Goal: Task Accomplishment & Management: Manage account settings

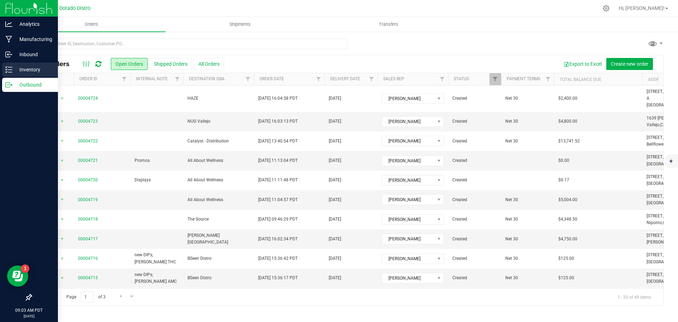
click at [11, 73] on icon at bounding box center [8, 69] width 7 height 7
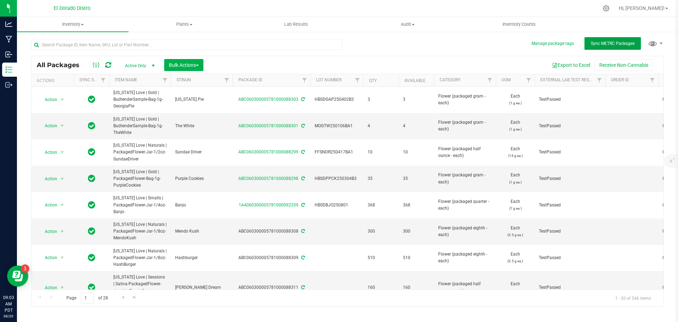
click at [606, 44] on span "Sync METRC Packages" at bounding box center [613, 43] width 44 height 5
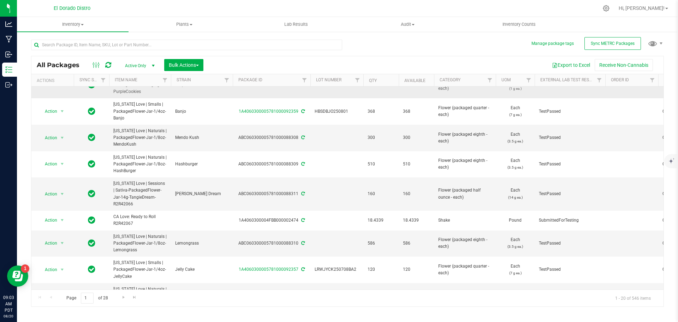
scroll to position [106, 0]
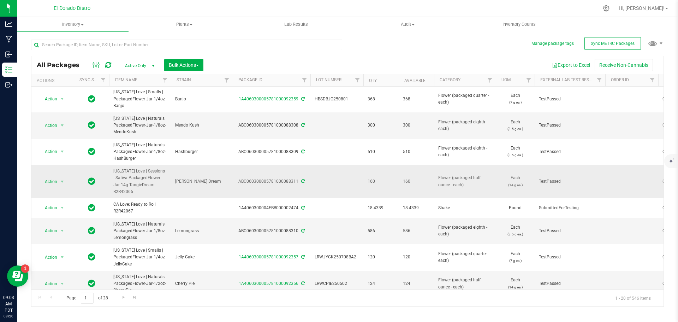
click at [328, 180] on td at bounding box center [336, 181] width 53 height 33
type input "R2R42066"
click at [379, 48] on div "All Packages Active Only Active Only Lab Samples Locked All External Internal B…" at bounding box center [347, 170] width 633 height 274
click at [302, 182] on icon at bounding box center [303, 181] width 4 height 4
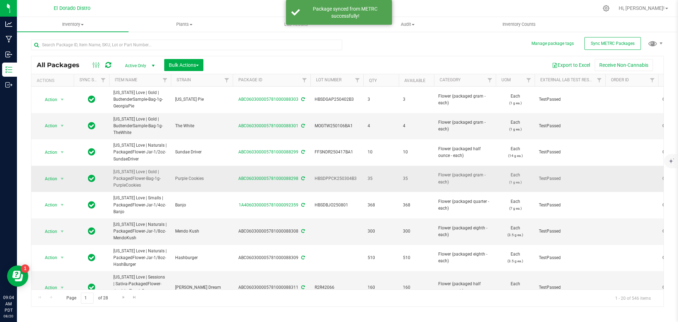
scroll to position [35, 0]
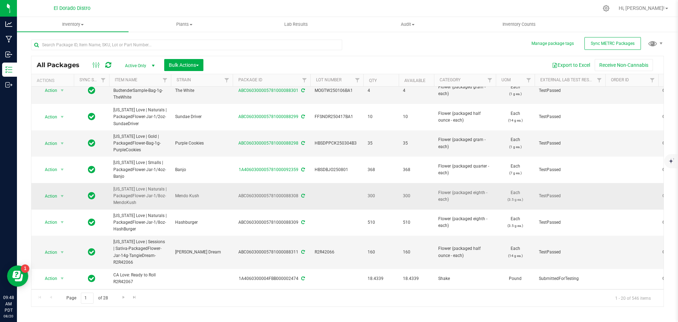
click at [329, 196] on td at bounding box center [336, 196] width 53 height 26
type input "FFMOKSH250707"
click at [432, 48] on div "All Packages Active Only Active Only Lab Samples Locked All External Internal B…" at bounding box center [347, 170] width 633 height 274
click at [302, 195] on icon at bounding box center [303, 196] width 4 height 4
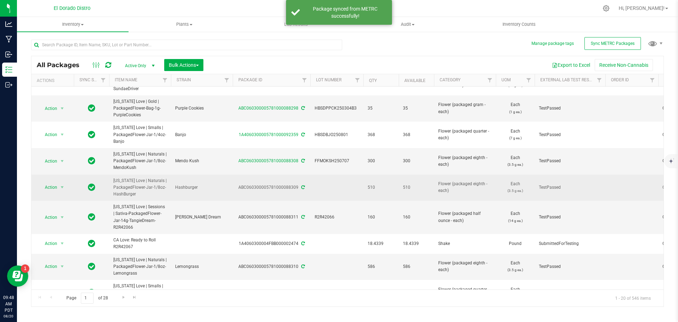
scroll to position [71, 0]
click at [331, 188] on td at bounding box center [336, 187] width 53 height 26
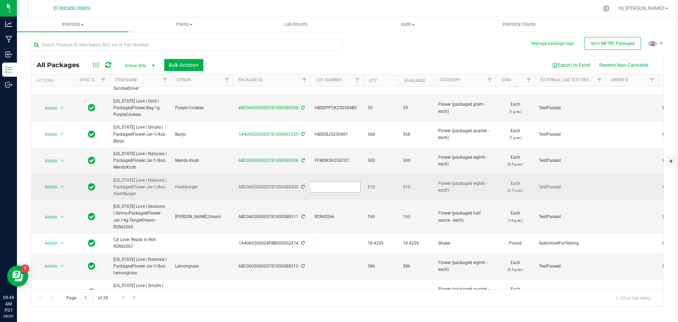
type input "ABHSHBG250730BA2"
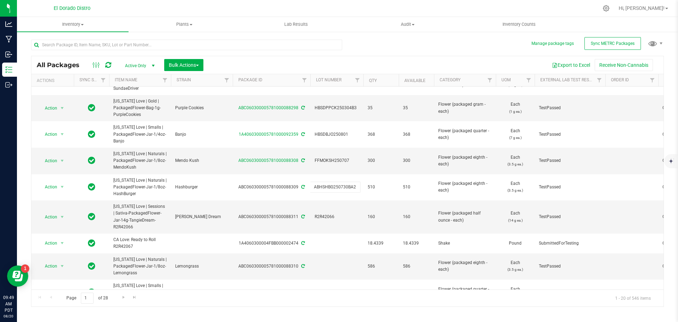
click at [417, 54] on div "All Packages Active Only Active Only Lab Samples Locked All External Internal B…" at bounding box center [347, 170] width 633 height 274
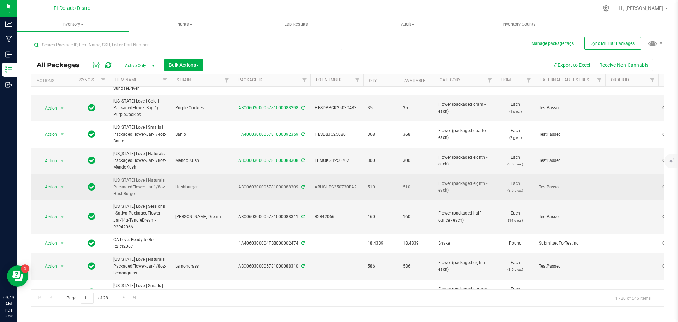
click at [301, 188] on icon at bounding box center [303, 187] width 4 height 4
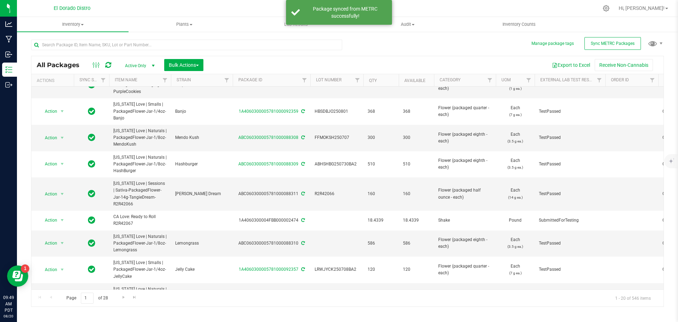
scroll to position [106, 0]
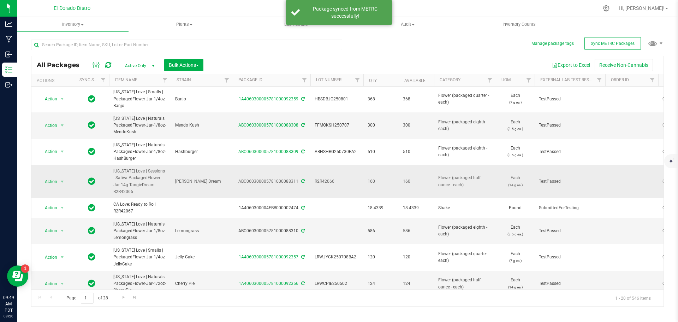
click at [303, 180] on icon at bounding box center [303, 181] width 4 height 4
click at [326, 182] on span "R2R42066" at bounding box center [337, 181] width 45 height 7
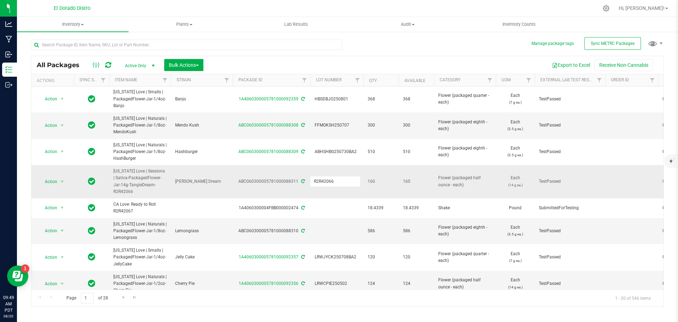
click at [326, 182] on input "R2R42066" at bounding box center [335, 181] width 51 height 11
click at [147, 46] on input "text" at bounding box center [186, 45] width 311 height 11
paste input "R2R42066"
type input "R2R42066"
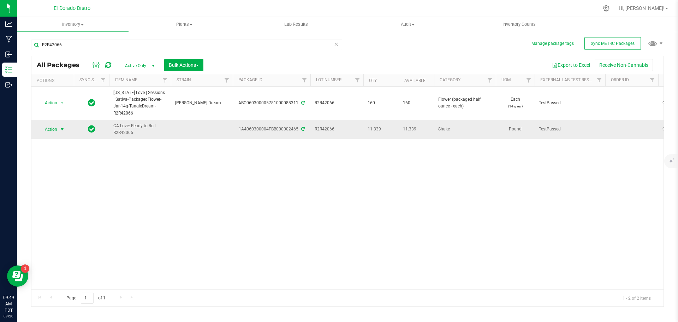
click at [59, 128] on span "select" at bounding box center [62, 129] width 9 height 10
click at [79, 218] on li "Record a lab result" at bounding box center [61, 223] width 45 height 11
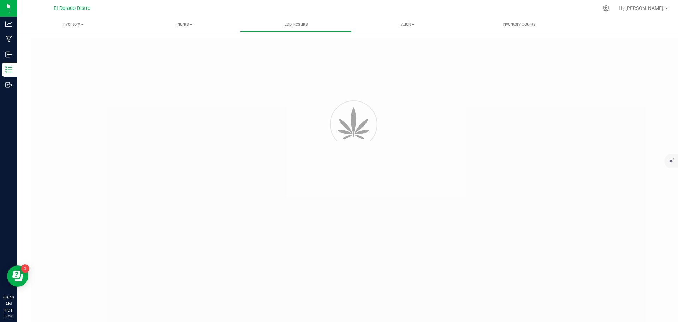
type input "1A4060300004FBB000002465"
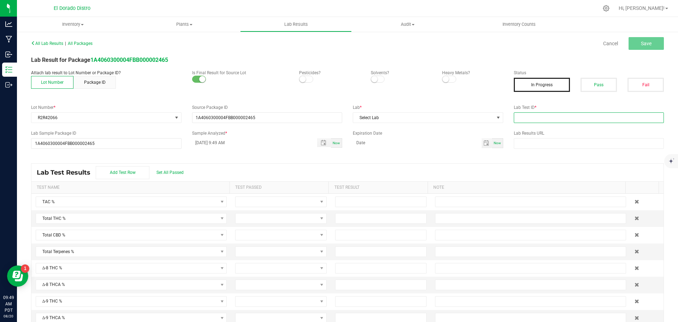
click at [535, 117] on input "text" at bounding box center [589, 117] width 150 height 11
paste input "R2R42066"
type input "R2R42066"
click at [458, 119] on span "Select Lab" at bounding box center [423, 118] width 141 height 10
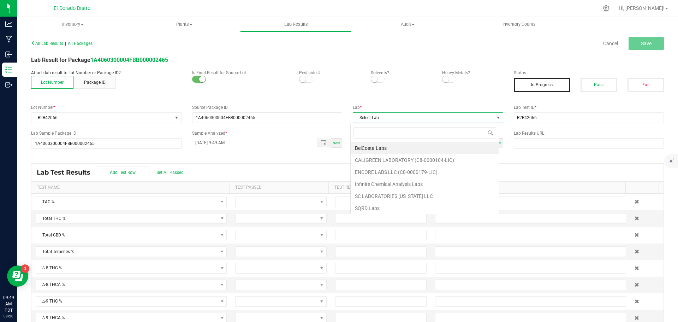
scroll to position [11, 149]
click at [385, 211] on li "SQRD Labs" at bounding box center [425, 208] width 148 height 12
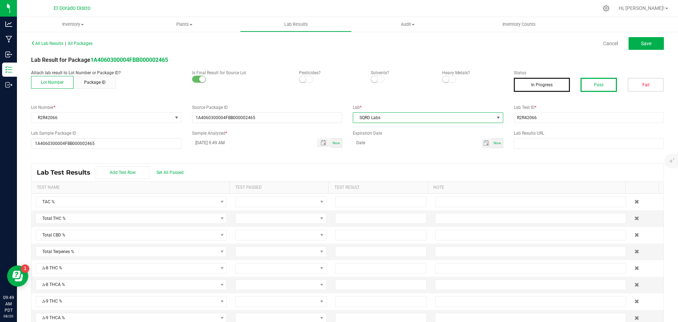
click at [603, 85] on button "Pass" at bounding box center [599, 85] width 36 height 14
click at [641, 46] on span "Save" at bounding box center [646, 44] width 11 height 6
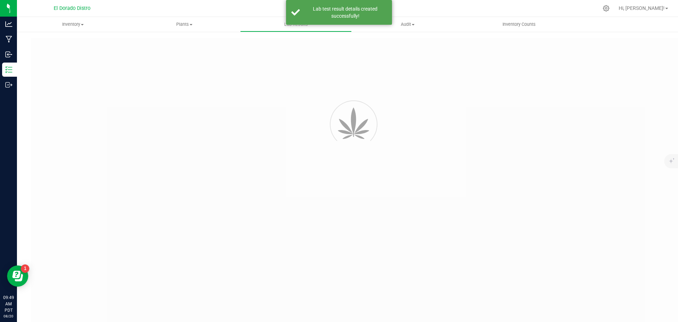
type input "1A4060300004FBB000002465"
type input "R2R42066"
type input "1A4060300004FBB000002465"
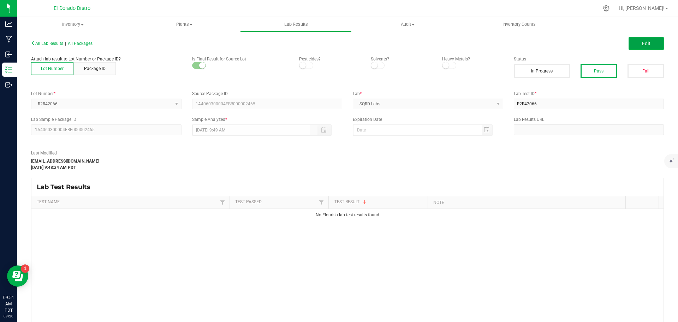
click at [642, 46] on span "Edit" at bounding box center [646, 44] width 8 height 6
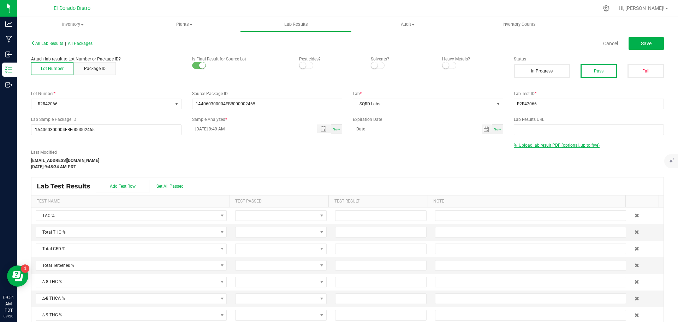
click at [541, 144] on span "Upload lab result PDF (optional, up to five)" at bounding box center [559, 145] width 81 height 5
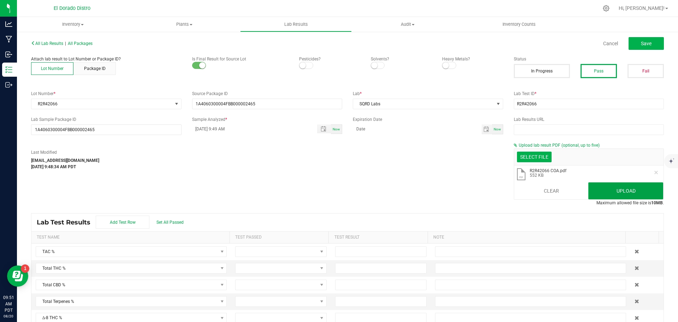
click at [606, 190] on button "Upload" at bounding box center [625, 190] width 75 height 17
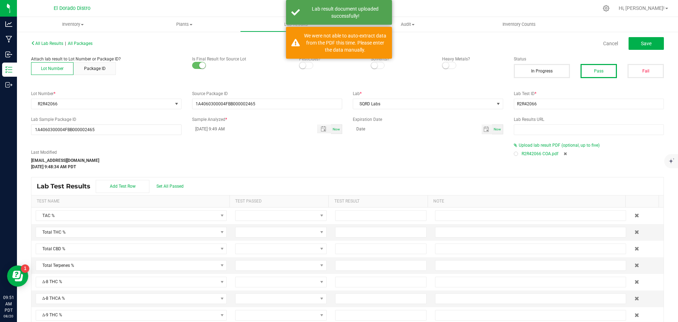
click at [515, 154] on div at bounding box center [516, 154] width 2 height 2
click at [652, 47] on button "Save" at bounding box center [646, 43] width 35 height 13
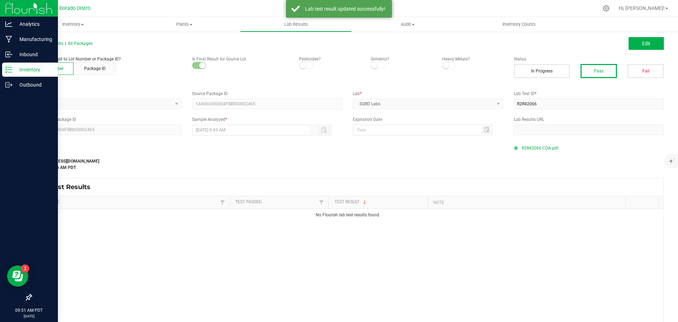
click at [12, 71] on icon at bounding box center [8, 69] width 7 height 7
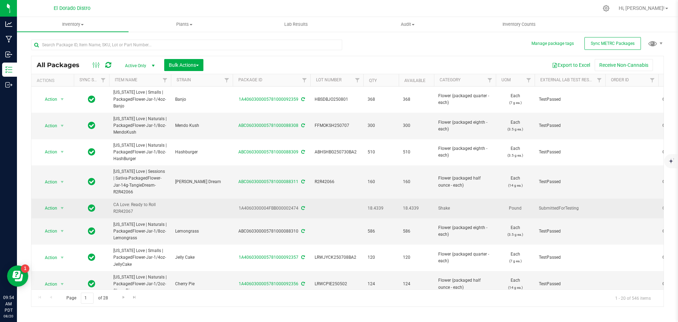
scroll to position [106, 0]
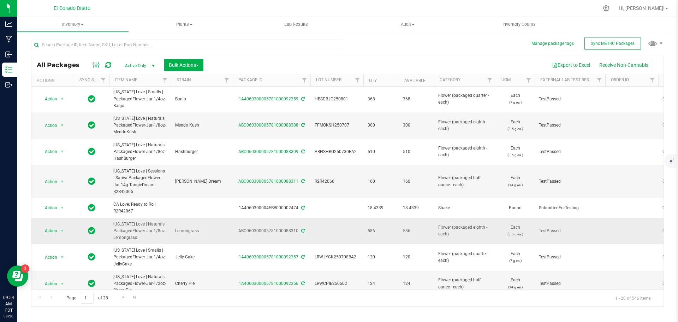
click at [341, 228] on td at bounding box center [336, 231] width 53 height 26
type input "FFLMGS250512"
click at [420, 39] on div "All Packages Active Only Active Only Lab Samples Locked All External Internal B…" at bounding box center [347, 170] width 633 height 274
click at [303, 231] on icon at bounding box center [303, 231] width 4 height 4
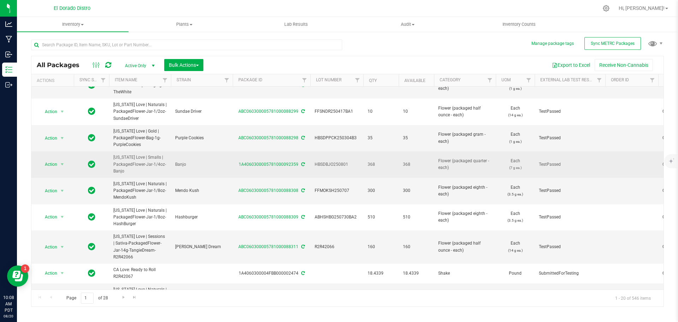
scroll to position [35, 0]
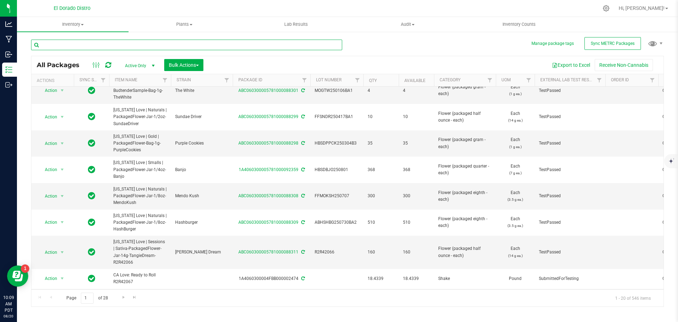
click at [50, 44] on input "text" at bounding box center [186, 45] width 311 height 11
type input "R2R42065"
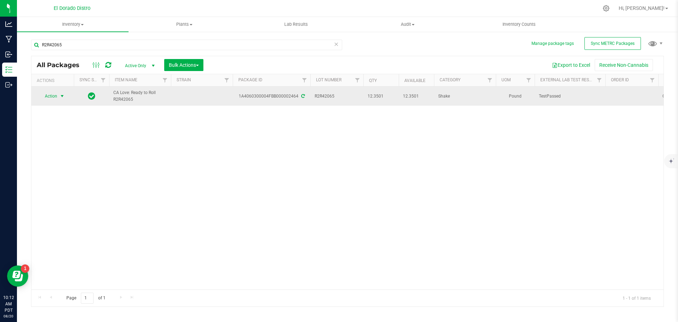
click at [55, 98] on span "Action" at bounding box center [47, 96] width 19 height 10
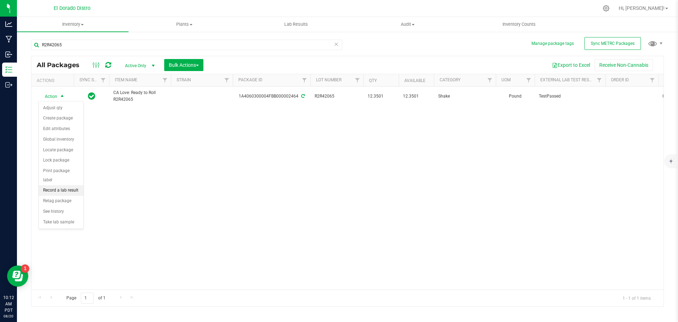
click at [82, 185] on li "Record a lab result" at bounding box center [61, 190] width 45 height 11
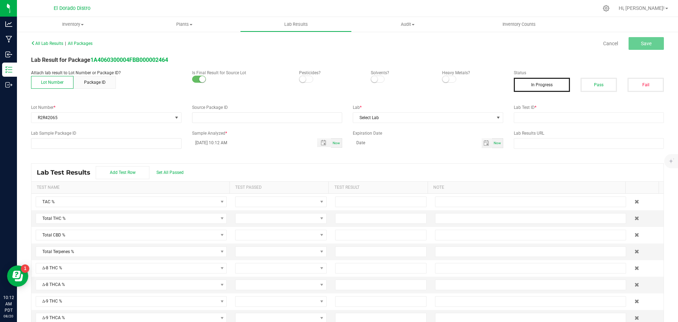
type input "1A4060300004FBB000002464"
click at [530, 120] on input "text" at bounding box center [589, 117] width 150 height 11
paste input "CL19-0001465"
type input "CL19-0001465"
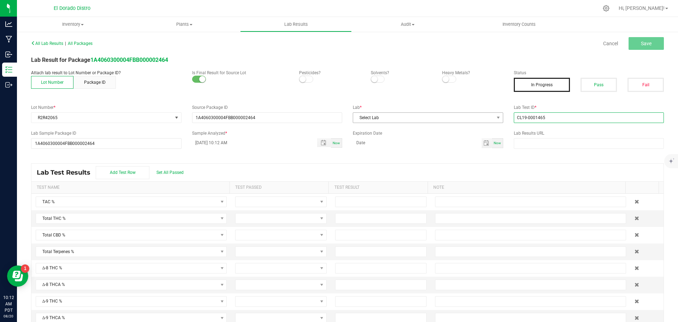
drag, startPoint x: 545, startPoint y: 117, endPoint x: 489, endPoint y: 116, distance: 56.5
click at [489, 116] on div "Lot Number * R2R42065 Source Package ID 1A4060300004FBB000002464 Lab * Select L…" at bounding box center [348, 113] width 644 height 19
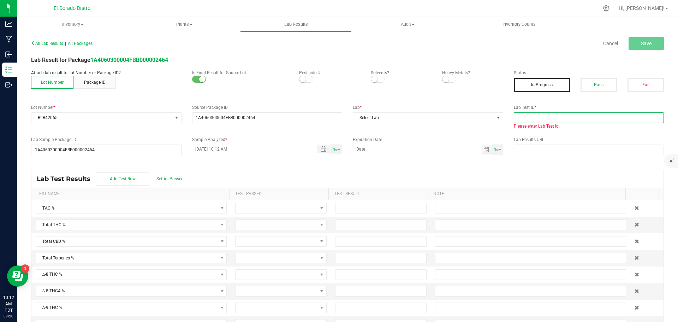
click at [521, 117] on input "text" at bounding box center [589, 117] width 150 height 11
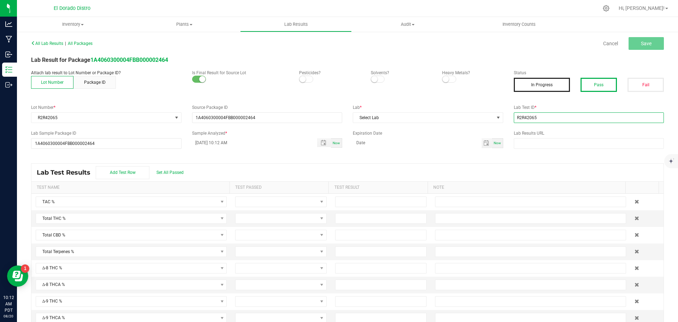
type input "R2R42065"
click at [591, 78] on button "Pass" at bounding box center [599, 85] width 36 height 14
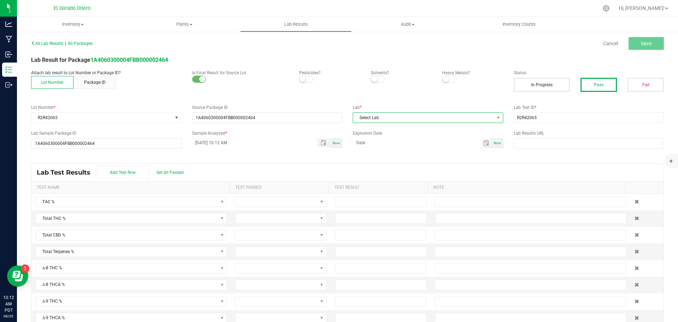
click at [403, 119] on span "Select Lab" at bounding box center [423, 118] width 141 height 10
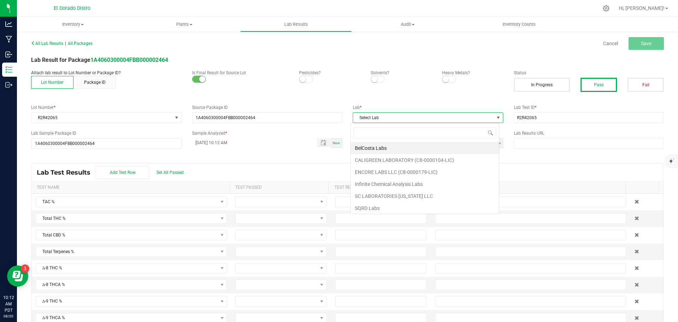
scroll to position [11, 149]
click at [379, 208] on li "SQRD Labs" at bounding box center [425, 208] width 148 height 12
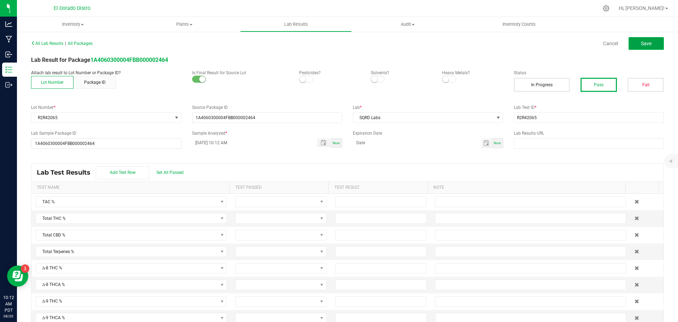
click at [634, 46] on button "Save" at bounding box center [646, 43] width 35 height 13
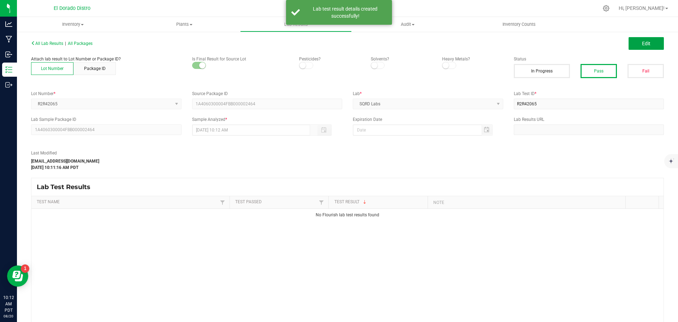
click at [634, 46] on button "Edit" at bounding box center [646, 43] width 35 height 13
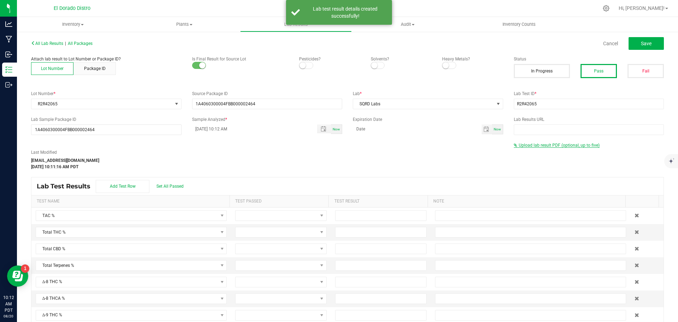
click at [537, 145] on span "Upload lab result PDF (optional, up to five)" at bounding box center [559, 145] width 81 height 5
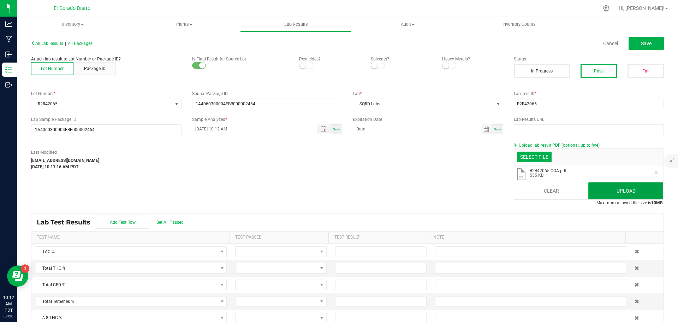
click at [619, 194] on button "Upload" at bounding box center [625, 190] width 75 height 17
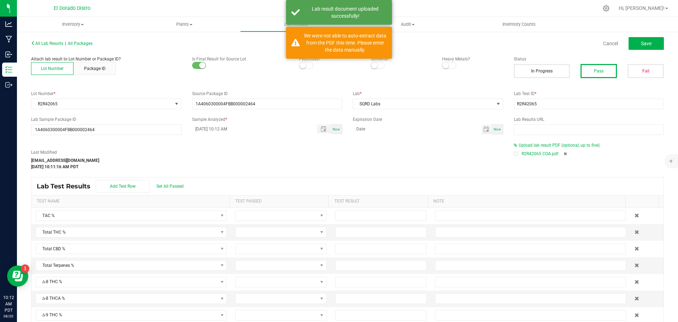
click at [515, 154] on div at bounding box center [516, 154] width 2 height 2
click at [648, 44] on button "Save" at bounding box center [646, 43] width 35 height 13
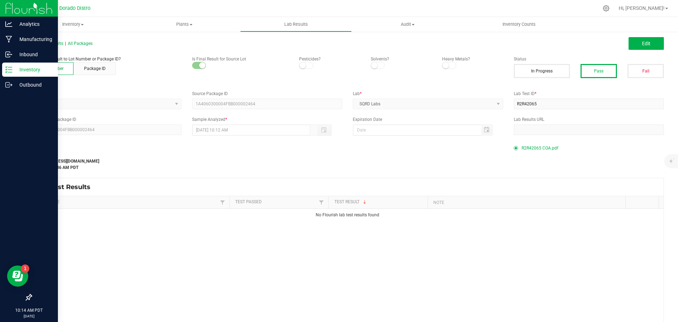
click at [20, 71] on p "Inventory" at bounding box center [33, 69] width 42 height 8
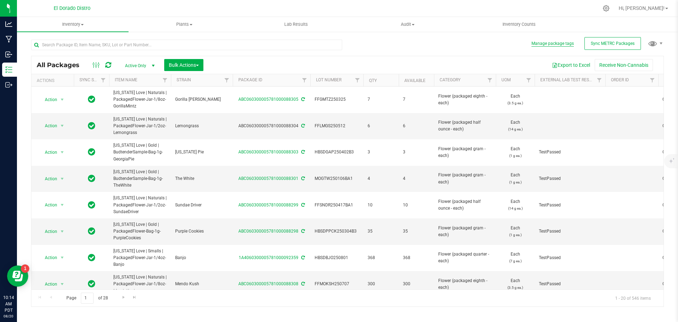
click at [546, 43] on button "Manage package tags" at bounding box center [553, 44] width 42 height 6
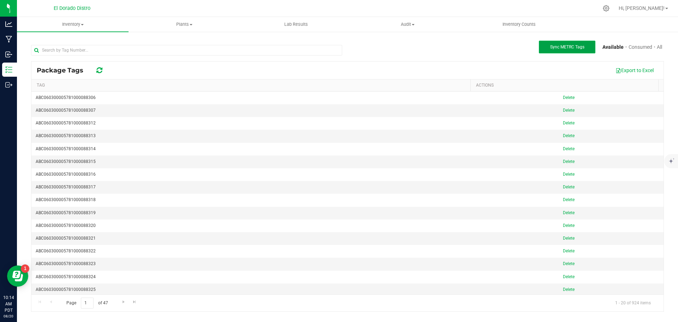
click at [556, 47] on span "Sync METRC Tags" at bounding box center [567, 47] width 34 height 5
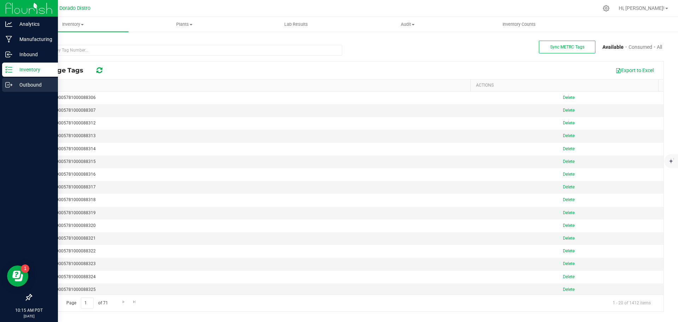
click at [14, 83] on p "Outbound" at bounding box center [33, 85] width 42 height 8
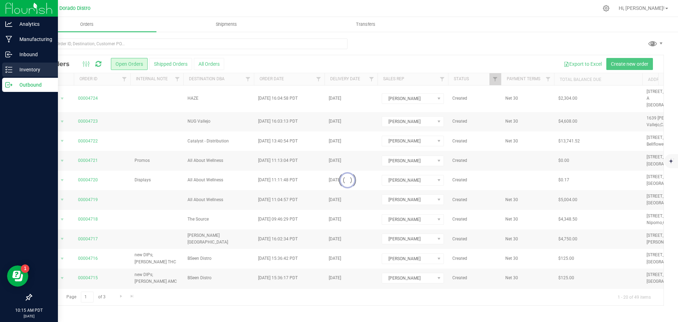
click at [16, 70] on p "Inventory" at bounding box center [33, 69] width 42 height 8
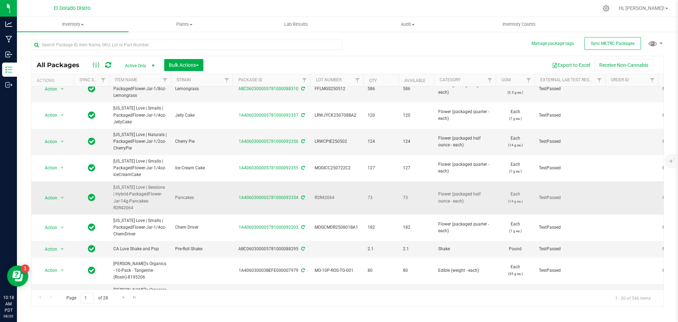
scroll to position [306, 0]
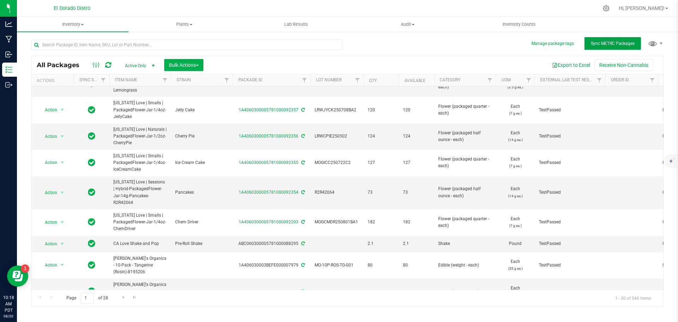
click at [592, 45] on span "Sync METRC Packages" at bounding box center [613, 43] width 44 height 5
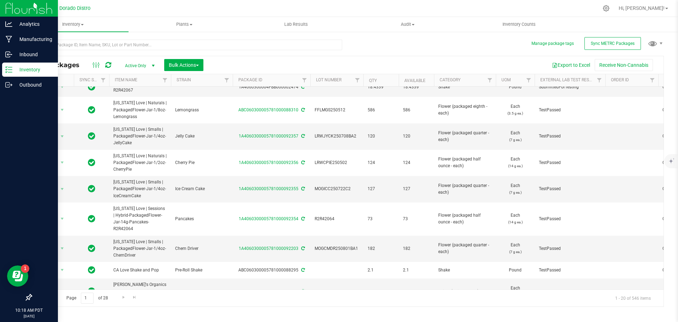
scroll to position [0, 0]
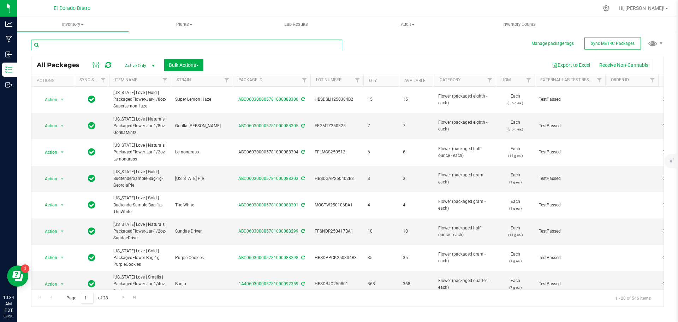
click at [63, 44] on input "text" at bounding box center [186, 45] width 311 height 11
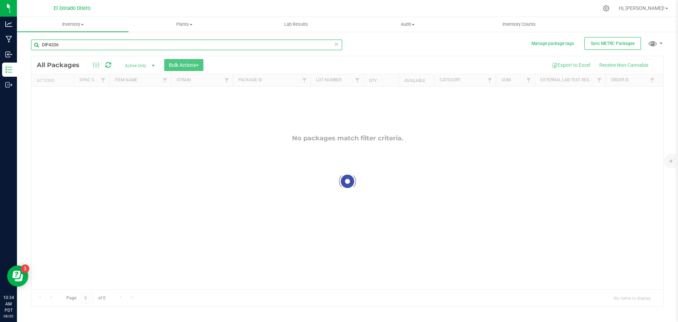
drag, startPoint x: 63, startPoint y: 44, endPoint x: 20, endPoint y: 47, distance: 42.8
click at [20, 47] on div "Manage package tags Sync METRC Packages DIP4206 Loading... All Packages Active …" at bounding box center [347, 138] width 661 height 215
type input "DIP42026"
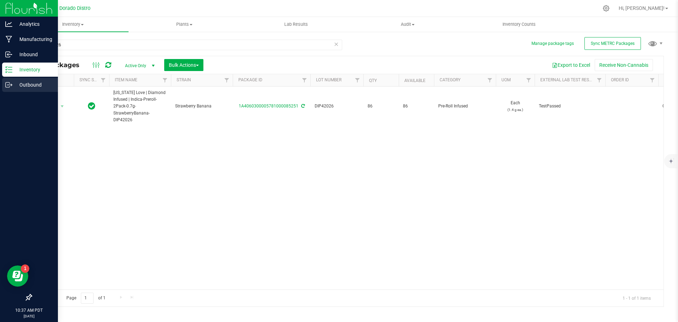
click at [10, 85] on line at bounding box center [10, 85] width 4 height 0
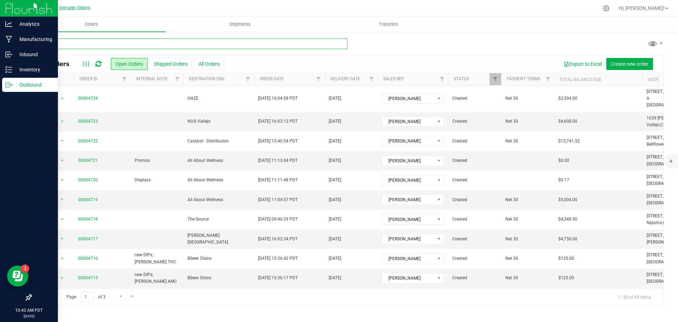
click at [111, 43] on input "text" at bounding box center [189, 43] width 316 height 11
type input "4717"
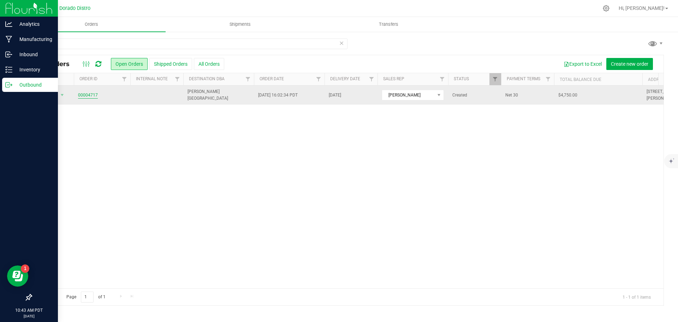
click at [85, 96] on link "00004717" at bounding box center [88, 95] width 20 height 7
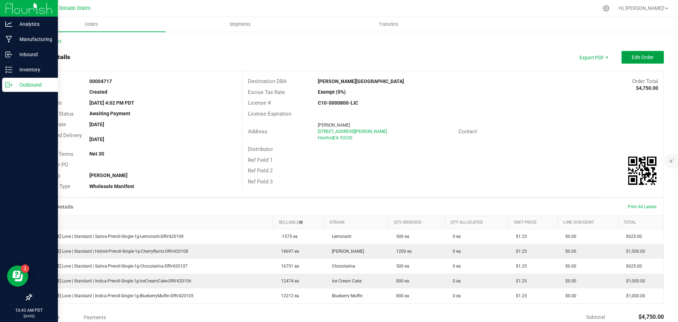
click at [624, 60] on button "Edit Order" at bounding box center [643, 57] width 42 height 13
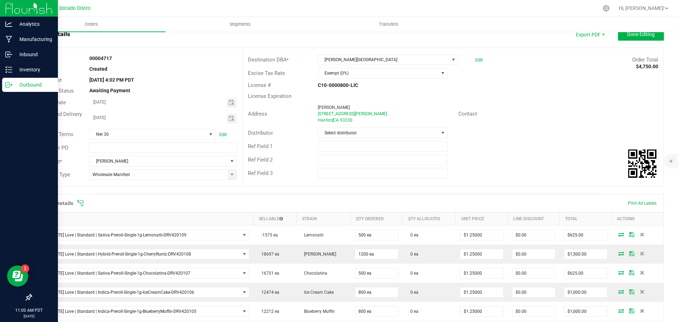
scroll to position [35, 0]
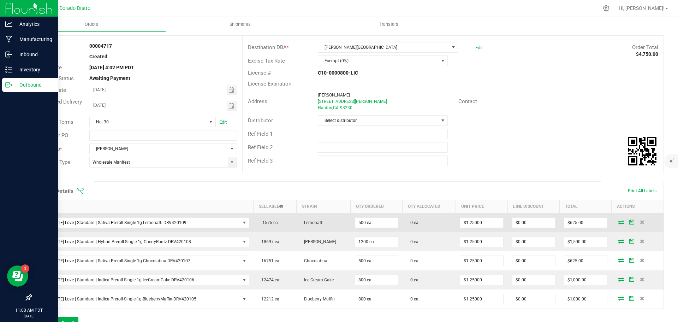
click at [617, 225] on td at bounding box center [638, 222] width 52 height 19
click at [618, 222] on icon at bounding box center [621, 222] width 6 height 4
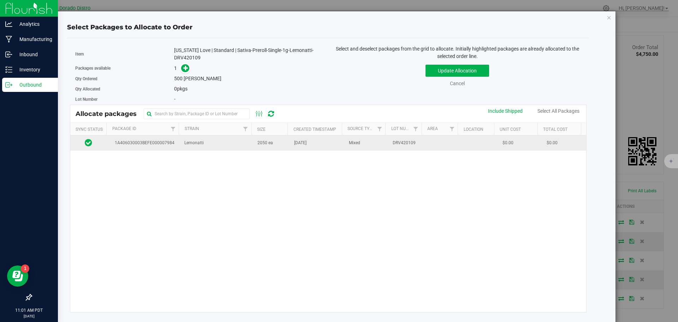
click at [293, 147] on td "[DATE]" at bounding box center [317, 142] width 55 height 15
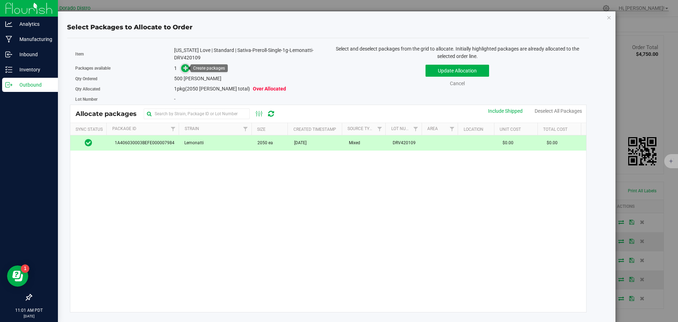
click at [185, 69] on icon at bounding box center [185, 67] width 5 height 5
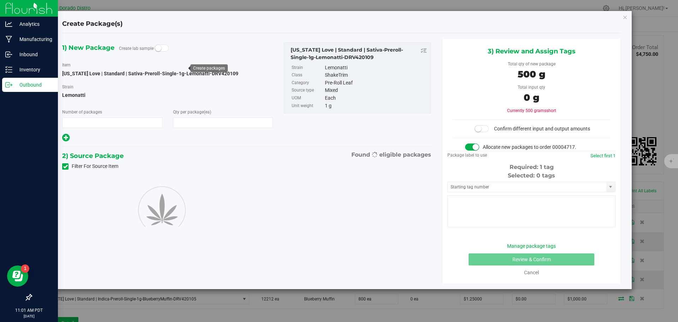
type input "1"
type input "500"
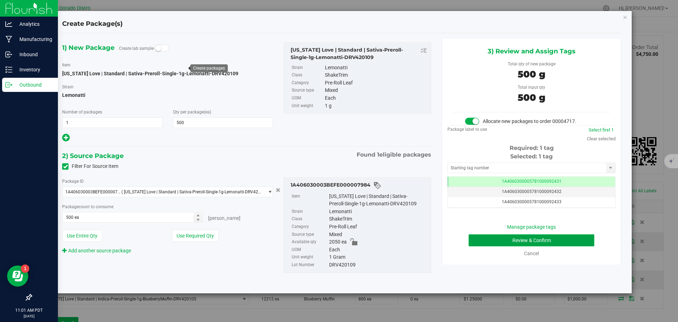
click at [479, 235] on button "Review & Confirm" at bounding box center [532, 240] width 126 height 12
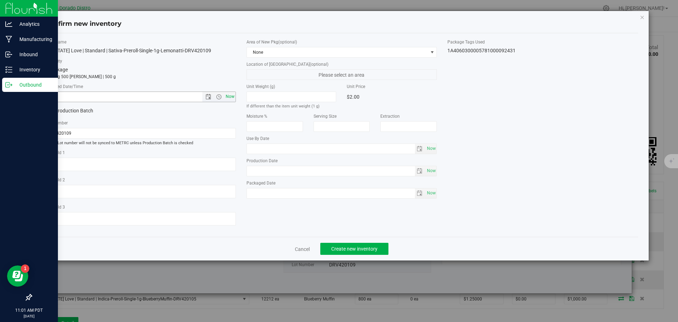
click at [228, 98] on span "Now" at bounding box center [230, 96] width 12 height 10
type input "8/20/2025 11:01 AM"
click at [342, 251] on span "Create new inventory" at bounding box center [354, 249] width 46 height 6
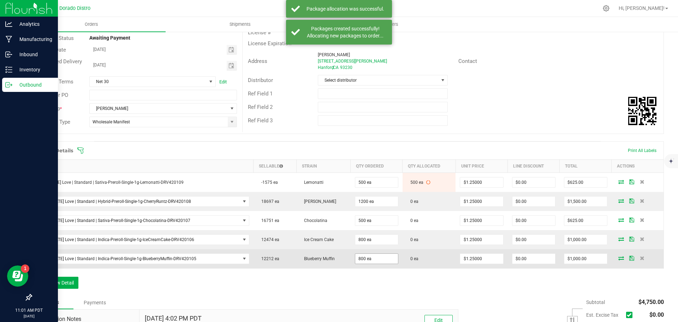
scroll to position [106, 0]
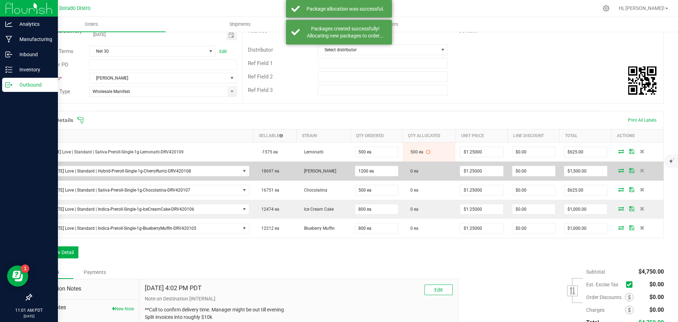
click at [617, 167] on td at bounding box center [638, 170] width 52 height 19
click at [618, 168] on icon at bounding box center [621, 170] width 6 height 4
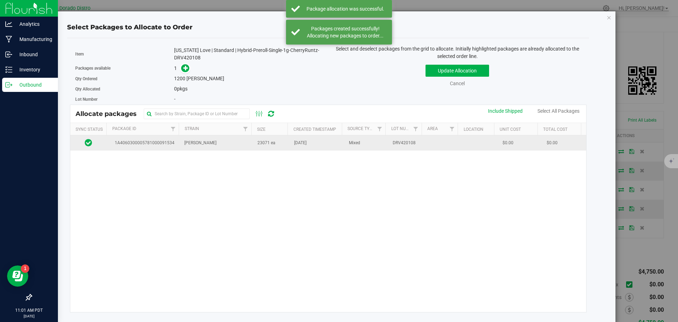
click at [253, 148] on td "23071 ea" at bounding box center [271, 142] width 37 height 15
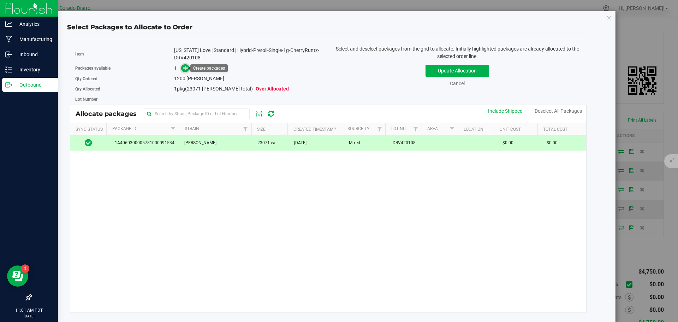
click at [185, 68] on icon at bounding box center [185, 67] width 5 height 5
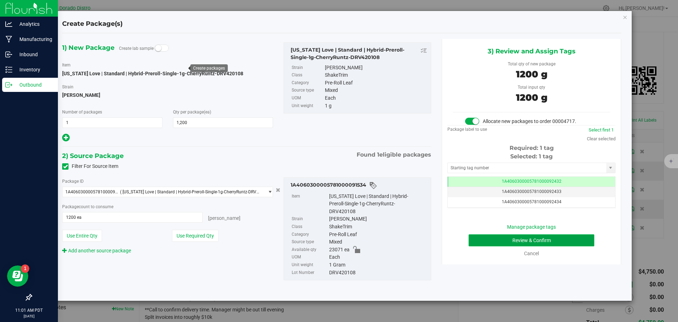
click at [482, 241] on button "Review & Confirm" at bounding box center [532, 240] width 126 height 12
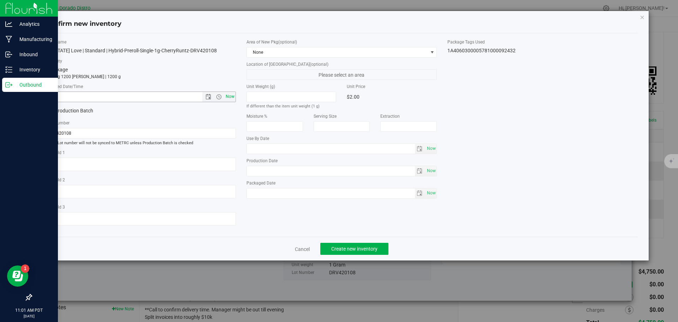
click at [231, 99] on span "Now" at bounding box center [230, 96] width 12 height 10
type input "8/20/2025 11:01 AM"
click at [357, 248] on span "Create new inventory" at bounding box center [354, 249] width 46 height 6
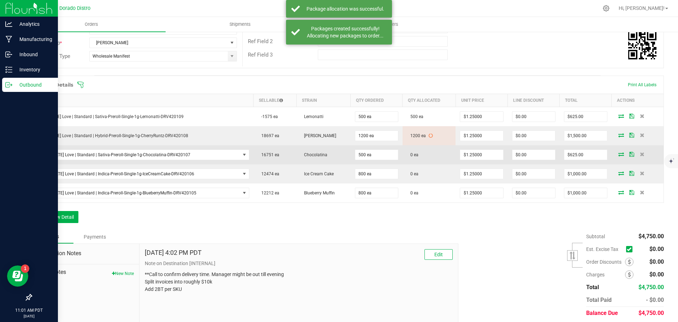
click at [618, 155] on icon at bounding box center [621, 154] width 6 height 4
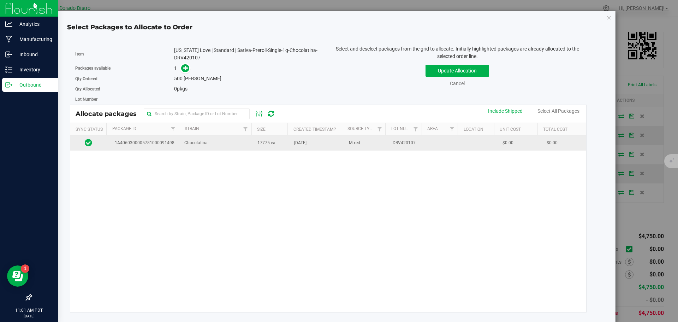
click at [263, 143] on span "17775 ea" at bounding box center [266, 143] width 18 height 7
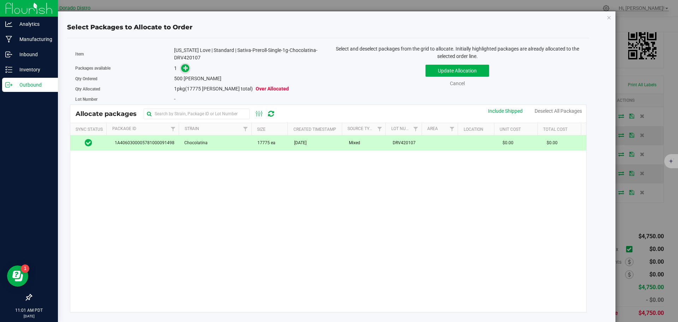
click at [183, 66] on icon at bounding box center [185, 67] width 5 height 5
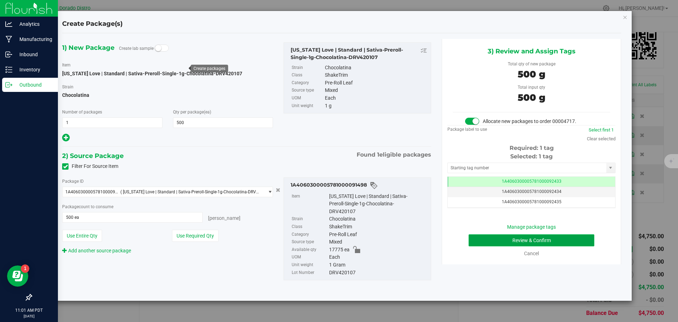
click at [479, 238] on button "Review & Confirm" at bounding box center [532, 240] width 126 height 12
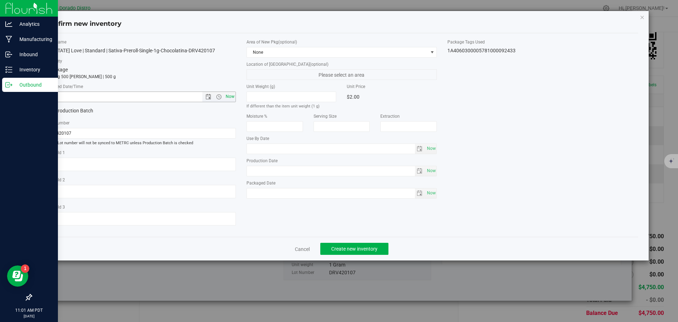
click at [230, 99] on span "Now" at bounding box center [230, 96] width 12 height 10
type input "8/20/2025 11:01 AM"
click at [348, 248] on span "Create new inventory" at bounding box center [354, 249] width 46 height 6
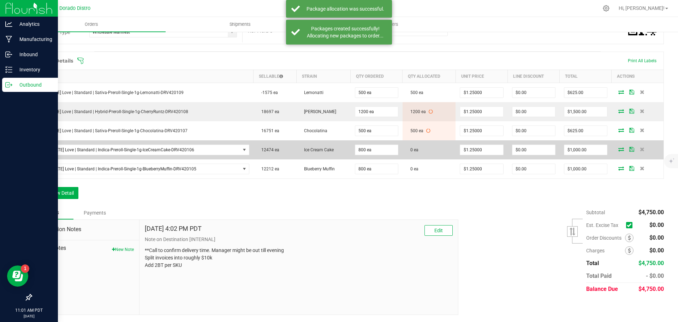
click at [616, 148] on span at bounding box center [621, 149] width 11 height 4
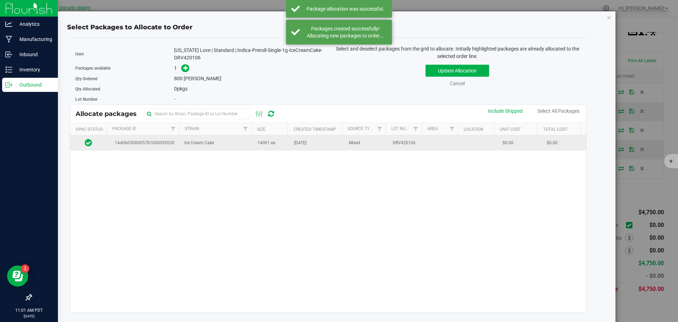
click at [257, 146] on span "14001 ea" at bounding box center [266, 143] width 18 height 7
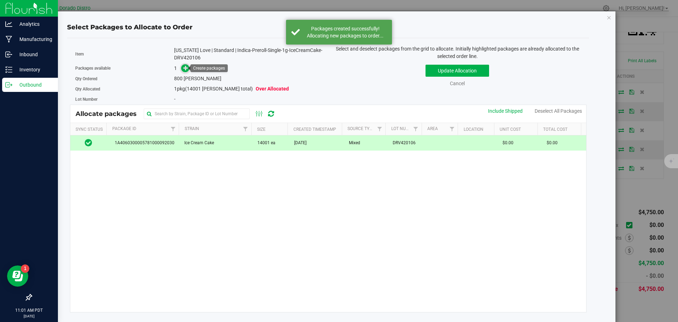
click at [184, 70] on icon at bounding box center [185, 67] width 5 height 5
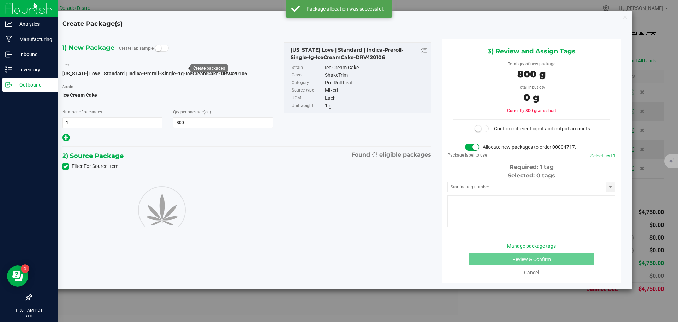
type input "800"
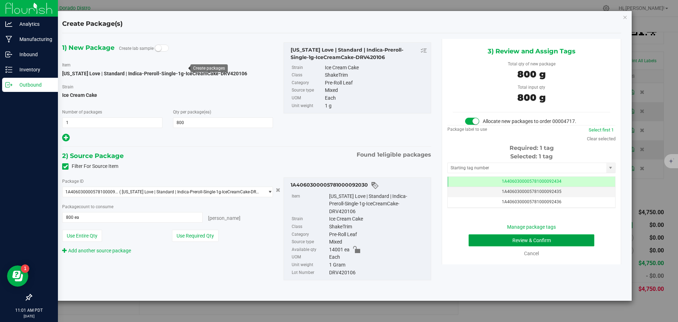
click at [487, 236] on button "Review & Confirm" at bounding box center [532, 240] width 126 height 12
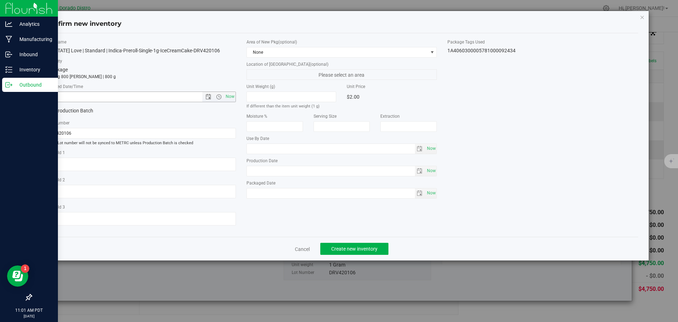
click at [229, 91] on span "Now" at bounding box center [140, 96] width 191 height 11
click at [229, 94] on span "Now" at bounding box center [230, 96] width 12 height 10
type input "8/20/2025 11:01 AM"
click at [346, 246] on span "Create new inventory" at bounding box center [354, 249] width 46 height 6
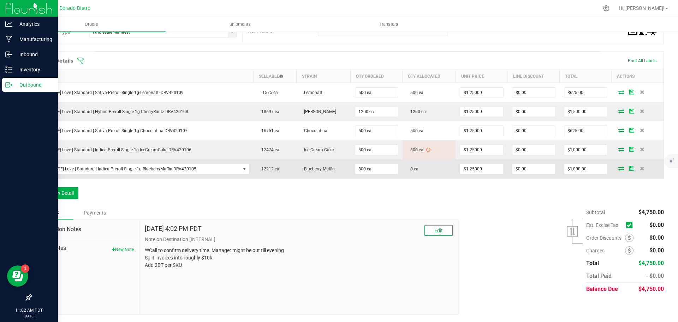
click at [618, 168] on icon at bounding box center [621, 168] width 6 height 4
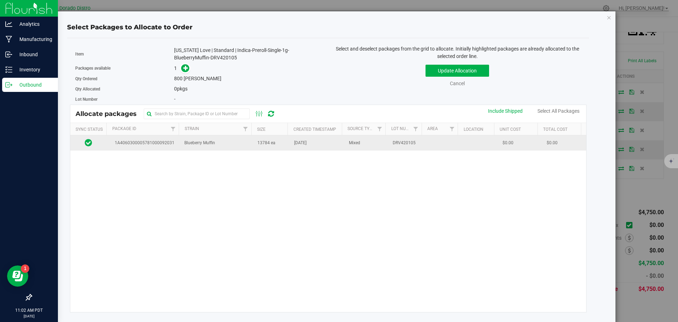
click at [276, 146] on td "13784 ea" at bounding box center [271, 142] width 37 height 15
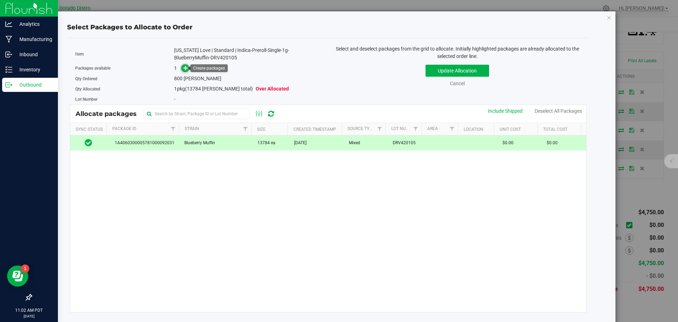
click at [185, 70] on icon at bounding box center [185, 67] width 5 height 5
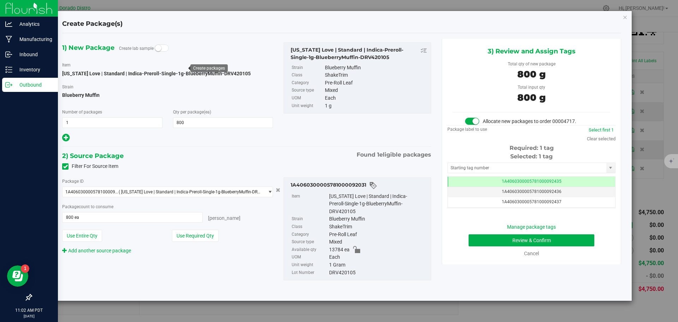
scroll to position [0, 0]
click at [474, 238] on button "Review & Confirm" at bounding box center [532, 240] width 126 height 12
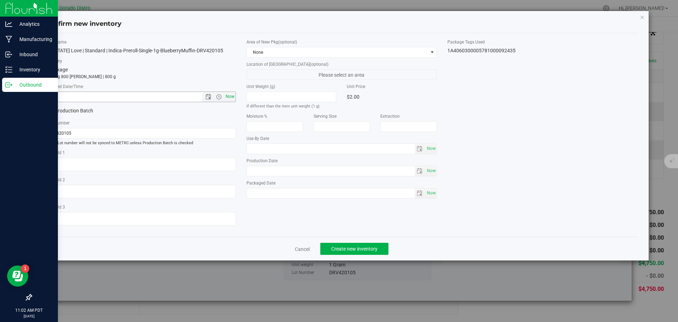
click at [232, 96] on span "Now" at bounding box center [230, 96] width 12 height 10
type input "8/20/2025 11:02 AM"
drag, startPoint x: 352, startPoint y: 249, endPoint x: 353, endPoint y: 239, distance: 9.9
click at [352, 250] on span "Create new inventory" at bounding box center [354, 249] width 46 height 6
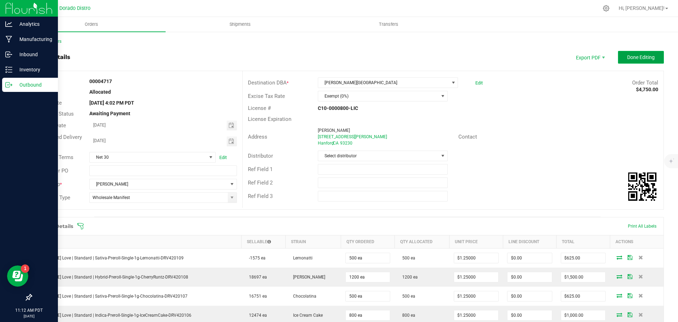
click at [621, 60] on button "Done Editing" at bounding box center [641, 57] width 46 height 13
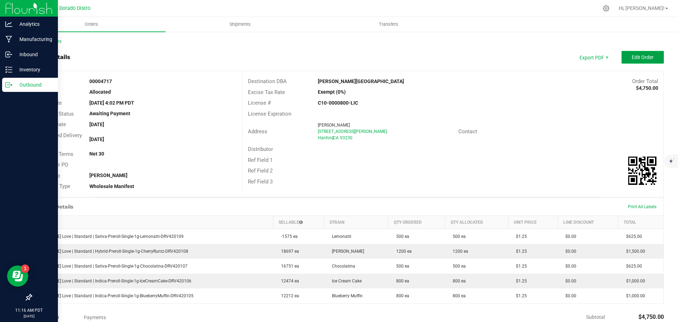
click at [637, 59] on span "Edit Order" at bounding box center [643, 57] width 22 height 6
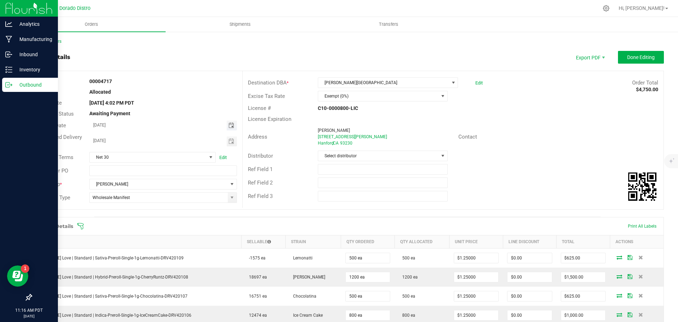
click at [230, 123] on span "Toggle calendar" at bounding box center [232, 126] width 6 height 6
click at [155, 197] on span "20" at bounding box center [152, 195] width 10 height 11
type input "[DATE]"
click at [230, 140] on span "Toggle calendar" at bounding box center [232, 141] width 6 height 6
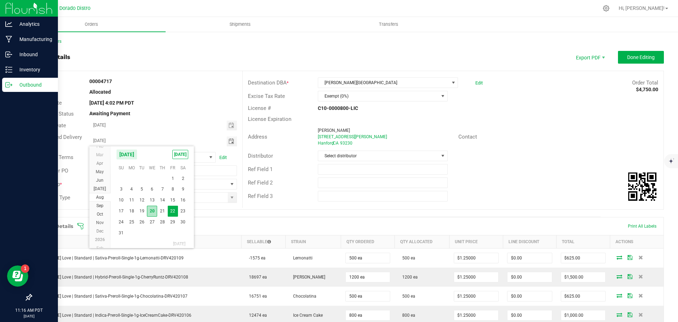
click at [153, 207] on span "20" at bounding box center [152, 211] width 10 height 11
type input "[DATE]"
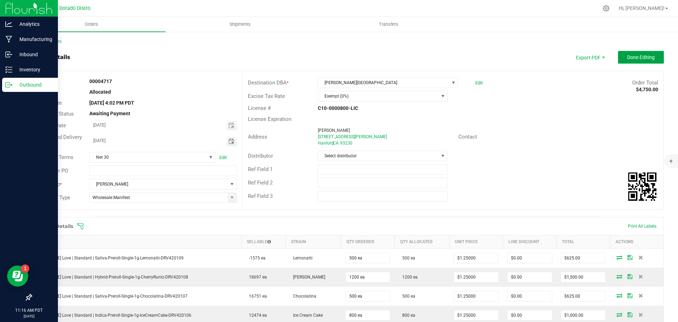
click at [627, 63] on button "Done Editing" at bounding box center [641, 57] width 46 height 13
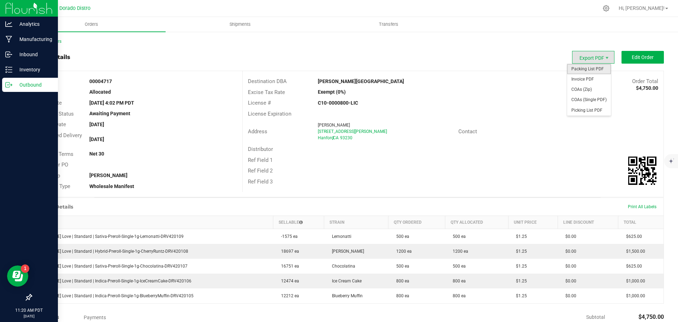
click at [584, 69] on span "Packing List PDF" at bounding box center [589, 69] width 44 height 10
click at [584, 76] on span "Invoice PDF" at bounding box center [589, 79] width 44 height 10
click at [579, 98] on span "COAs (Single PDF)" at bounding box center [589, 100] width 44 height 10
click at [14, 84] on p "Outbound" at bounding box center [33, 85] width 42 height 8
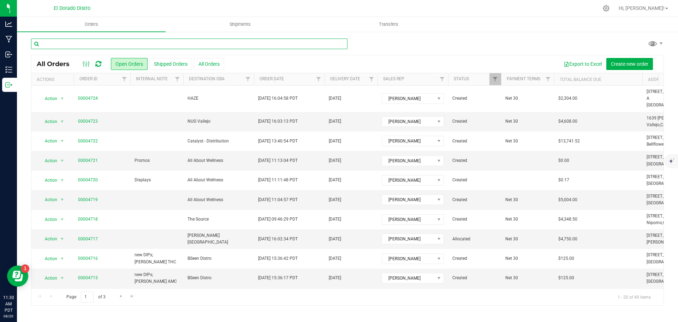
click at [77, 44] on input "text" at bounding box center [189, 43] width 316 height 11
type input "4685"
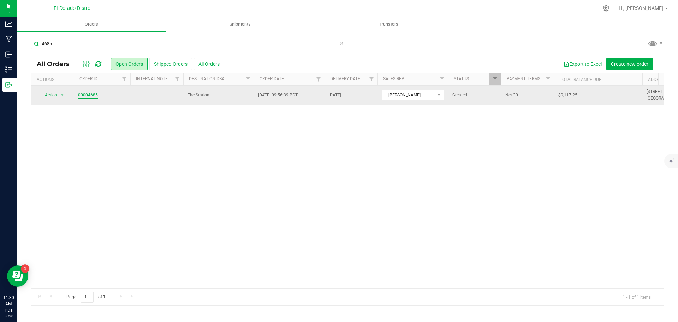
click at [84, 93] on link "00004685" at bounding box center [88, 95] width 20 height 7
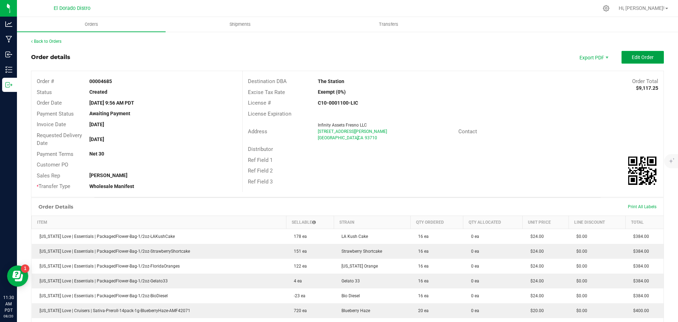
click at [624, 56] on button "Edit Order" at bounding box center [643, 57] width 42 height 13
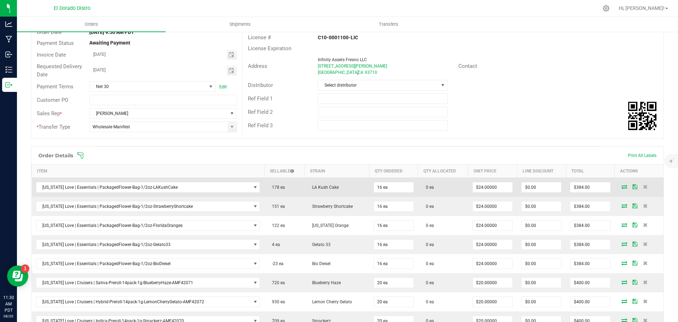
scroll to position [106, 0]
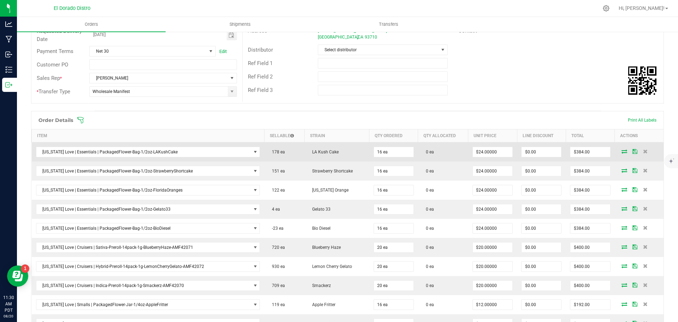
click at [622, 151] on icon at bounding box center [625, 151] width 6 height 4
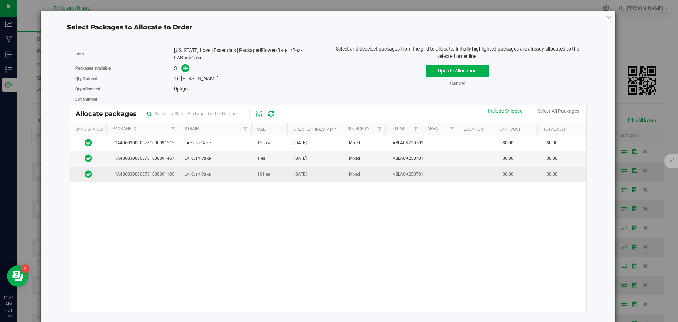
click at [290, 178] on td "[DATE]" at bounding box center [317, 174] width 55 height 15
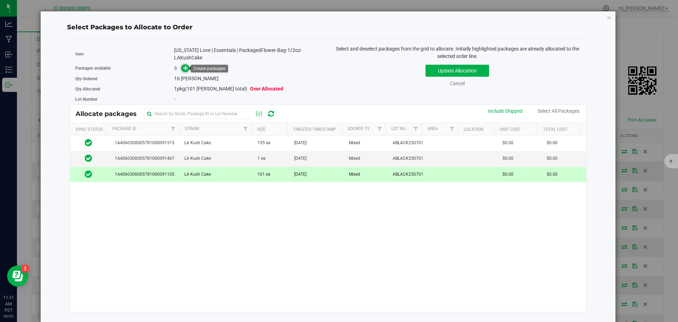
click at [183, 70] on icon at bounding box center [185, 67] width 5 height 5
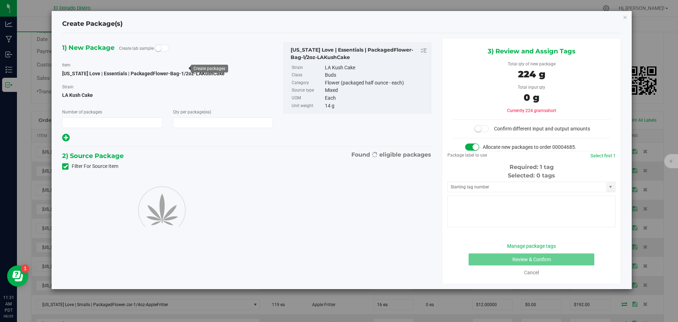
type input "1"
type input "16"
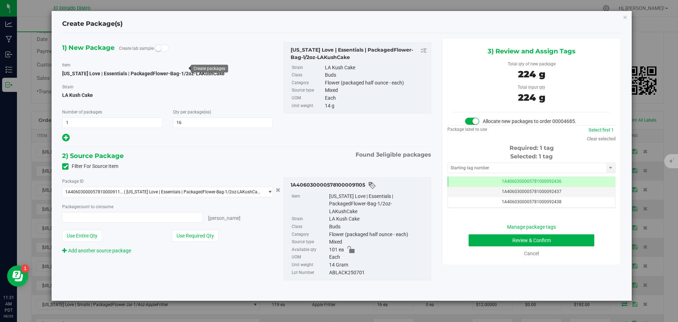
type input "16 ea"
click at [478, 237] on button "Review & Confirm" at bounding box center [532, 240] width 126 height 12
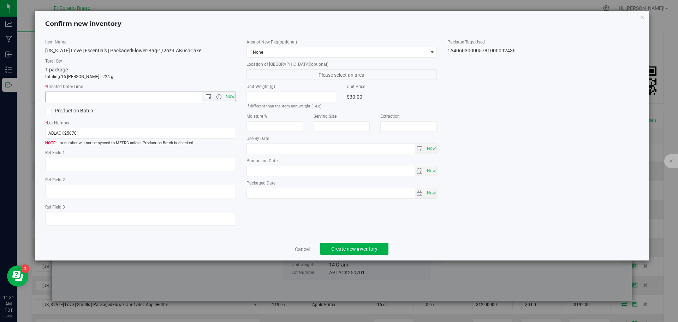
click at [229, 96] on span "Now" at bounding box center [230, 96] width 12 height 10
type input "8/20/2025 11:31 AM"
click at [331, 246] on button "Create new inventory" at bounding box center [354, 249] width 68 height 12
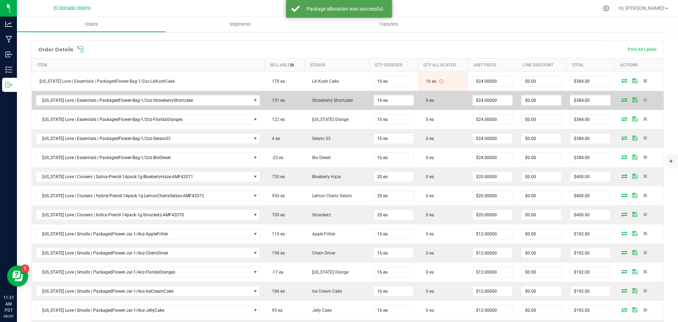
click at [622, 101] on icon at bounding box center [625, 99] width 6 height 4
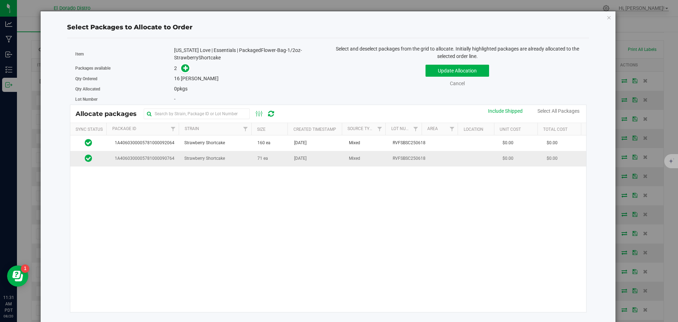
click at [293, 162] on td "[DATE]" at bounding box center [317, 158] width 55 height 15
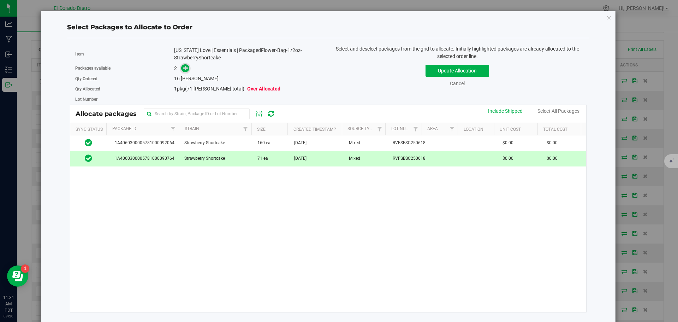
click at [183, 72] on span at bounding box center [185, 68] width 8 height 8
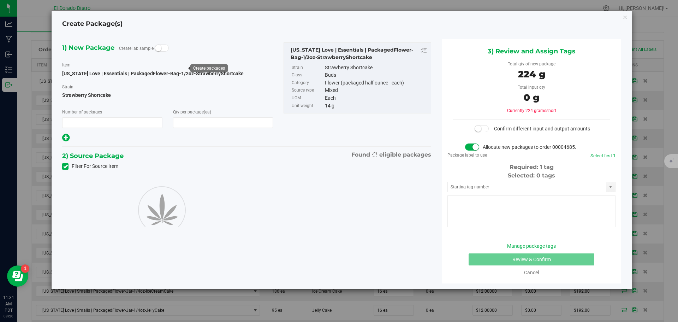
type input "1"
type input "16"
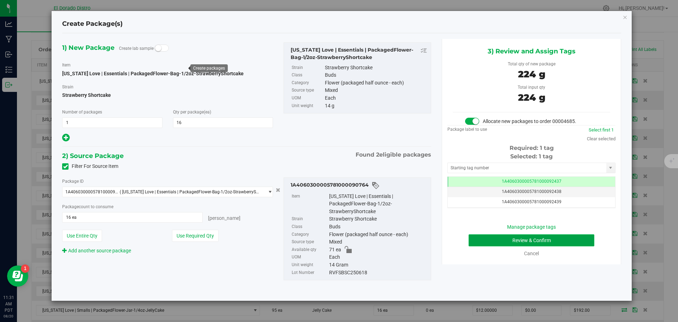
click at [488, 238] on button "Review & Confirm" at bounding box center [532, 240] width 126 height 12
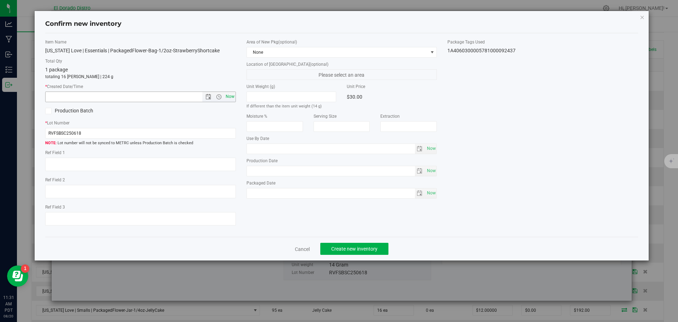
click at [226, 98] on span "Now" at bounding box center [230, 96] width 12 height 10
type input "8/20/2025 11:31 AM"
click at [354, 249] on span "Create new inventory" at bounding box center [354, 249] width 46 height 6
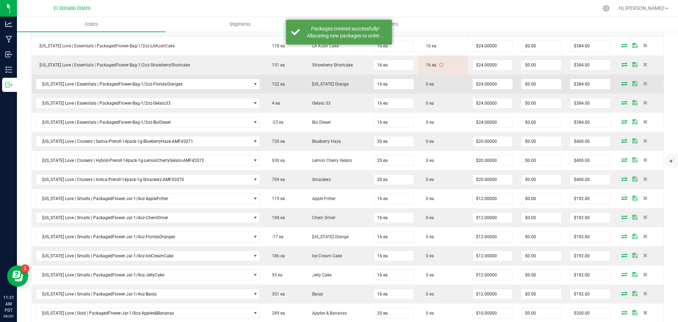
click at [622, 83] on icon at bounding box center [625, 83] width 6 height 4
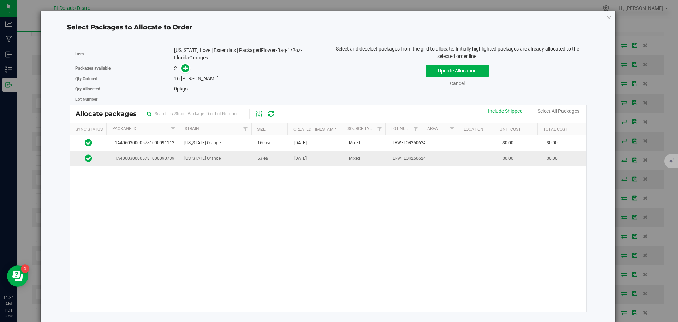
click at [299, 162] on td "[DATE]" at bounding box center [317, 158] width 55 height 15
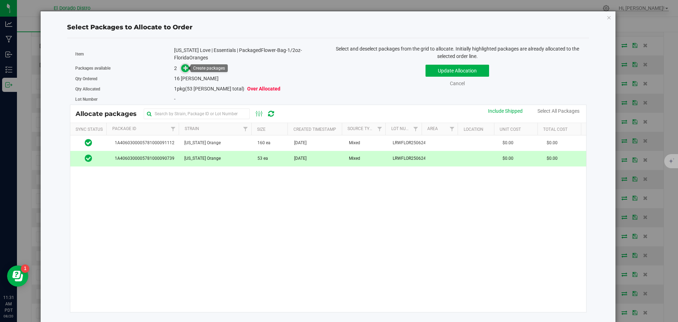
click at [185, 68] on icon at bounding box center [185, 67] width 5 height 5
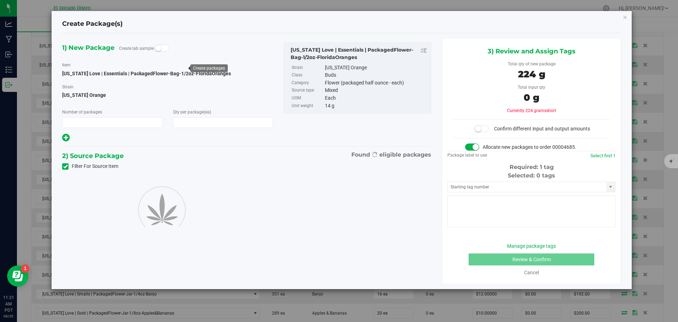
type input "1"
type input "16"
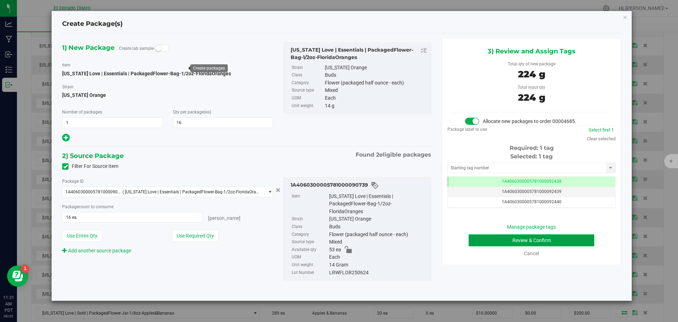
click at [485, 244] on button "Review & Confirm" at bounding box center [532, 240] width 126 height 12
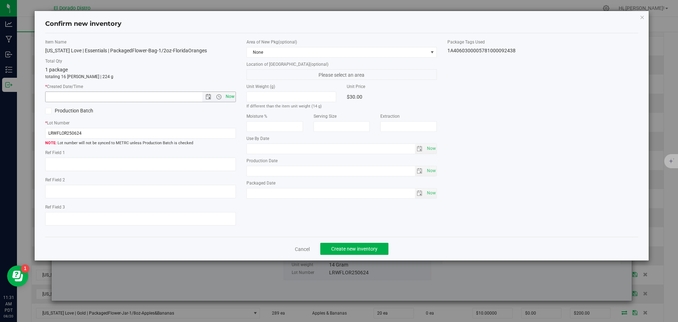
click at [231, 99] on span "Now" at bounding box center [230, 96] width 12 height 10
type input "8/20/2025 11:31 AM"
click at [346, 248] on span "Create new inventory" at bounding box center [354, 249] width 46 height 6
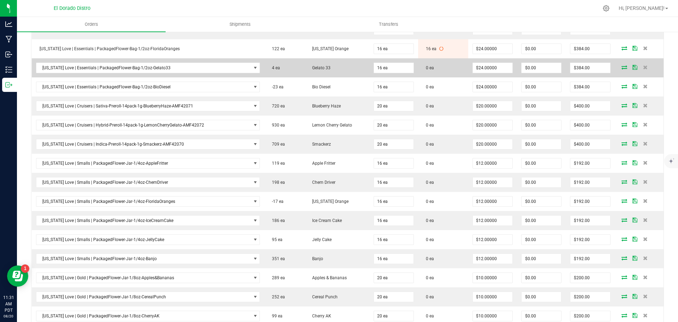
click at [622, 65] on icon at bounding box center [625, 67] width 6 height 4
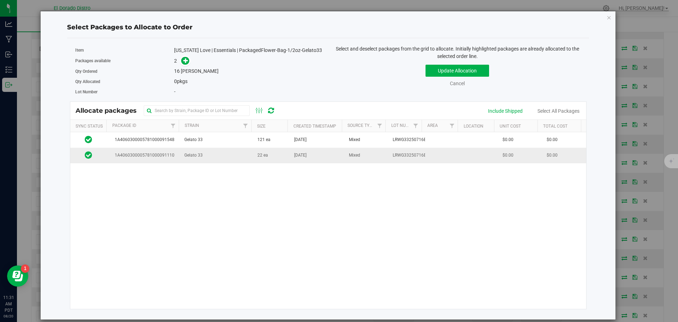
click at [278, 157] on td "22 ea" at bounding box center [271, 155] width 37 height 15
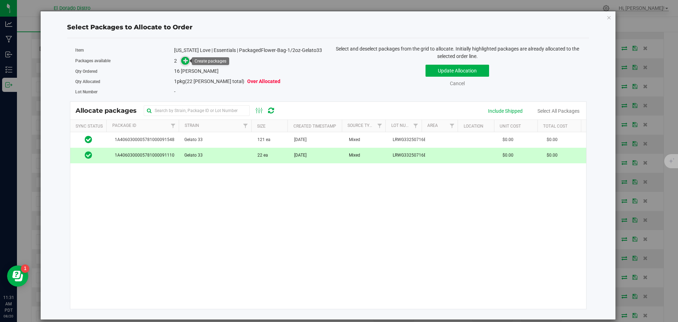
click at [187, 61] on icon at bounding box center [185, 60] width 5 height 5
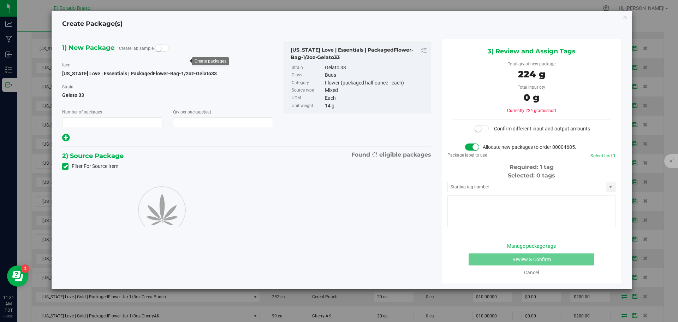
type input "1"
type input "16"
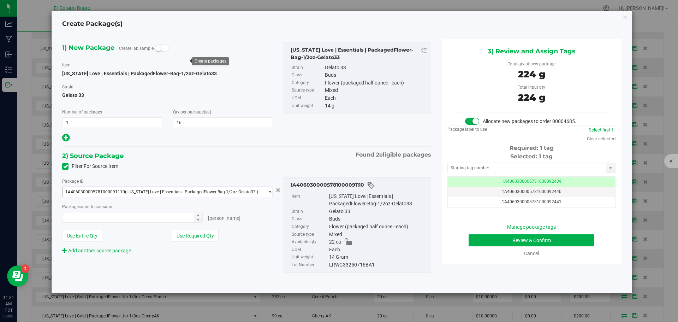
type input "16 ea"
click at [486, 240] on button "Review & Confirm" at bounding box center [532, 240] width 126 height 12
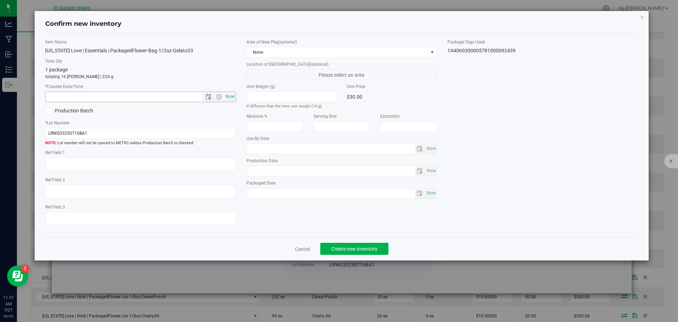
click at [231, 96] on span "Now" at bounding box center [230, 96] width 12 height 10
type input "8/20/2025 11:31 AM"
click at [339, 248] on span "Create new inventory" at bounding box center [354, 249] width 46 height 6
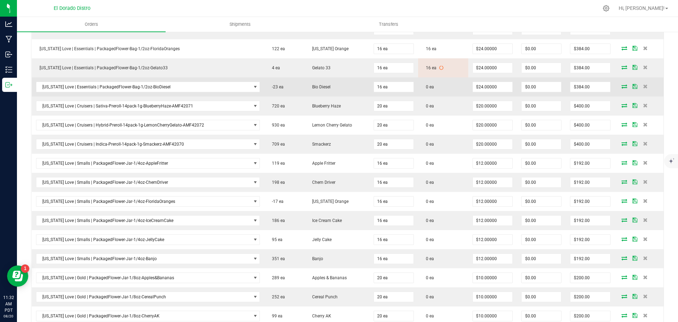
click at [622, 87] on icon at bounding box center [625, 86] width 6 height 4
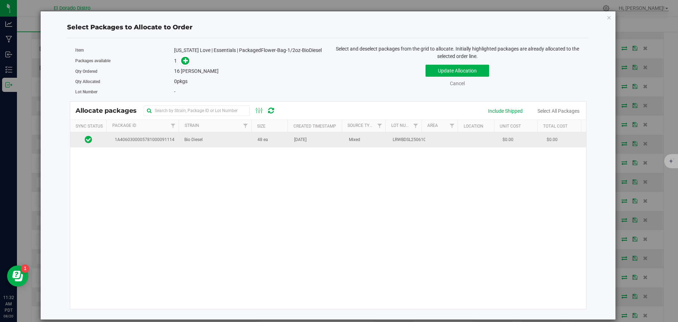
click at [272, 143] on td "48 ea" at bounding box center [271, 139] width 37 height 15
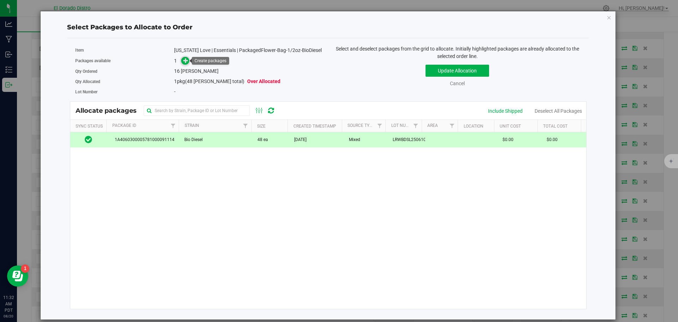
click at [183, 60] on span at bounding box center [185, 61] width 8 height 8
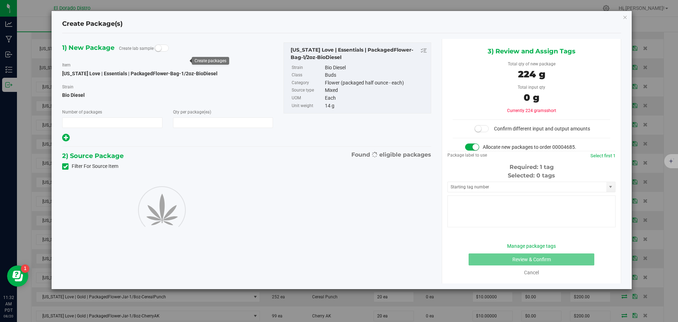
type input "1"
type input "16"
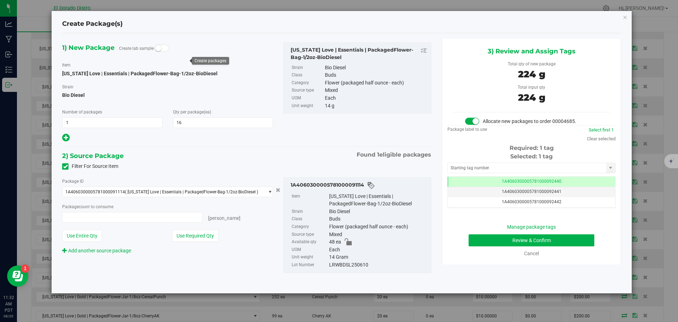
type input "16 ea"
click at [478, 242] on button "Review & Confirm" at bounding box center [532, 240] width 126 height 12
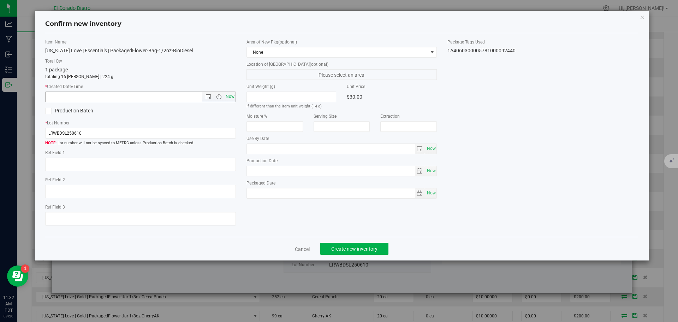
click at [228, 98] on span "Now" at bounding box center [230, 96] width 12 height 10
type input "8/20/2025 11:32 AM"
click at [336, 248] on span "Create new inventory" at bounding box center [354, 249] width 46 height 6
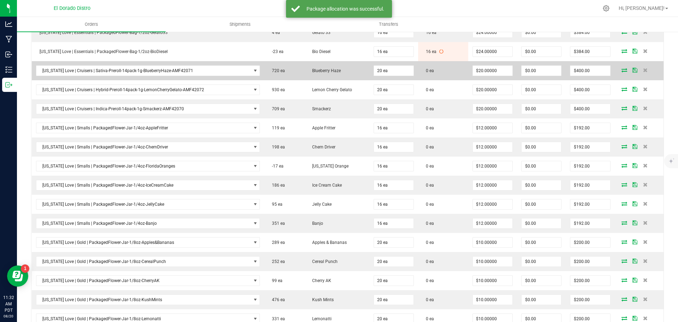
click at [622, 70] on icon at bounding box center [625, 70] width 6 height 4
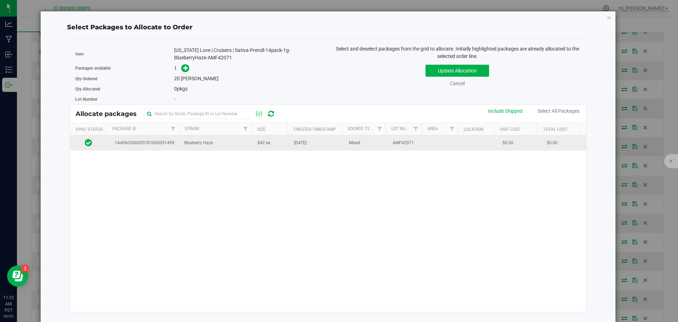
click at [290, 146] on td "[DATE]" at bounding box center [317, 142] width 55 height 15
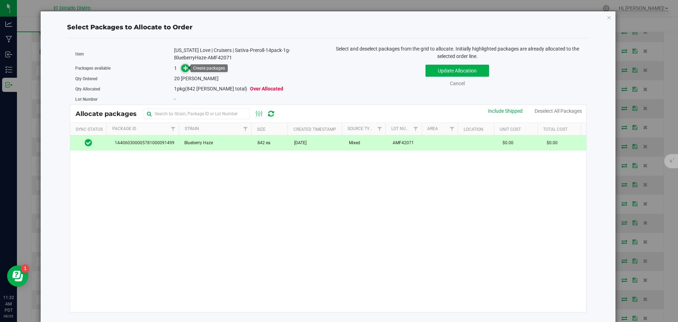
click at [185, 69] on icon at bounding box center [185, 67] width 5 height 5
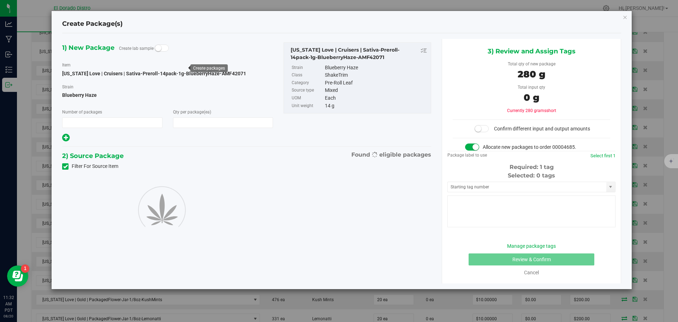
type input "1"
type input "20"
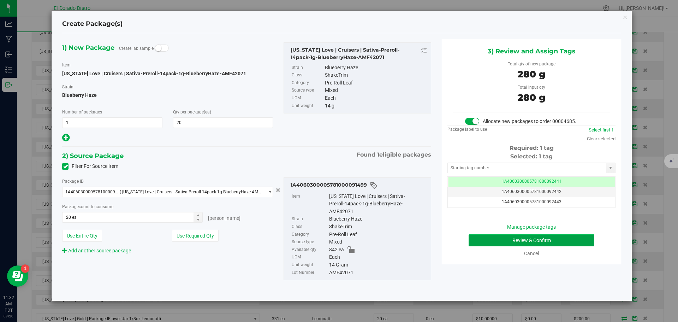
click at [492, 241] on button "Review & Confirm" at bounding box center [532, 240] width 126 height 12
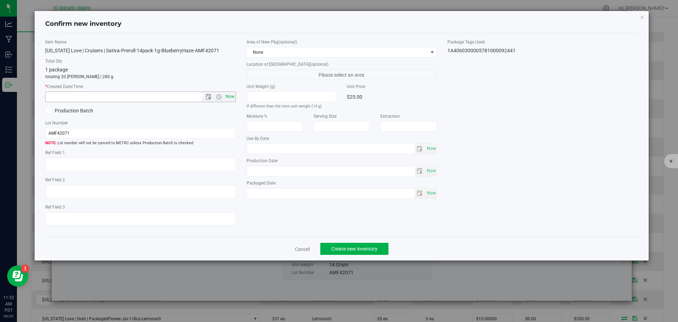
click at [230, 94] on span "Now" at bounding box center [230, 96] width 12 height 10
type input "8/20/2025 11:32 AM"
click at [338, 247] on span "Create new inventory" at bounding box center [354, 249] width 46 height 6
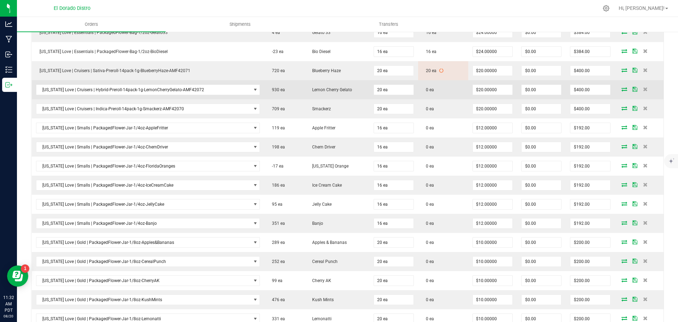
click at [622, 89] on icon at bounding box center [625, 89] width 6 height 4
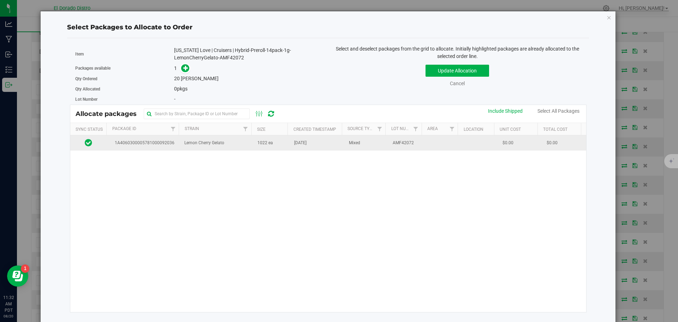
click at [294, 143] on span "[DATE]" at bounding box center [300, 143] width 12 height 7
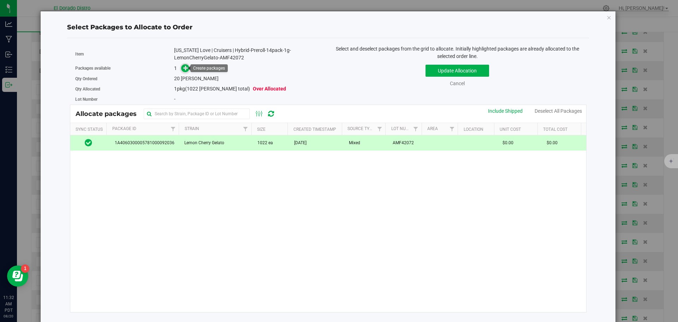
click at [186, 68] on icon at bounding box center [185, 67] width 5 height 5
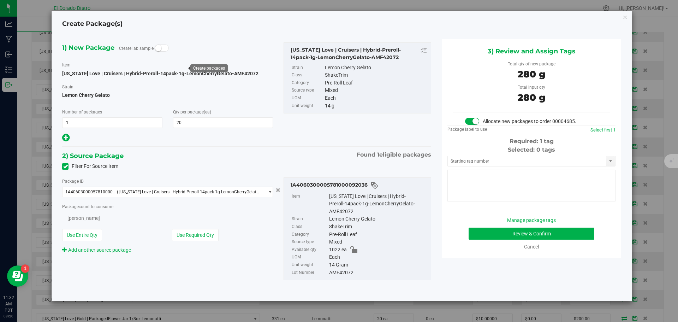
type input "20"
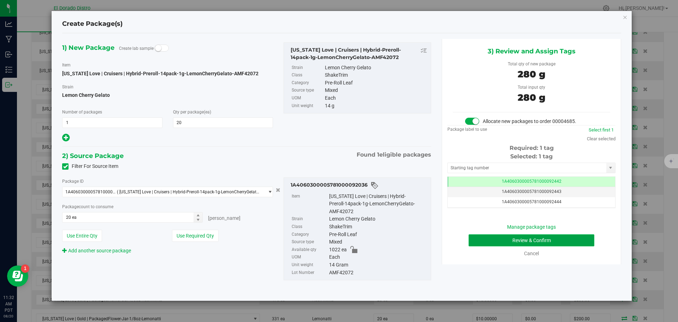
click at [500, 237] on button "Review & Confirm" at bounding box center [532, 240] width 126 height 12
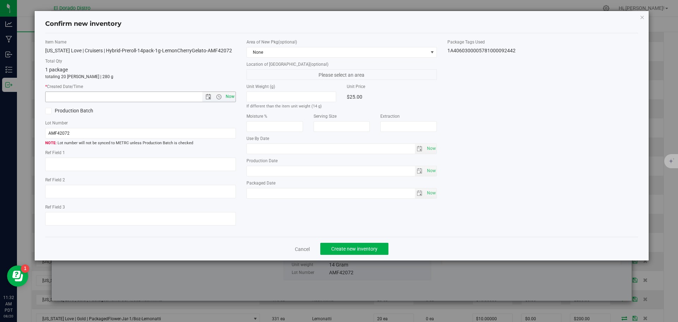
click at [230, 97] on span "Now" at bounding box center [230, 96] width 12 height 10
type input "8/20/2025 11:32 AM"
click at [332, 246] on span "Create new inventory" at bounding box center [354, 249] width 46 height 6
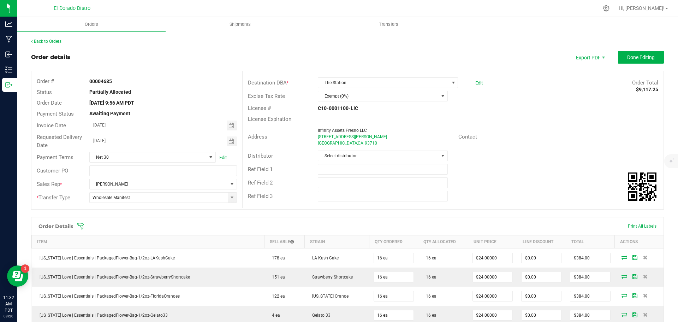
scroll to position [318, 0]
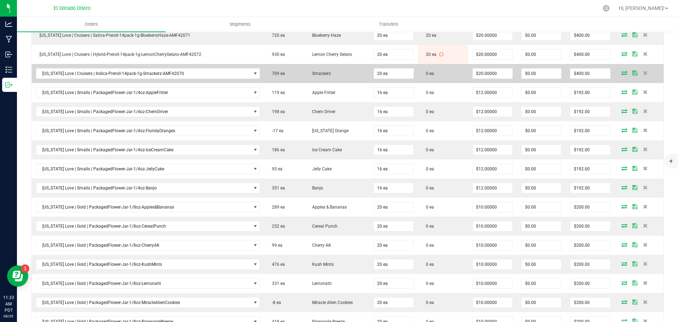
click at [622, 75] on icon at bounding box center [625, 73] width 6 height 4
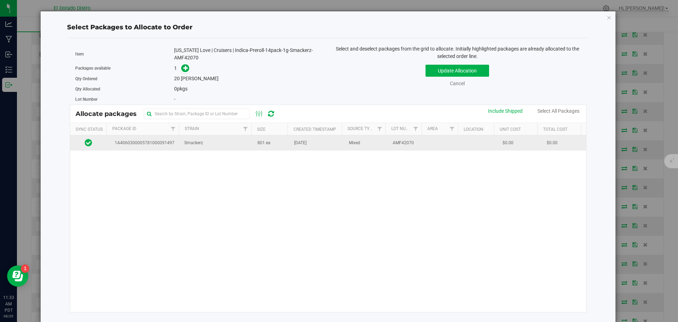
click at [285, 148] on td "801 ea" at bounding box center [271, 142] width 37 height 15
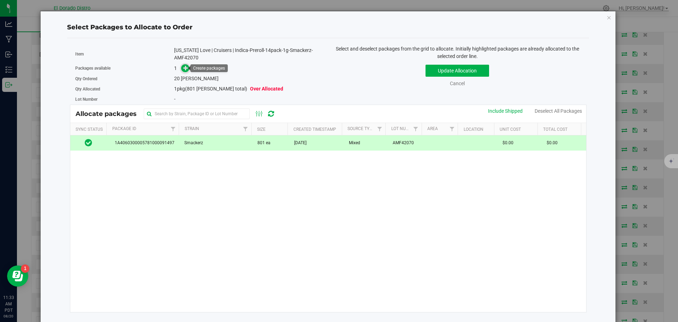
click at [182, 69] on span at bounding box center [185, 68] width 8 height 8
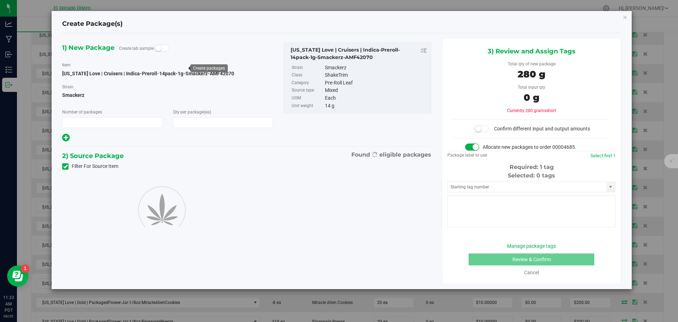
type input "1"
type input "20"
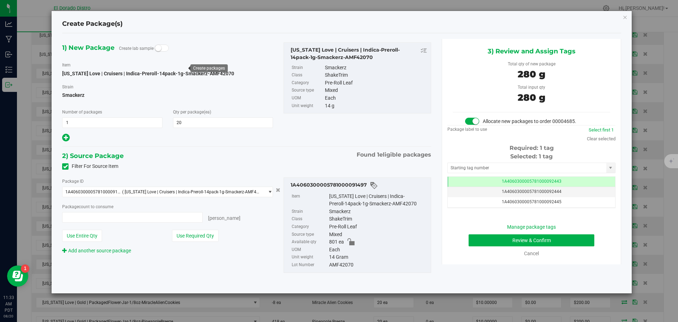
type input "20 ea"
click at [473, 241] on button "Review & Confirm" at bounding box center [532, 240] width 126 height 12
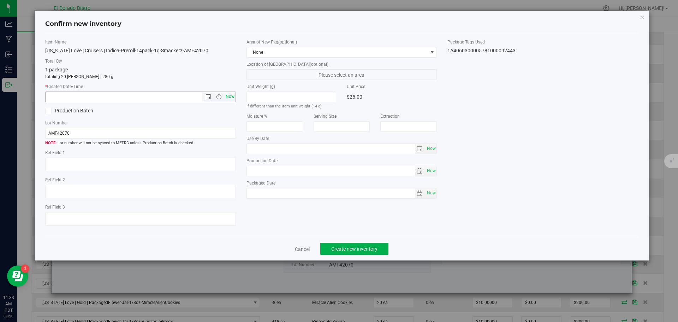
click at [230, 95] on span "Now" at bounding box center [230, 96] width 12 height 10
type input "[DATE] 11:33 AM"
click at [341, 242] on div "Cancel Create new inventory" at bounding box center [341, 249] width 593 height 24
click at [343, 246] on span "Create new inventory" at bounding box center [354, 249] width 46 height 6
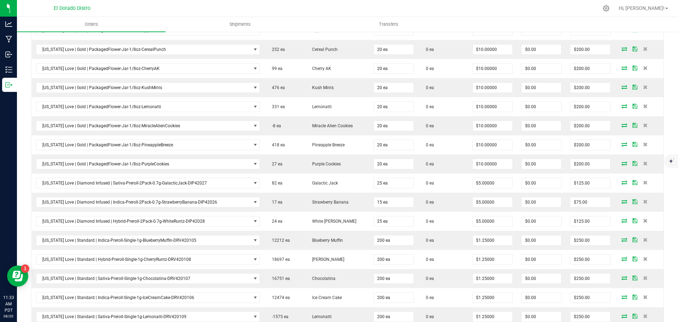
click at [424, 9] on div at bounding box center [362, 8] width 472 height 14
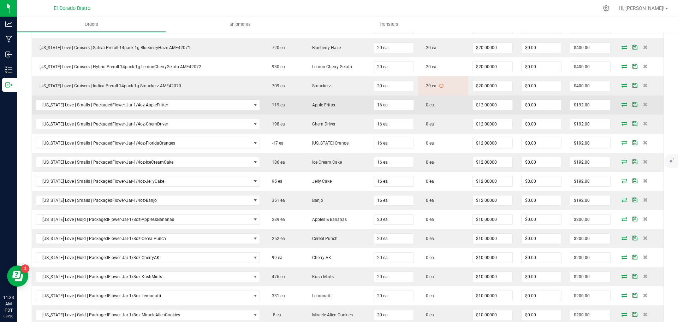
click at [622, 106] on icon at bounding box center [625, 104] width 6 height 4
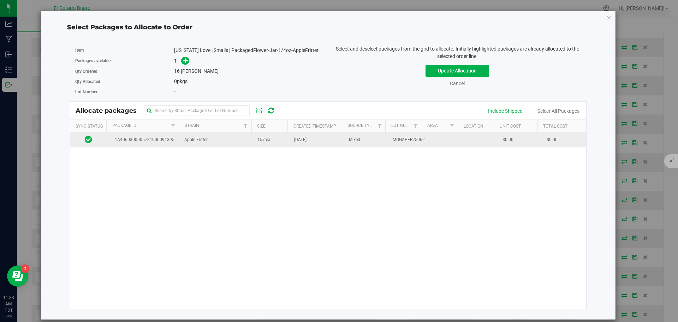
click at [276, 146] on td "157 ea" at bounding box center [271, 139] width 37 height 15
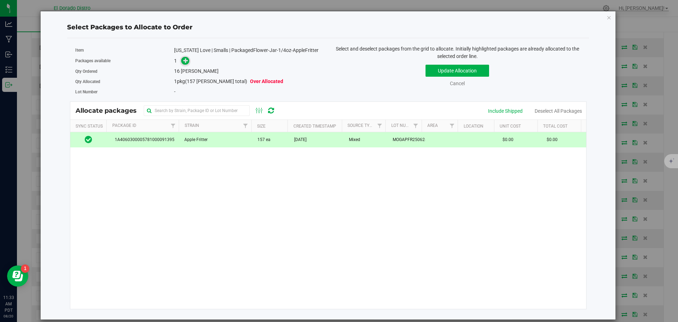
click at [188, 62] on icon at bounding box center [185, 60] width 5 height 5
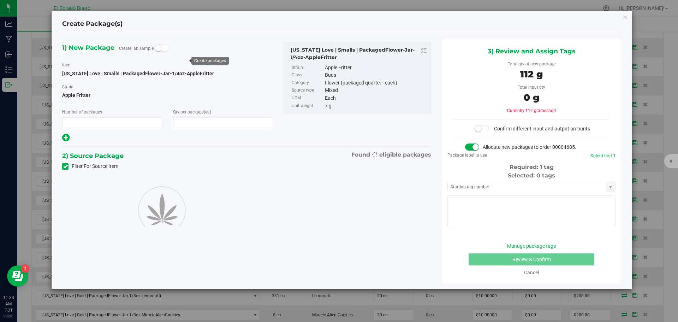
type input "1"
type input "16"
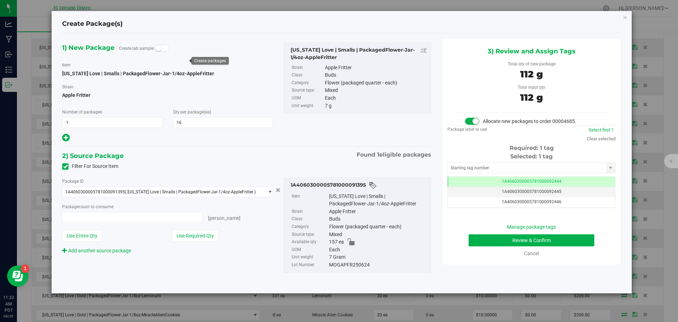
type input "16 ea"
click at [476, 241] on button "Review & Confirm" at bounding box center [532, 240] width 126 height 12
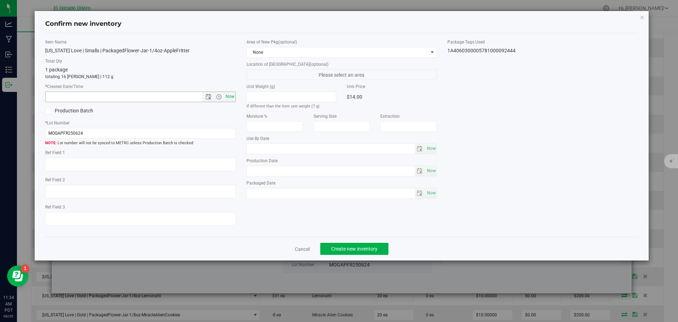
click at [232, 96] on span "Now" at bounding box center [230, 96] width 12 height 10
type input "[DATE] 11:34 AM"
click at [355, 248] on span "Create new inventory" at bounding box center [354, 249] width 46 height 6
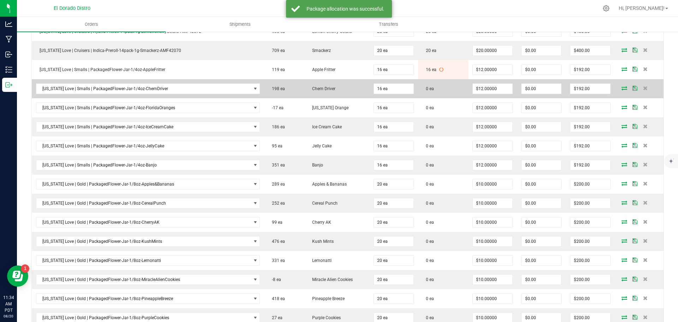
click at [622, 89] on icon at bounding box center [625, 88] width 6 height 4
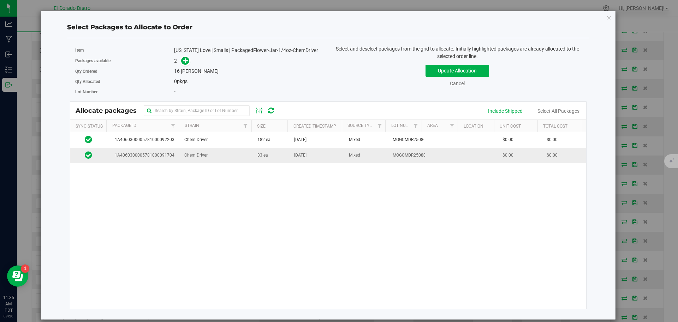
click at [196, 157] on span "Chem Driver" at bounding box center [195, 155] width 23 height 7
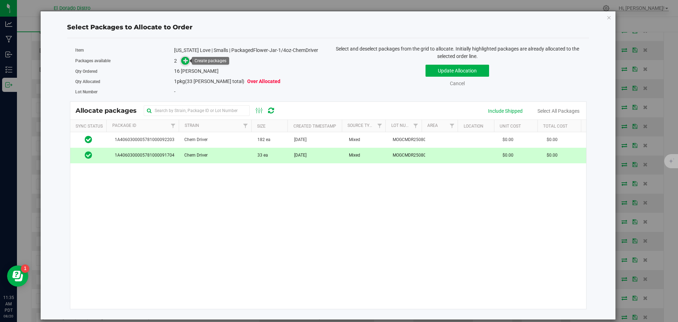
click at [186, 58] on icon at bounding box center [185, 60] width 5 height 5
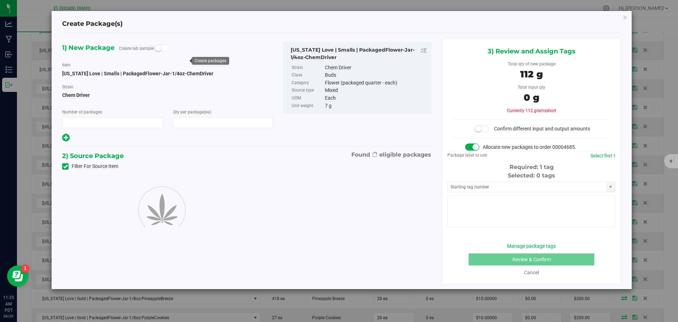
type input "1"
type input "16"
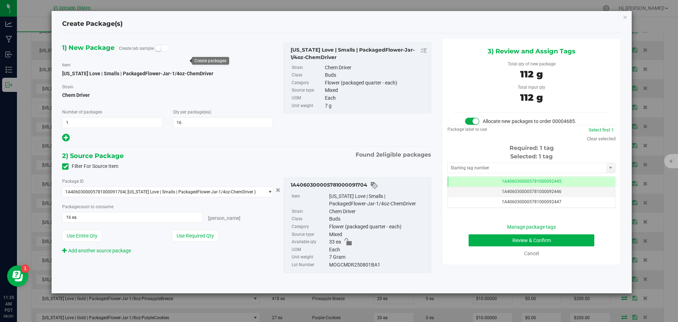
scroll to position [0, 0]
click at [476, 238] on button "Review & Confirm" at bounding box center [532, 240] width 126 height 12
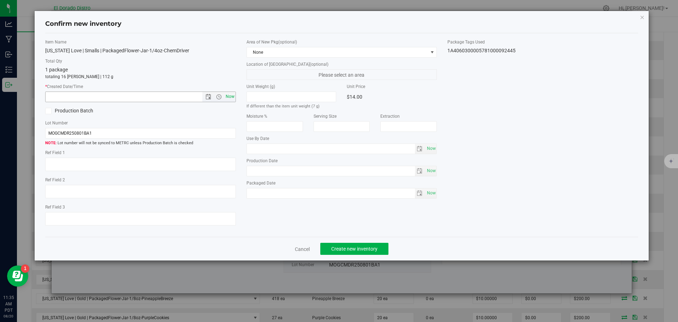
click at [232, 97] on span "Now" at bounding box center [230, 96] width 12 height 10
type input "[DATE] 11:35 AM"
click at [349, 249] on span "Create new inventory" at bounding box center [354, 249] width 46 height 6
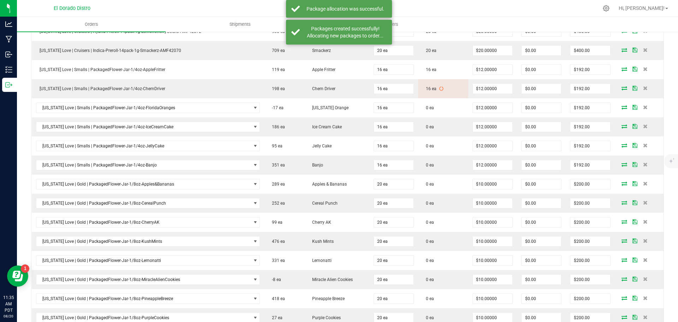
scroll to position [376, 0]
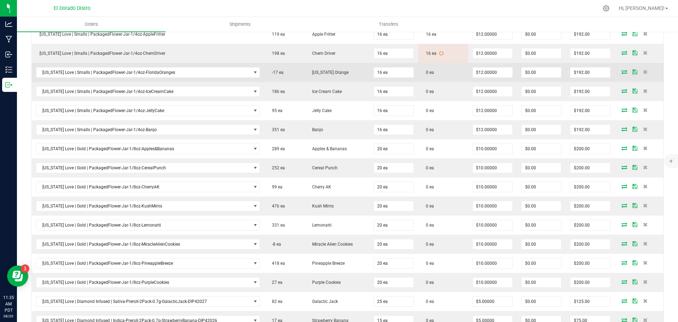
click at [622, 70] on icon at bounding box center [625, 72] width 6 height 4
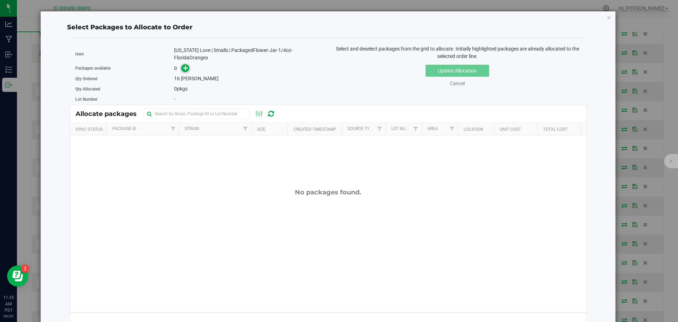
click at [184, 65] on icon at bounding box center [185, 67] width 5 height 5
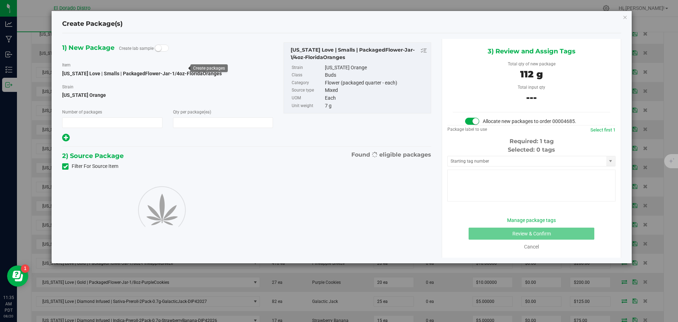
type input "1"
type input "16"
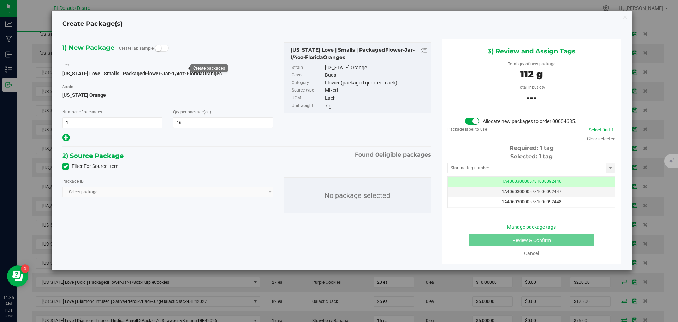
scroll to position [0, 0]
click at [65, 166] on icon at bounding box center [65, 166] width 5 height 0
click at [0, 0] on input "Filter For Source Item" at bounding box center [0, 0] width 0 height 0
click at [142, 189] on span "Select package" at bounding box center [163, 192] width 201 height 10
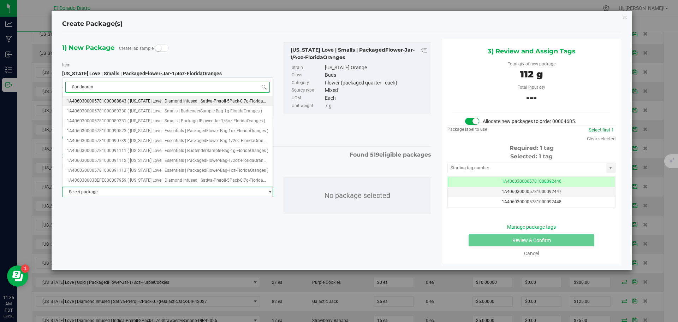
type input "floridaorang"
click at [200, 120] on span "( [US_STATE] Love | Smalls | PackagedFlower-Jar-1/8oz-FloridaOranges )" at bounding box center [197, 120] width 138 height 5
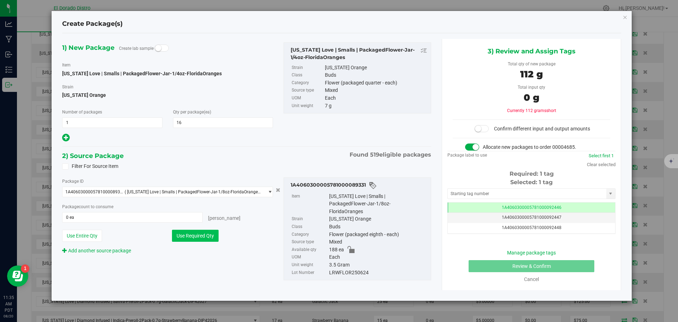
click at [197, 234] on button "Use Required Qty" at bounding box center [195, 236] width 47 height 12
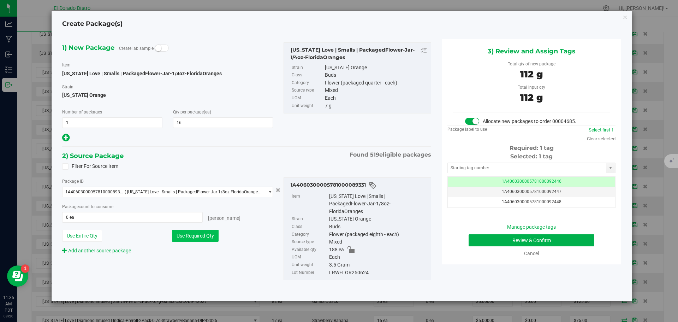
type input "32 ea"
click at [477, 237] on button "Review & Confirm" at bounding box center [532, 240] width 126 height 12
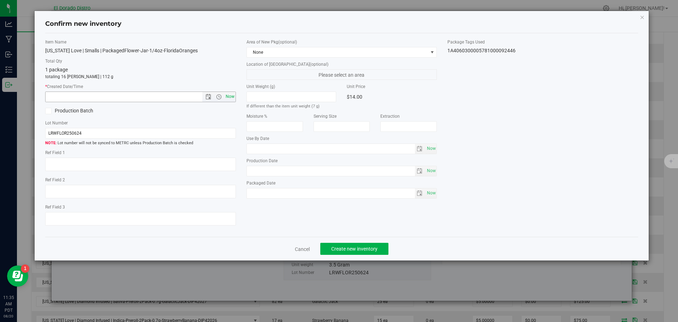
click at [233, 100] on span "Now" at bounding box center [230, 96] width 12 height 10
type input "[DATE] 11:35 AM"
click at [344, 248] on span "Create new inventory" at bounding box center [354, 249] width 46 height 6
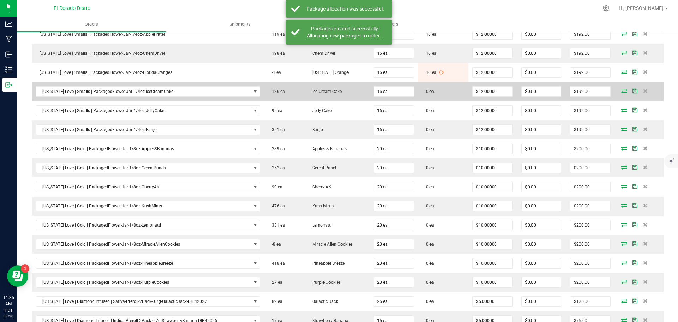
click at [622, 89] on icon at bounding box center [625, 91] width 6 height 4
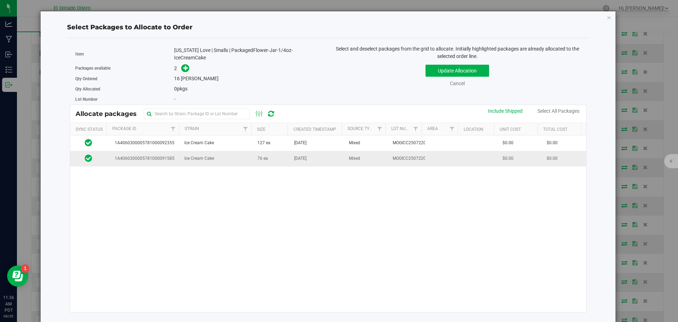
click at [278, 164] on td "76 ea" at bounding box center [271, 158] width 37 height 15
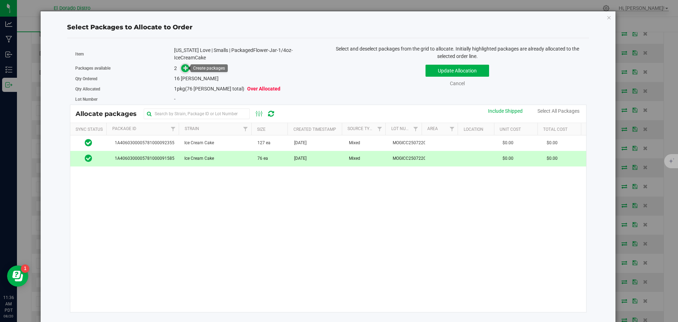
click at [188, 68] on span at bounding box center [185, 68] width 8 height 8
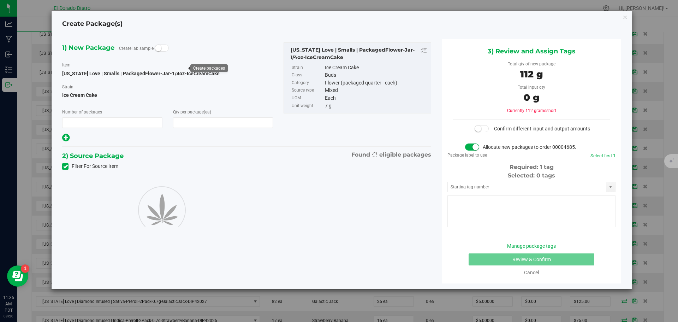
type input "1"
type input "16"
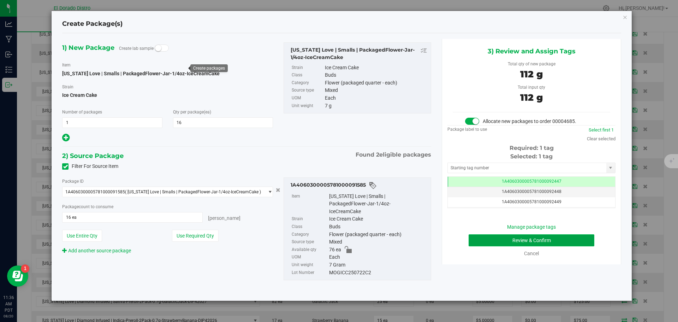
click at [470, 240] on button "Review & Confirm" at bounding box center [532, 240] width 126 height 12
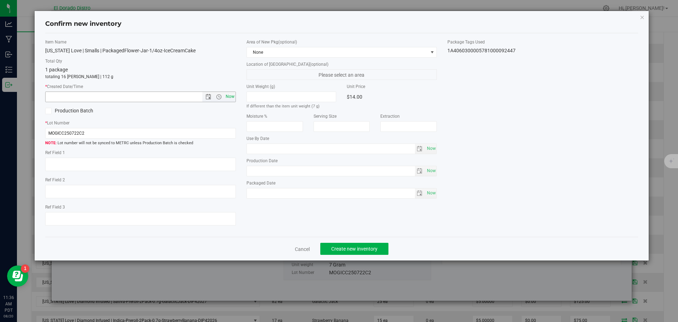
click at [229, 101] on span "Now" at bounding box center [230, 96] width 12 height 10
type input "[DATE] 11:36 AM"
click at [335, 248] on span "Create new inventory" at bounding box center [354, 249] width 46 height 6
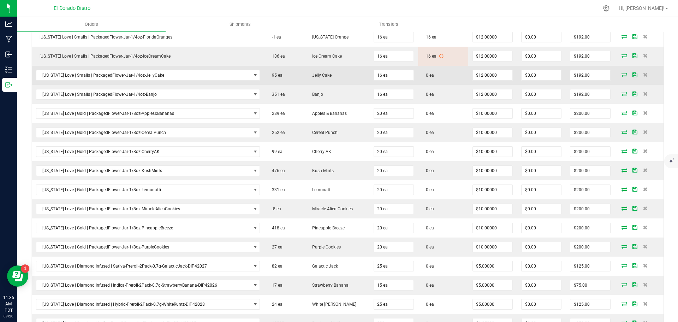
click at [622, 73] on icon at bounding box center [625, 74] width 6 height 4
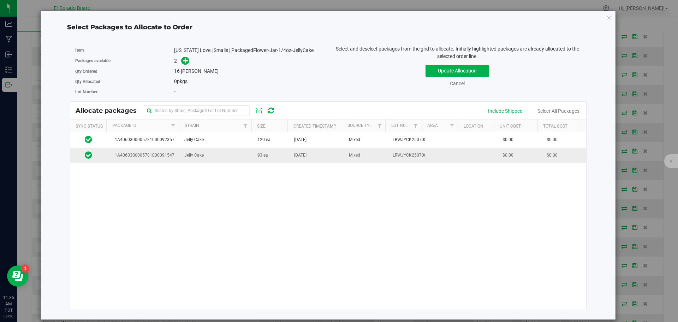
click at [290, 159] on td "[DATE]" at bounding box center [317, 155] width 55 height 15
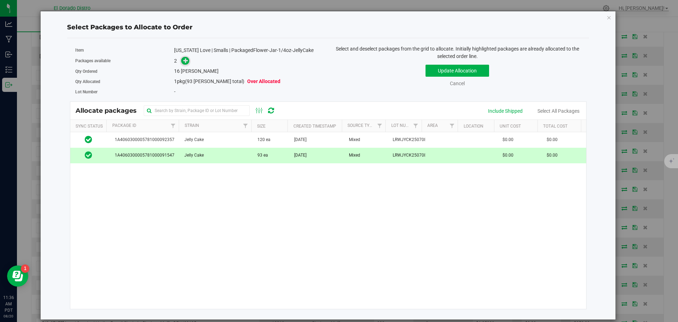
click at [188, 62] on icon at bounding box center [185, 60] width 5 height 5
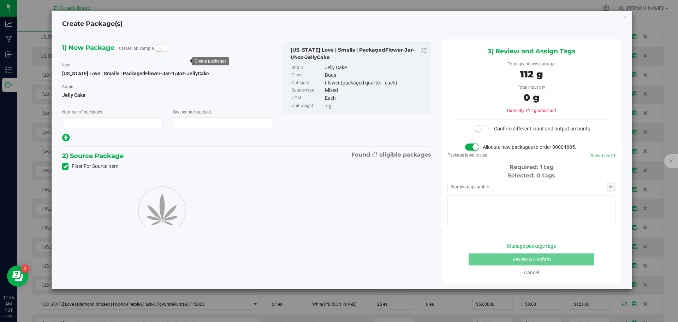
type input "1"
type input "16"
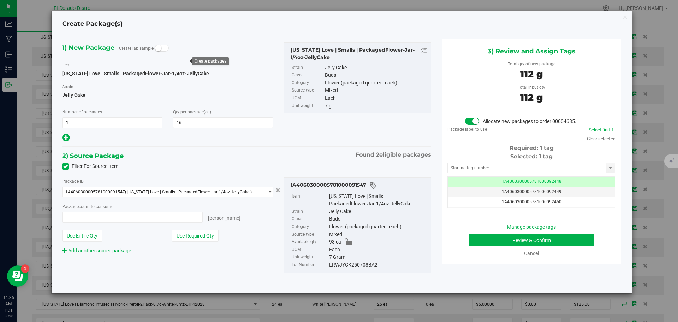
type input "16 ea"
click at [471, 242] on button "Review & Confirm" at bounding box center [532, 240] width 126 height 12
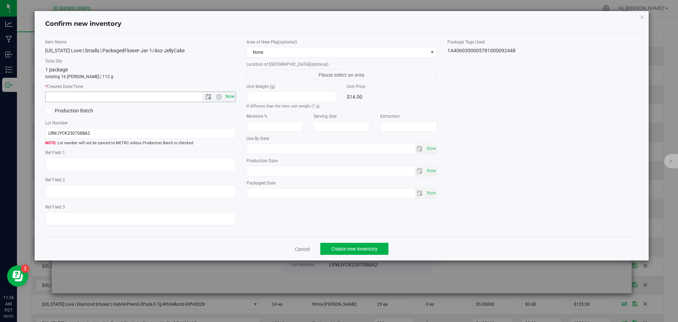
click at [232, 92] on span "Now" at bounding box center [230, 96] width 12 height 10
type input "[DATE] 11:36 AM"
click at [353, 249] on span "Create new inventory" at bounding box center [354, 249] width 46 height 6
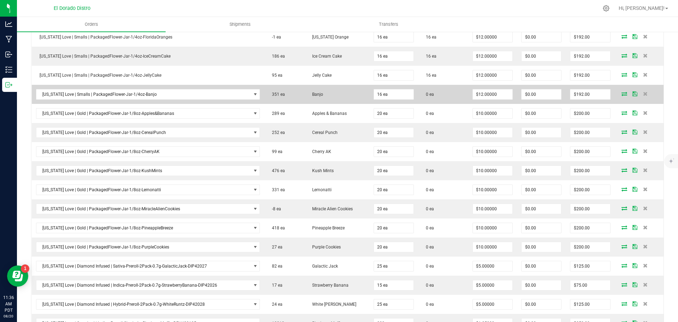
click at [622, 94] on icon at bounding box center [625, 93] width 6 height 4
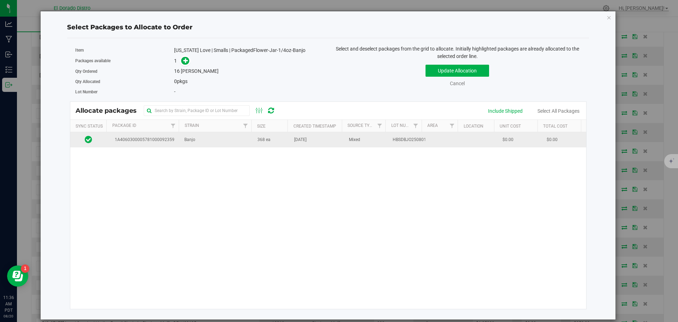
click at [296, 143] on td "[DATE]" at bounding box center [317, 139] width 55 height 15
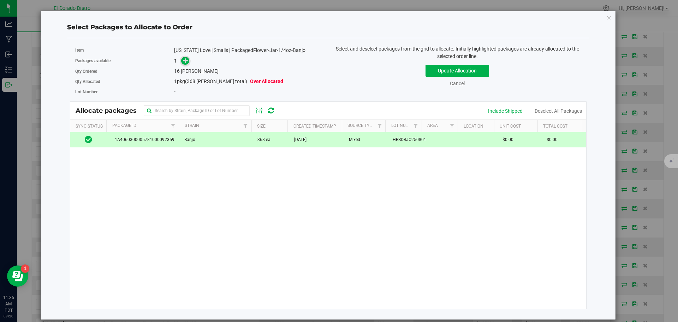
click at [187, 61] on icon at bounding box center [185, 60] width 5 height 5
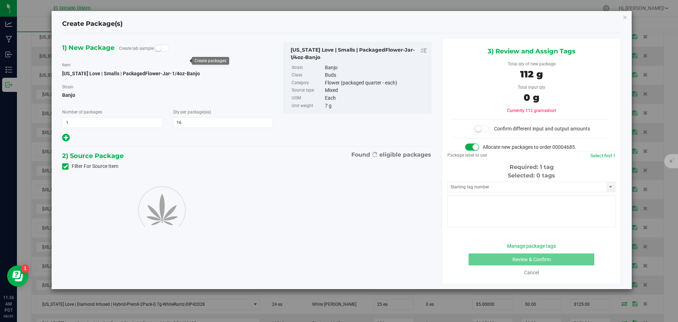
type input "16"
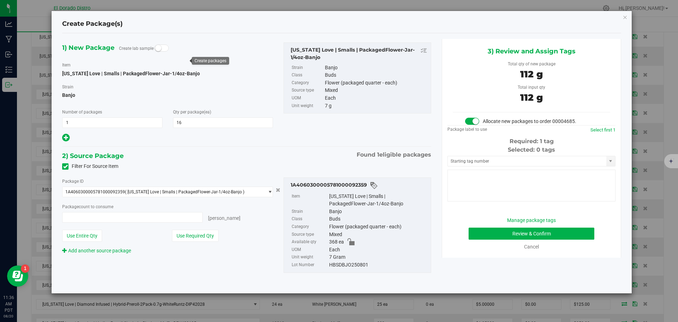
type input "16 ea"
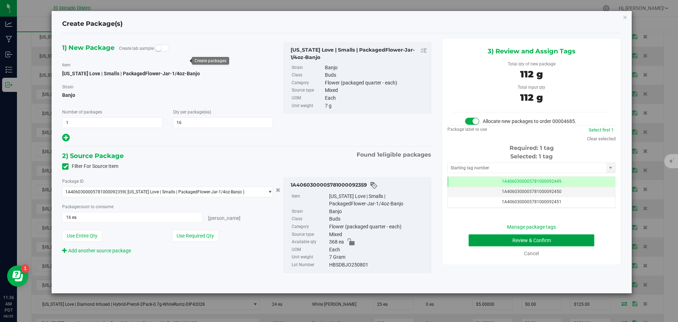
click at [480, 240] on button "Review & Confirm" at bounding box center [532, 240] width 126 height 12
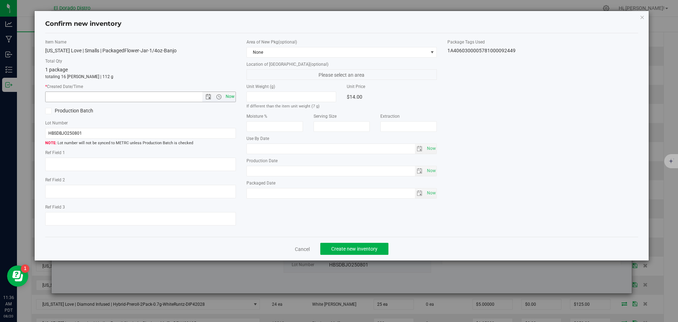
click at [230, 96] on span "Now" at bounding box center [230, 96] width 12 height 10
type input "[DATE] 11:36 AM"
click at [338, 248] on span "Create new inventory" at bounding box center [354, 249] width 46 height 6
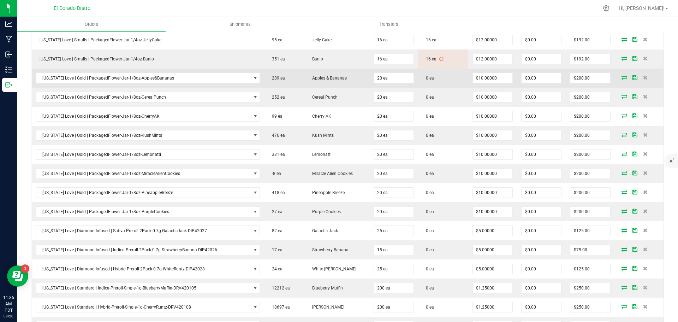
click at [622, 77] on icon at bounding box center [625, 77] width 6 height 4
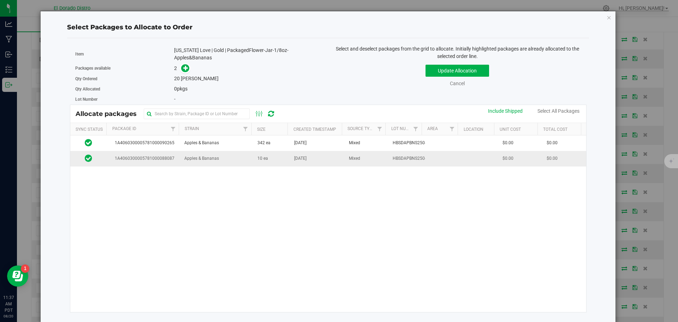
click at [243, 159] on td "Apples & Bananas" at bounding box center [216, 158] width 73 height 15
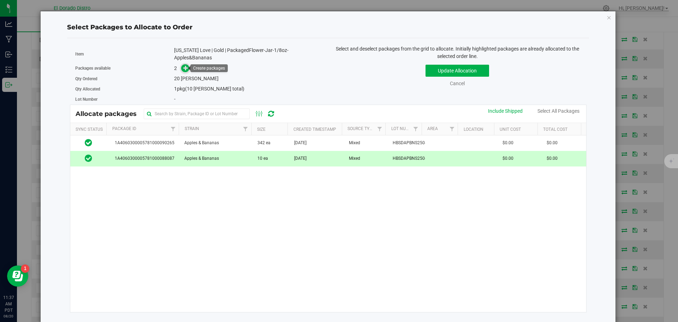
click at [185, 69] on icon at bounding box center [185, 67] width 5 height 5
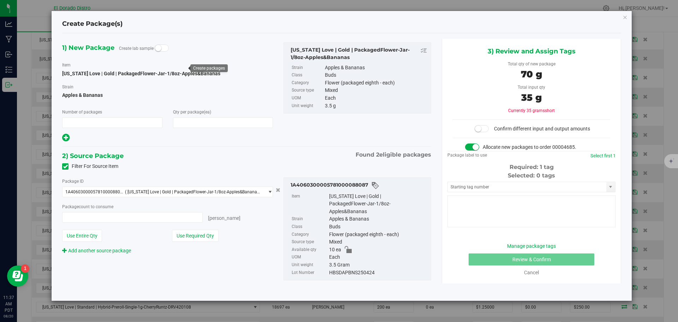
type input "1"
type input "20"
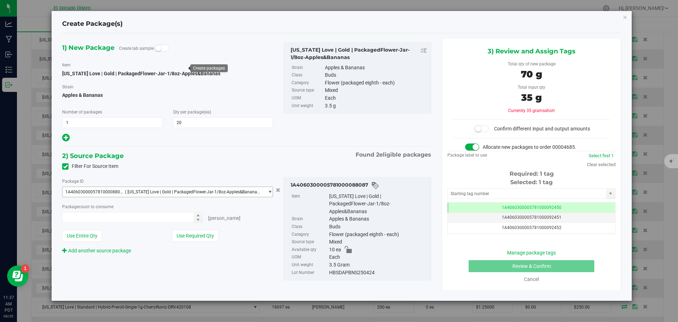
type input "10 ea"
click at [124, 249] on link "Add another source package" at bounding box center [96, 251] width 69 height 6
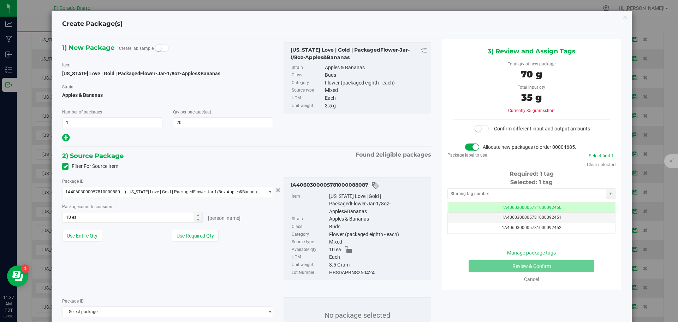
scroll to position [35, 0]
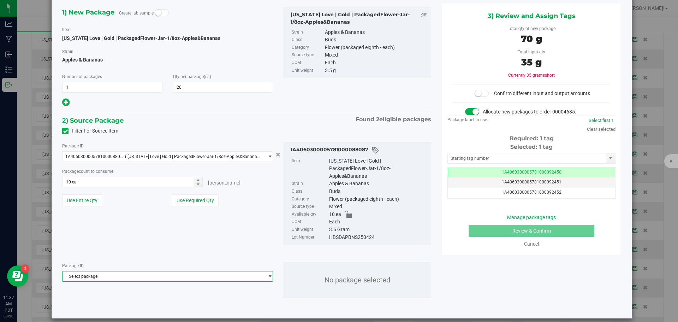
click at [128, 271] on span "Select package" at bounding box center [163, 276] width 201 height 10
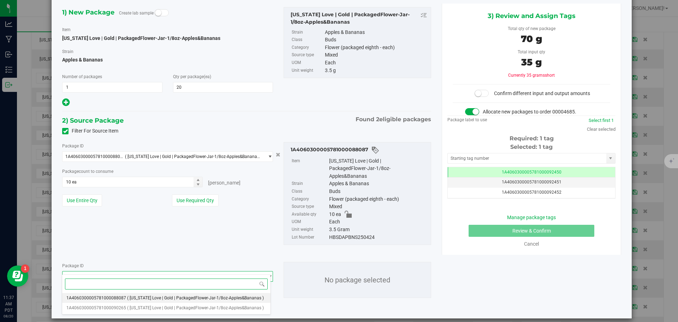
click at [128, 297] on span "( [US_STATE] Love | Gold | PackagedFlower-Jar-1/8oz-Apples&Bananas )" at bounding box center [195, 297] width 137 height 5
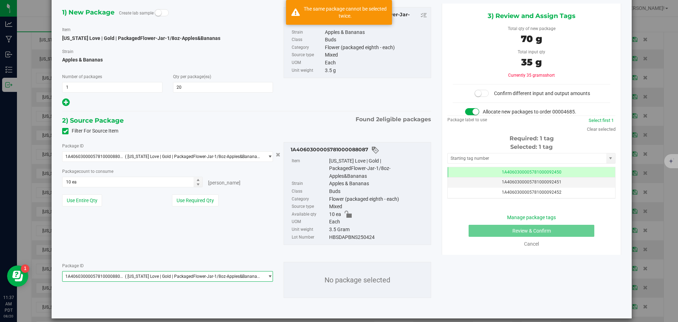
click at [136, 272] on span "1A4060300005781000088087 ( [US_STATE] Love | Gold | PackagedFlower-Jar-1/8oz-Ap…" at bounding box center [163, 276] width 201 height 10
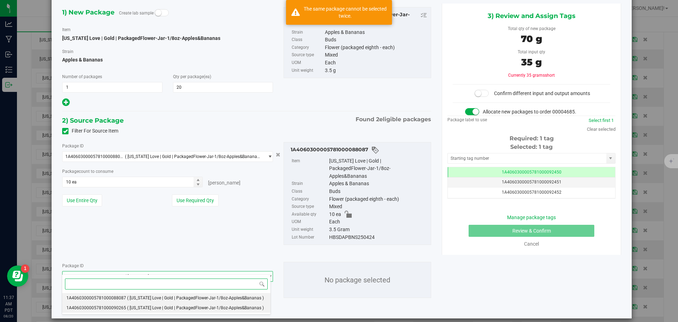
click at [135, 309] on span "( [US_STATE] Love | Gold | PackagedFlower-Jar-1/8oz-Apples&Bananas )" at bounding box center [195, 307] width 137 height 5
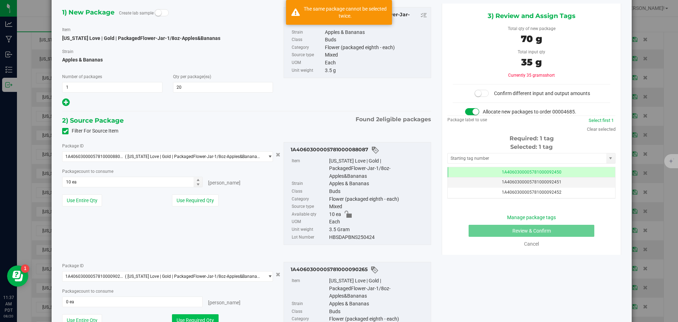
click at [178, 314] on button "Use Required Qty" at bounding box center [195, 320] width 47 height 12
type input "10 ea"
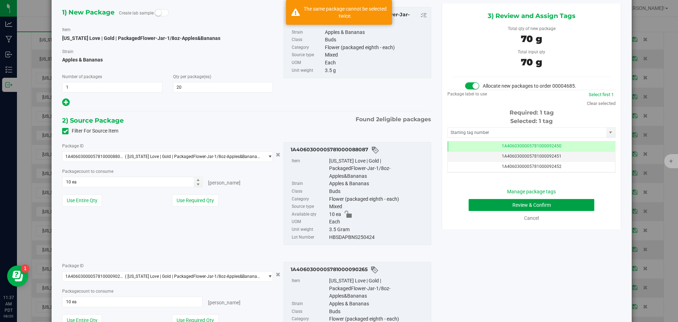
click at [473, 204] on button "Review & Confirm" at bounding box center [532, 205] width 126 height 12
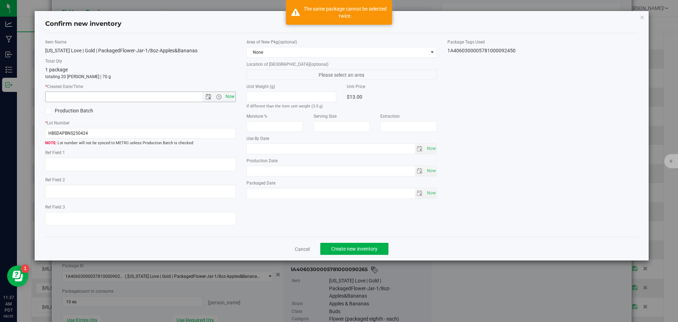
click at [231, 101] on span "Now" at bounding box center [230, 96] width 12 height 10
type input "[DATE] 11:37 AM"
click at [340, 246] on span "Create new inventory" at bounding box center [354, 249] width 46 height 6
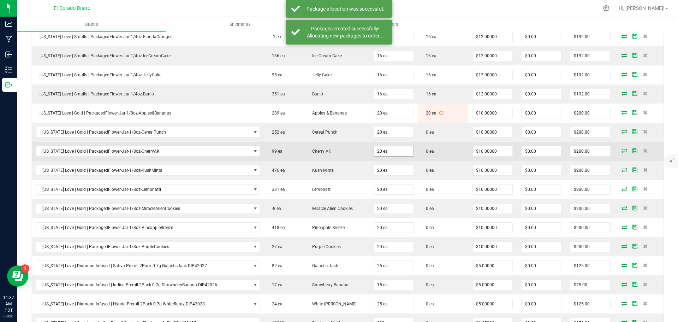
scroll to position [411, 0]
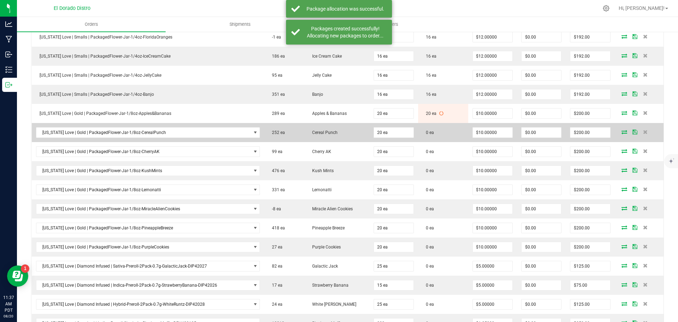
click at [622, 132] on icon at bounding box center [625, 132] width 6 height 4
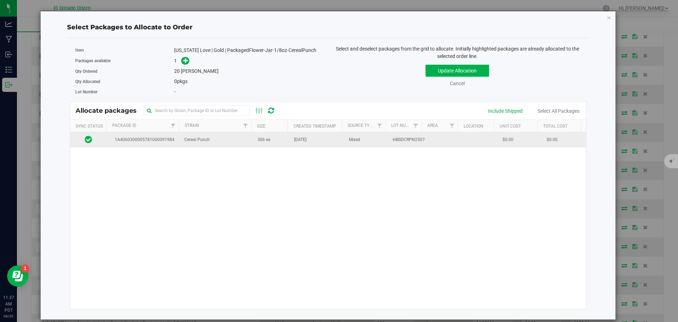
click at [239, 144] on td "Cereal Punch" at bounding box center [216, 139] width 73 height 15
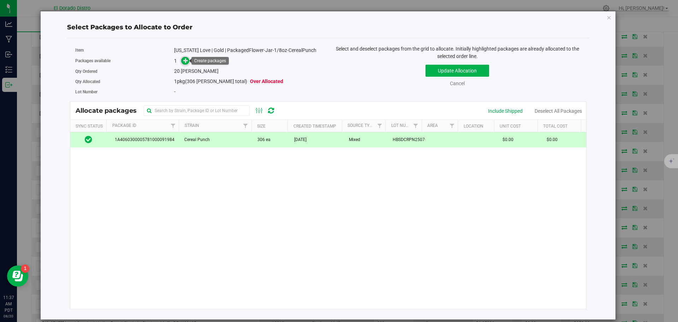
click at [186, 61] on icon at bounding box center [185, 60] width 5 height 5
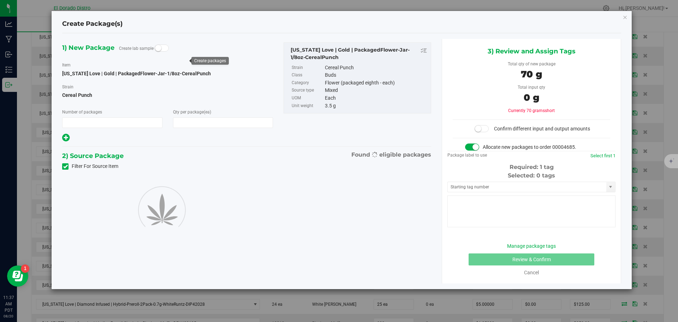
type input "1"
type input "20"
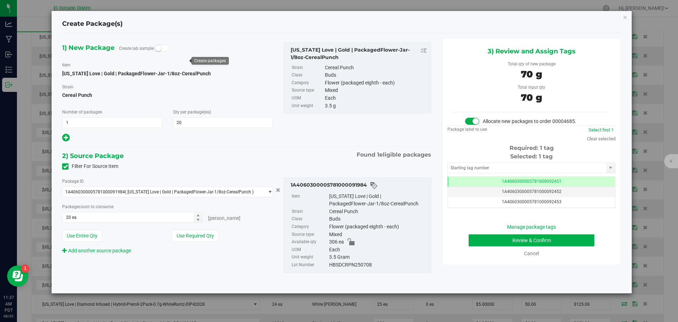
scroll to position [0, 0]
click at [474, 244] on button "Review & Confirm" at bounding box center [532, 240] width 126 height 12
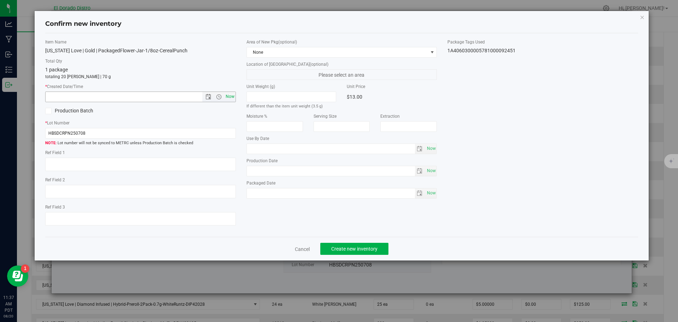
click at [231, 95] on span "Now" at bounding box center [230, 96] width 12 height 10
type input "[DATE] 11:37 AM"
click at [338, 249] on span "Create new inventory" at bounding box center [354, 249] width 46 height 6
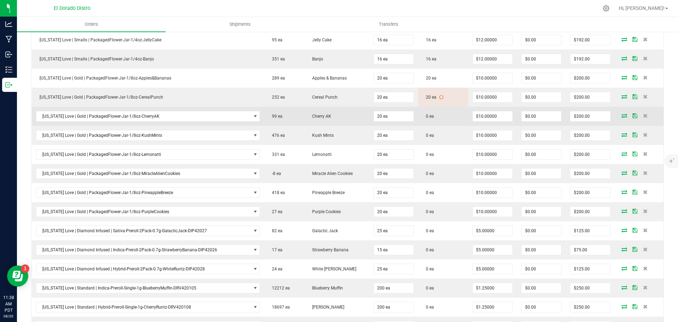
click at [622, 115] on icon at bounding box center [625, 115] width 6 height 4
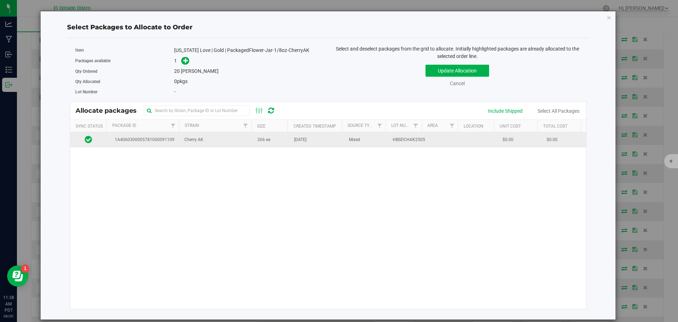
click at [285, 146] on td "266 ea" at bounding box center [271, 139] width 37 height 15
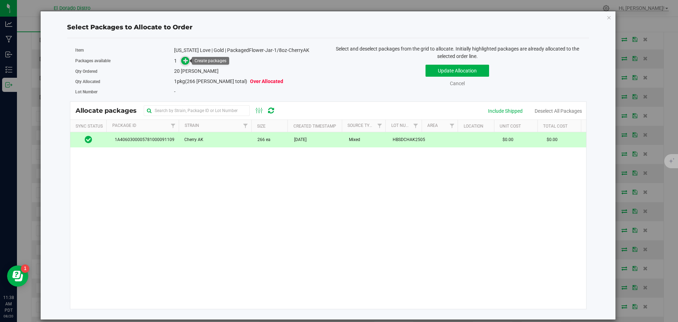
click at [187, 62] on icon at bounding box center [185, 60] width 5 height 5
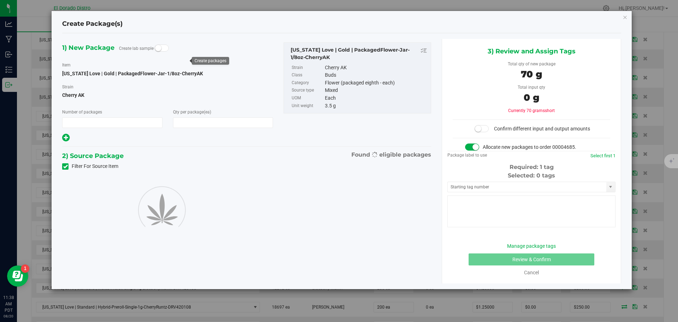
type input "1"
type input "20"
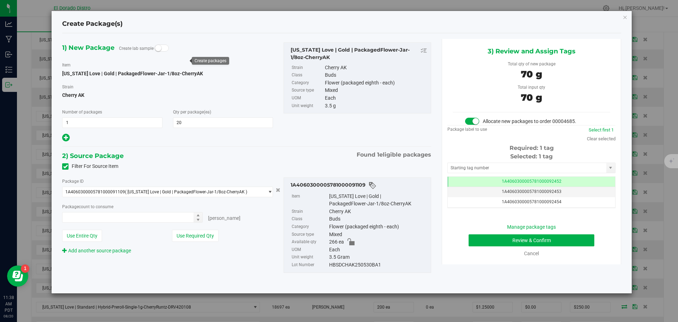
type input "20 ea"
click at [479, 242] on button "Review & Confirm" at bounding box center [532, 240] width 126 height 12
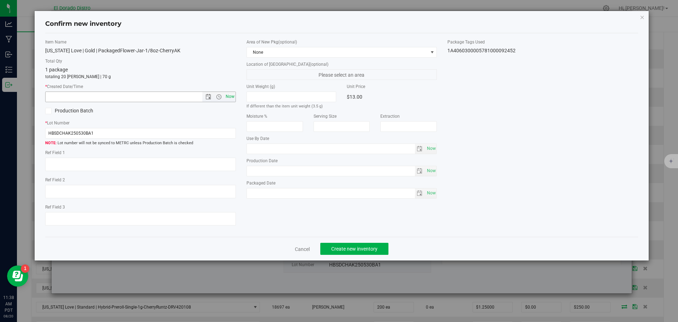
click at [230, 96] on span "Now" at bounding box center [230, 96] width 12 height 10
type input "[DATE] 11:38 AM"
click at [357, 247] on span "Create new inventory" at bounding box center [354, 249] width 46 height 6
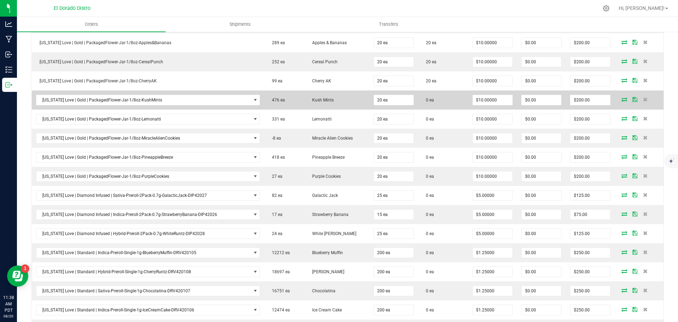
click at [622, 99] on icon at bounding box center [625, 99] width 6 height 4
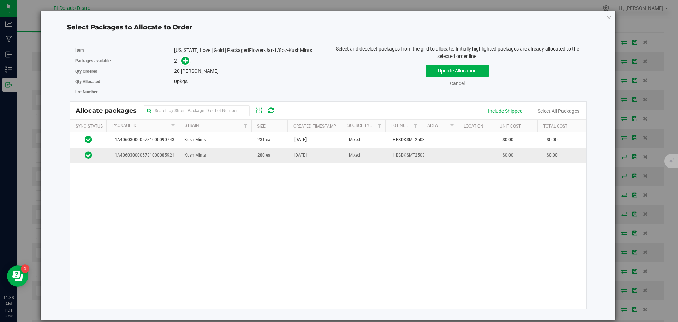
click at [290, 162] on td "[DATE]" at bounding box center [317, 155] width 55 height 15
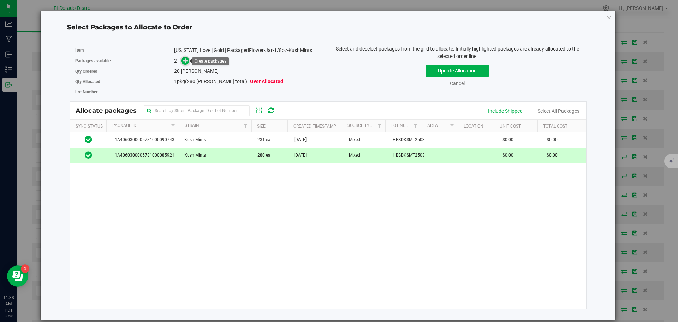
click at [187, 61] on icon at bounding box center [185, 60] width 5 height 5
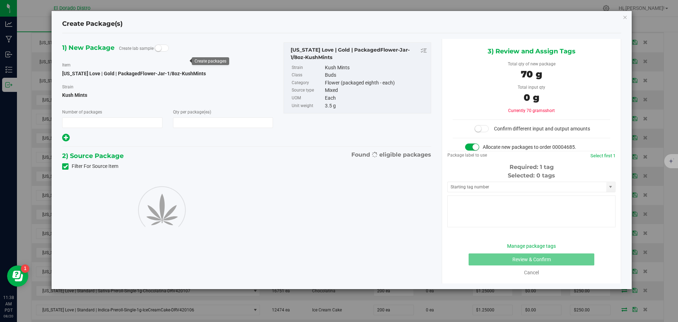
type input "1"
type input "20"
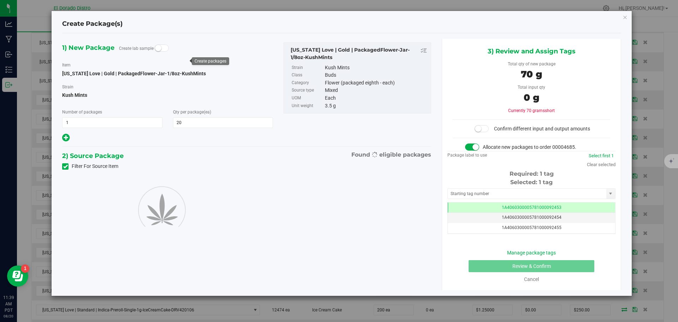
scroll to position [0, 0]
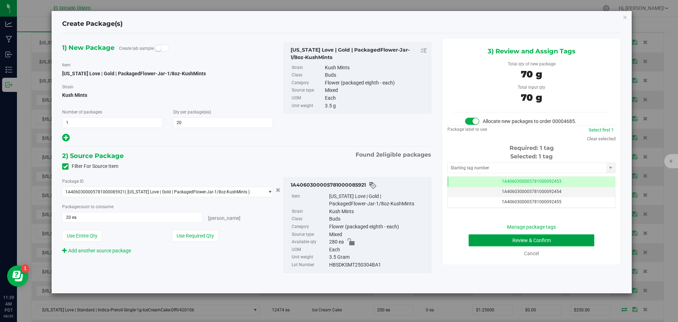
click at [476, 237] on button "Review & Confirm" at bounding box center [532, 240] width 126 height 12
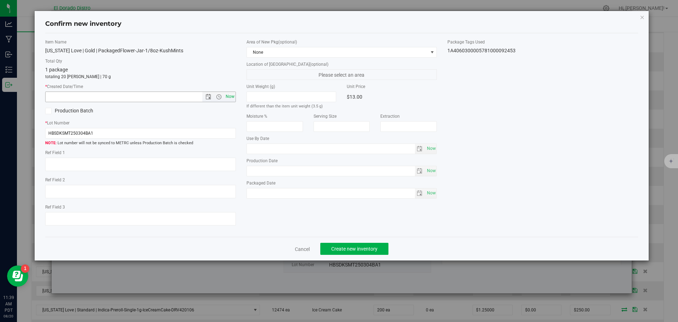
click at [233, 98] on span "Now" at bounding box center [230, 96] width 12 height 10
type input "[DATE] 11:39 AM"
click at [345, 248] on span "Create new inventory" at bounding box center [354, 249] width 46 height 6
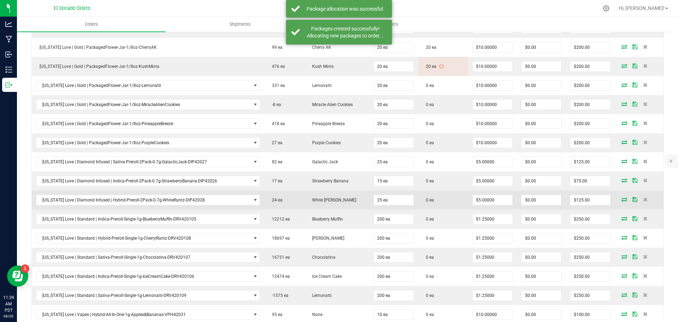
scroll to position [517, 0]
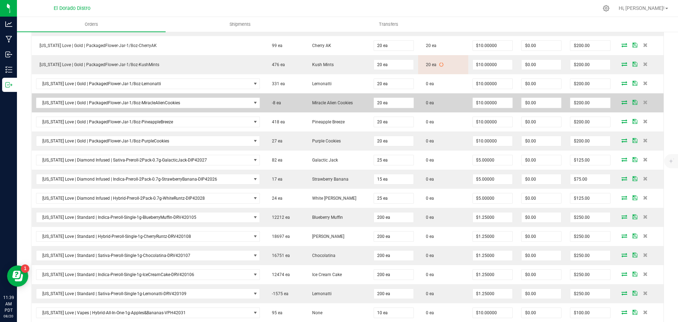
click at [622, 103] on icon at bounding box center [625, 102] width 6 height 4
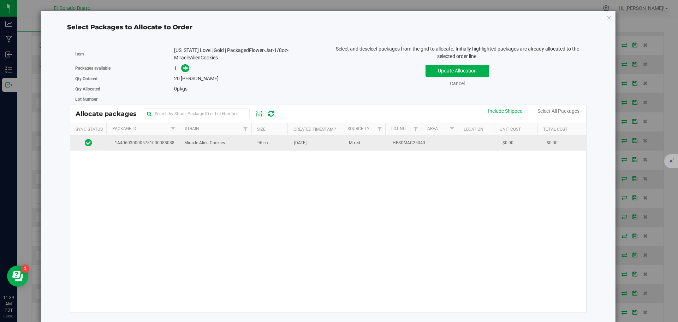
click at [305, 146] on span "[DATE]" at bounding box center [300, 143] width 12 height 7
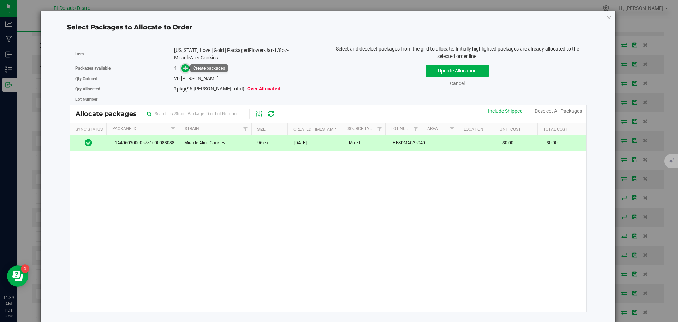
click at [185, 70] on icon at bounding box center [185, 67] width 5 height 5
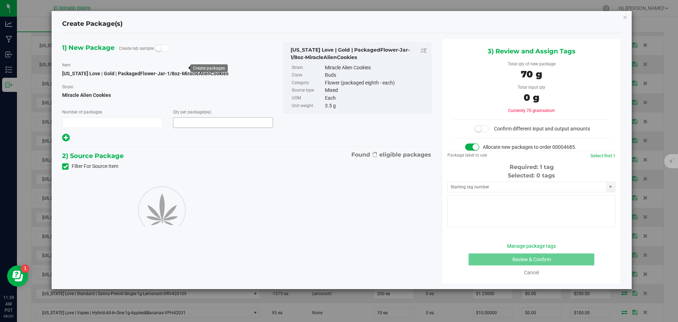
type input "1"
type input "20"
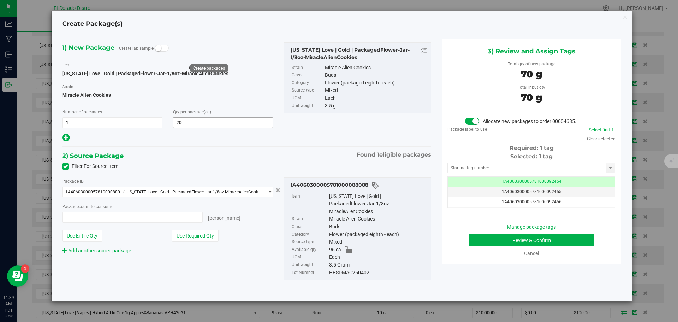
type input "20 ea"
click at [486, 240] on button "Review & Confirm" at bounding box center [532, 240] width 126 height 12
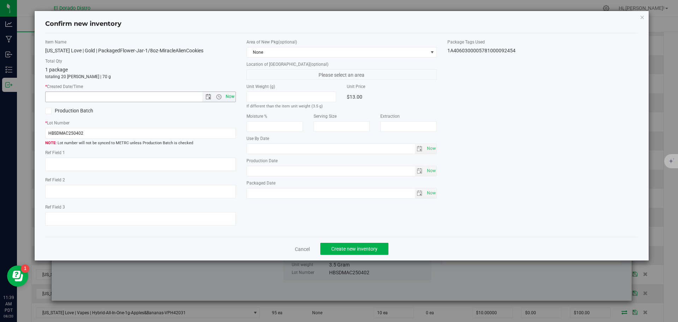
click at [230, 94] on span "Now" at bounding box center [230, 96] width 12 height 10
type input "[DATE] 11:39 AM"
click at [360, 245] on button "Create new inventory" at bounding box center [354, 249] width 68 height 12
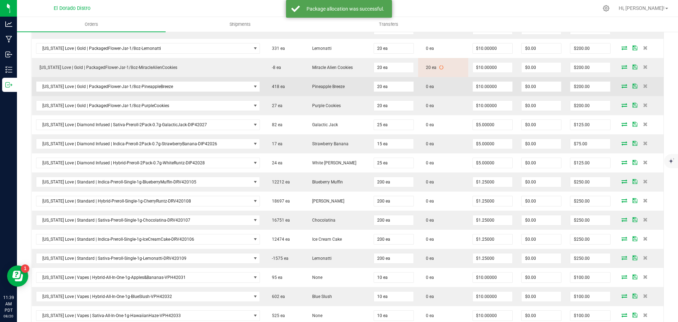
click at [622, 87] on icon at bounding box center [625, 86] width 6 height 4
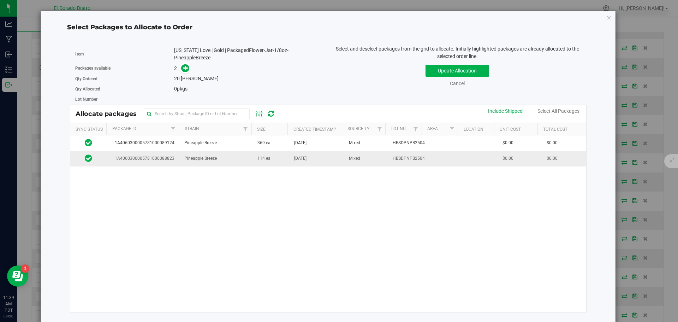
click at [276, 158] on td "114 ea" at bounding box center [271, 158] width 37 height 15
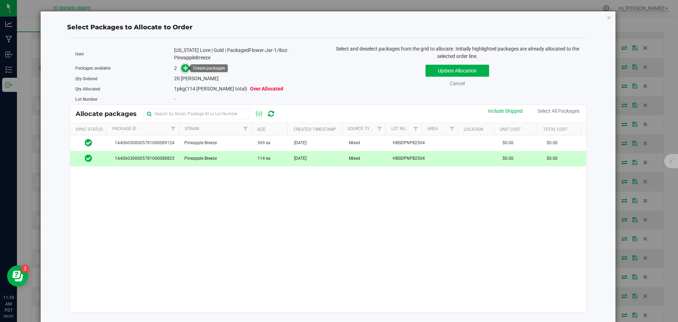
click at [186, 65] on icon at bounding box center [185, 67] width 5 height 5
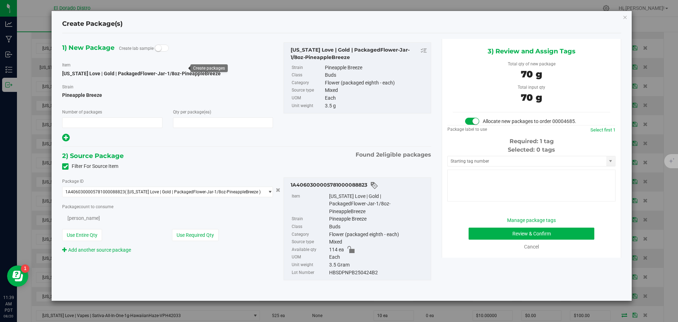
type input "1"
type input "20"
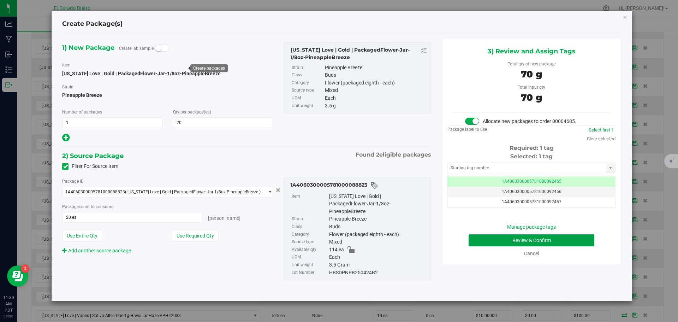
click at [471, 238] on button "Review & Confirm" at bounding box center [532, 240] width 126 height 12
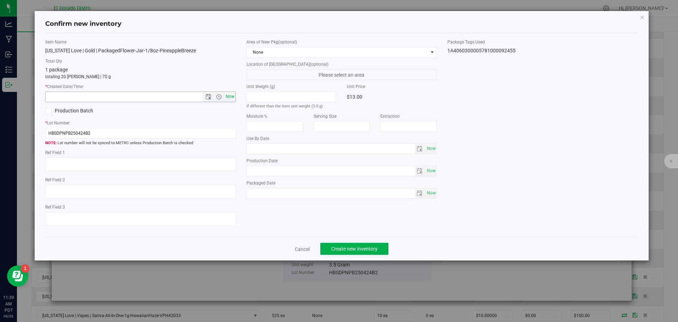
click at [232, 96] on span "Now" at bounding box center [230, 96] width 12 height 10
type input "[DATE] 11:39 AM"
click at [372, 249] on span "Create new inventory" at bounding box center [354, 249] width 46 height 6
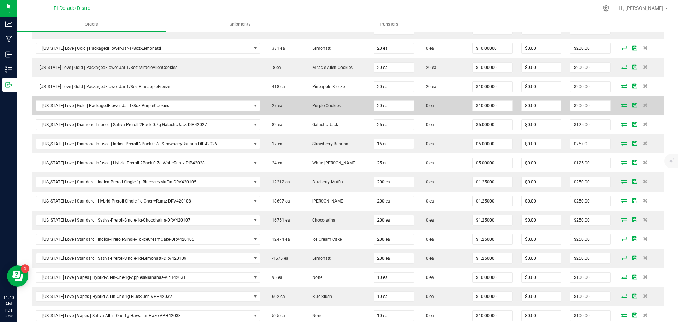
click at [622, 104] on icon at bounding box center [625, 105] width 6 height 4
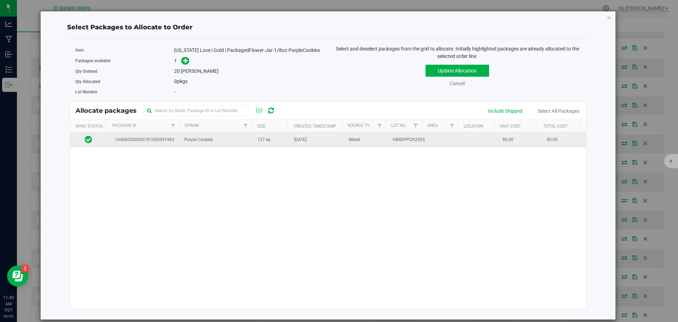
click at [290, 143] on td "[DATE]" at bounding box center [317, 139] width 55 height 15
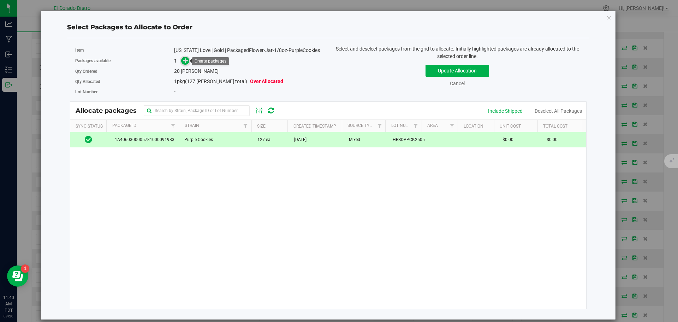
click at [186, 59] on icon at bounding box center [185, 60] width 5 height 5
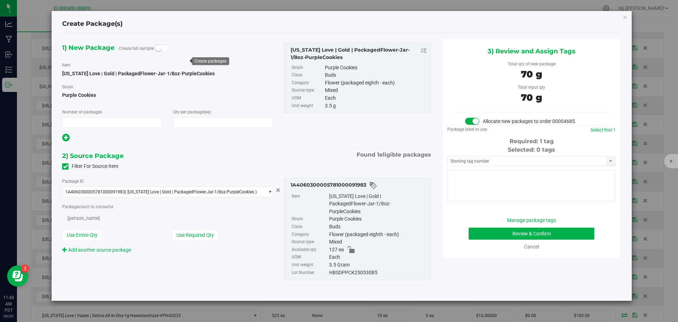
type input "1"
type input "20"
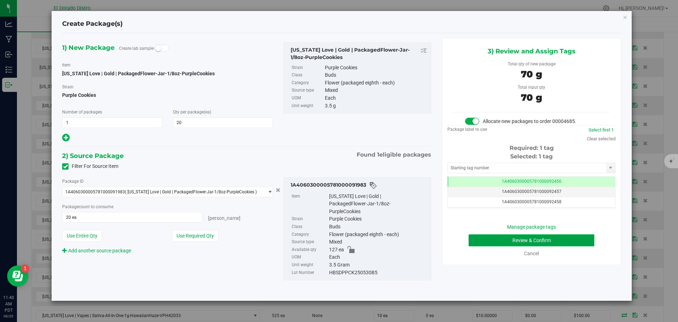
click at [475, 236] on button "Review & Confirm" at bounding box center [532, 240] width 126 height 12
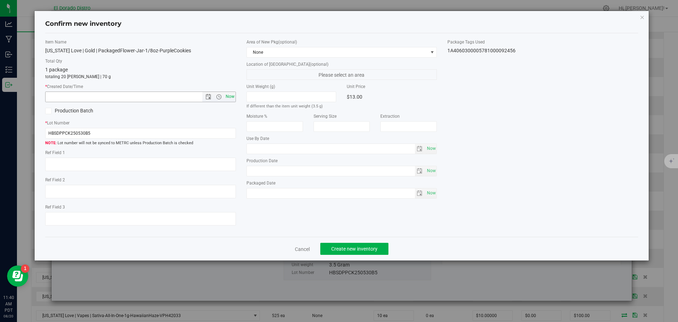
click at [231, 97] on span "Now" at bounding box center [230, 96] width 12 height 10
type input "[DATE] 11:40 AM"
click at [356, 249] on span "Create new inventory" at bounding box center [354, 249] width 46 height 6
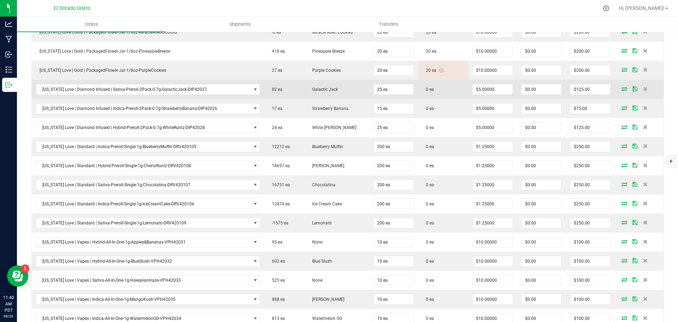
click at [622, 89] on icon at bounding box center [625, 89] width 6 height 4
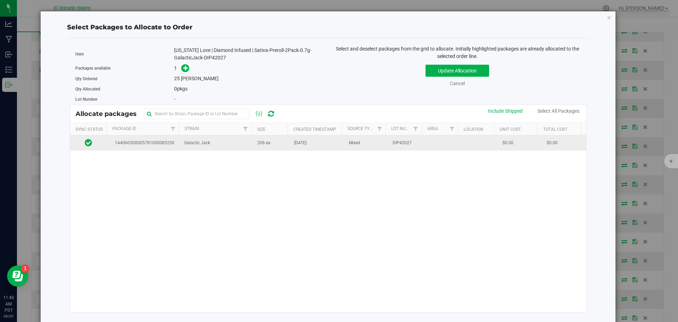
click at [292, 148] on td "[DATE]" at bounding box center [317, 142] width 55 height 15
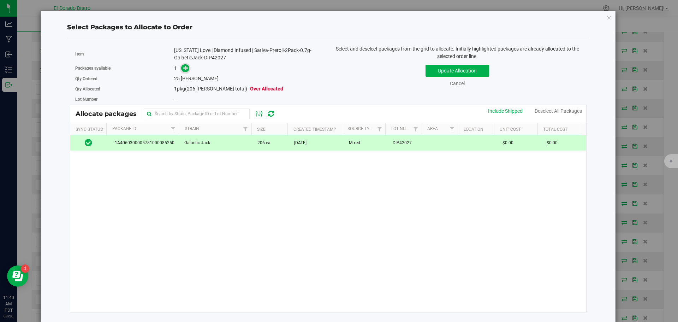
click at [185, 70] on icon at bounding box center [185, 67] width 5 height 5
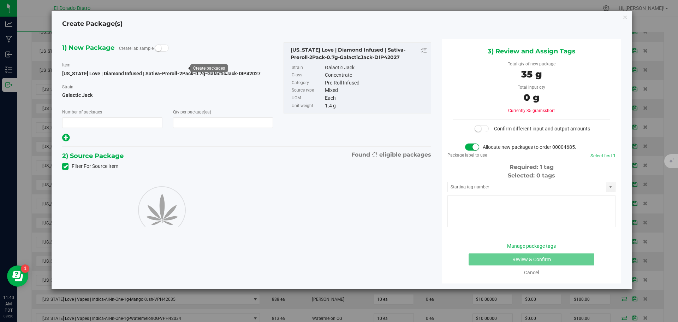
type input "1"
type input "25"
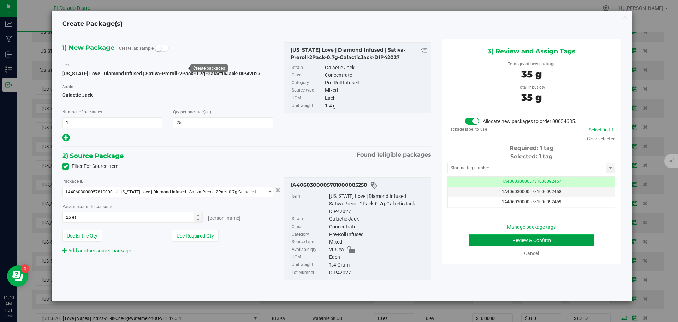
click at [478, 244] on button "Review & Confirm" at bounding box center [532, 240] width 126 height 12
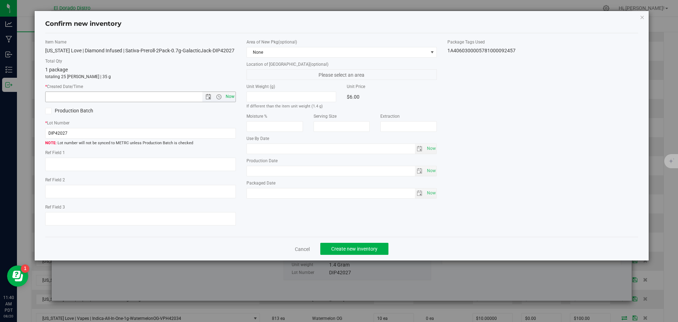
click at [233, 96] on span "Now" at bounding box center [230, 96] width 12 height 10
type input "[DATE] 11:40 AM"
click at [353, 247] on span "Create new inventory" at bounding box center [354, 249] width 46 height 6
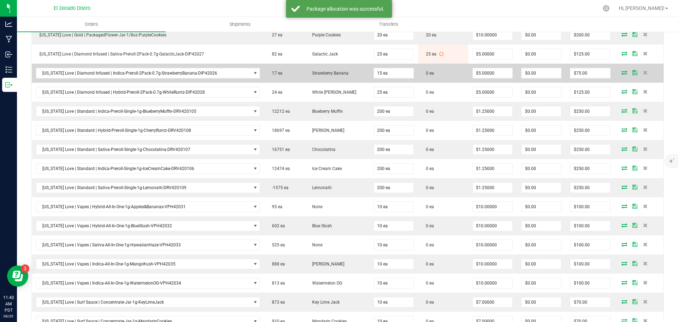
click at [622, 72] on icon at bounding box center [625, 72] width 6 height 4
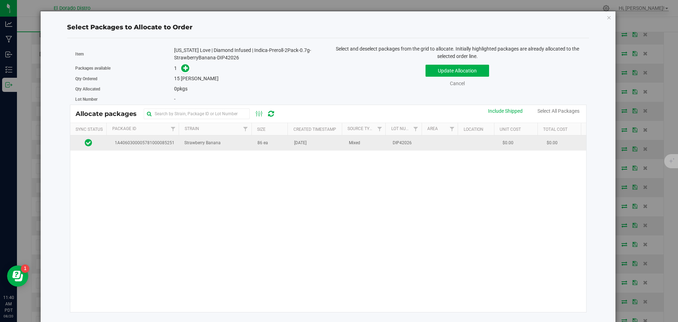
click at [296, 146] on span "[DATE]" at bounding box center [300, 143] width 12 height 7
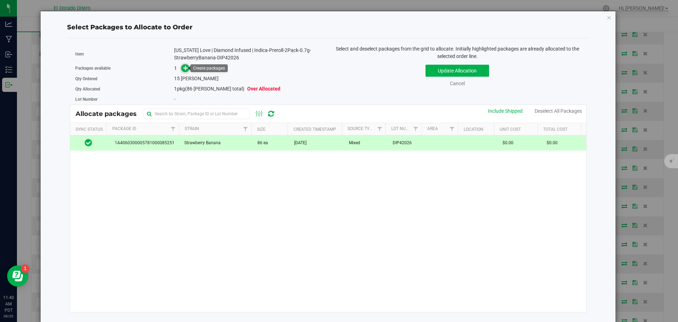
click at [187, 70] on icon at bounding box center [185, 67] width 5 height 5
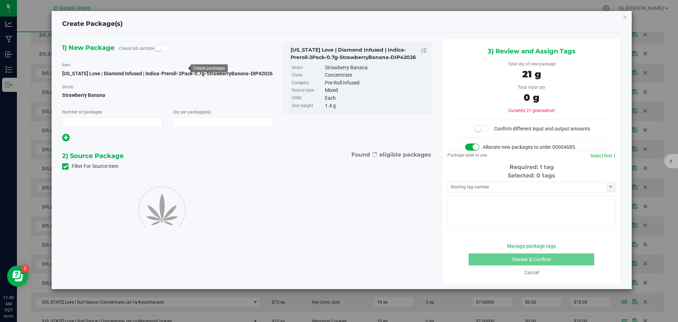
type input "1"
type input "15"
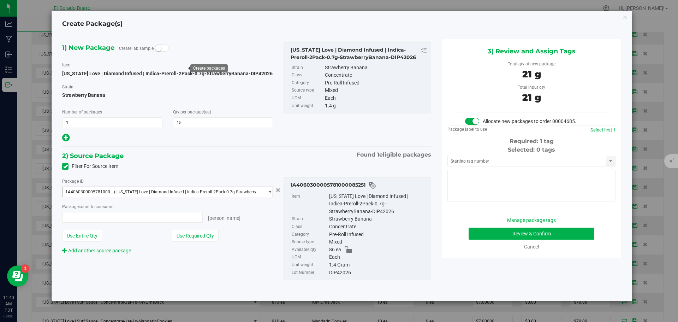
type input "15 ea"
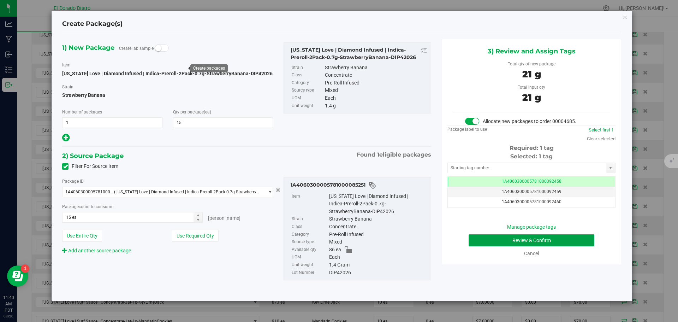
click at [473, 239] on button "Review & Confirm" at bounding box center [532, 240] width 126 height 12
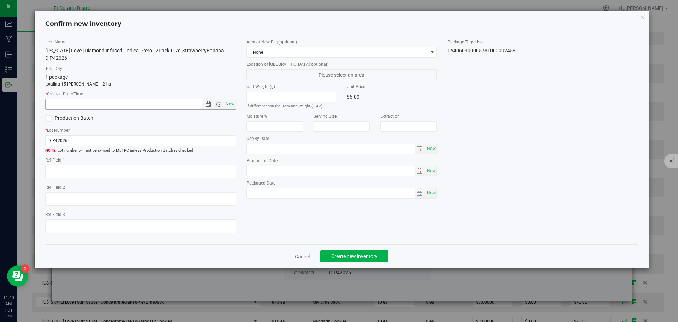
click at [233, 103] on span "Now" at bounding box center [230, 104] width 12 height 10
type input "[DATE] 11:40 AM"
click at [334, 256] on span "Create new inventory" at bounding box center [354, 256] width 46 height 6
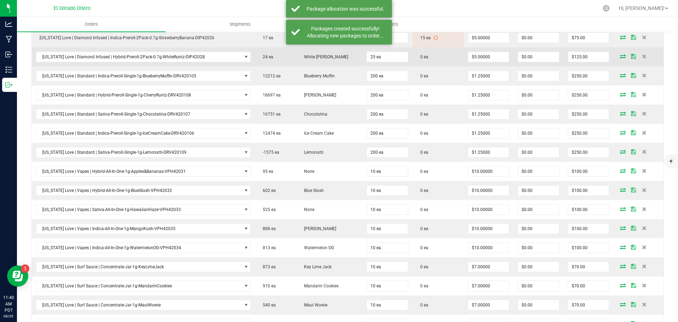
click at [620, 55] on icon at bounding box center [623, 56] width 6 height 4
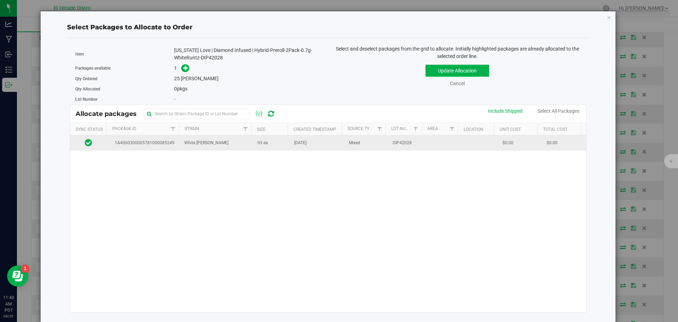
click at [299, 146] on span "[DATE]" at bounding box center [300, 143] width 12 height 7
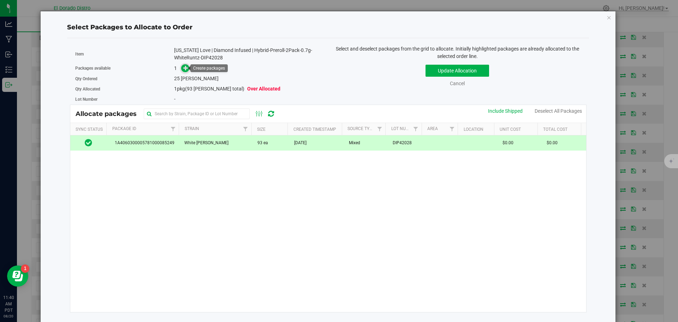
click at [184, 67] on icon at bounding box center [185, 67] width 5 height 5
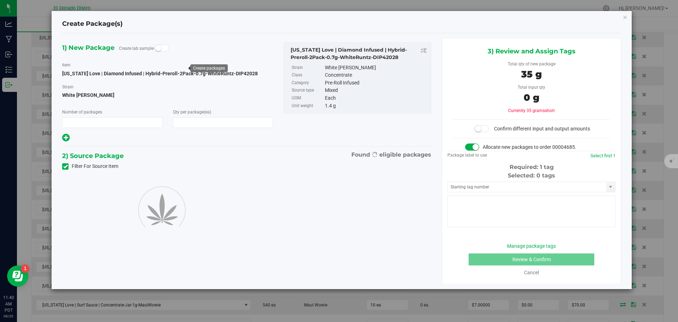
type input "1"
type input "25"
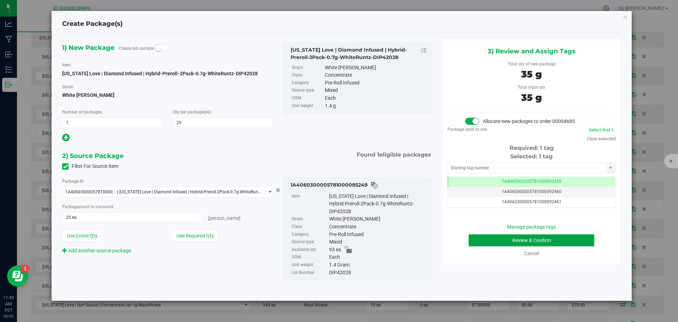
click at [473, 242] on button "Review & Confirm" at bounding box center [532, 240] width 126 height 12
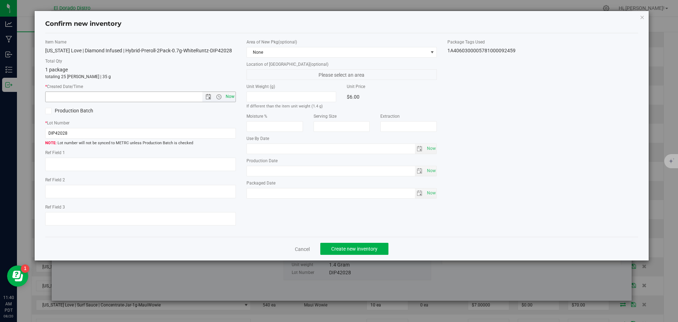
click at [230, 99] on span "Now" at bounding box center [230, 96] width 12 height 10
type input "[DATE] 11:40 AM"
click at [339, 244] on button "Create new inventory" at bounding box center [354, 249] width 68 height 12
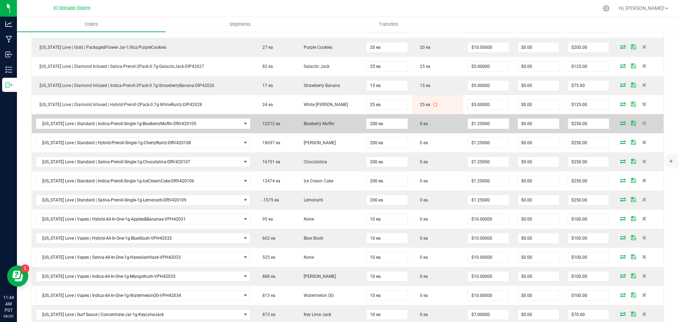
scroll to position [623, 0]
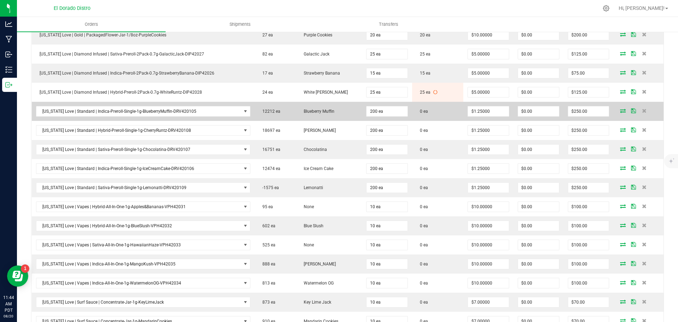
click at [620, 111] on icon at bounding box center [623, 110] width 6 height 4
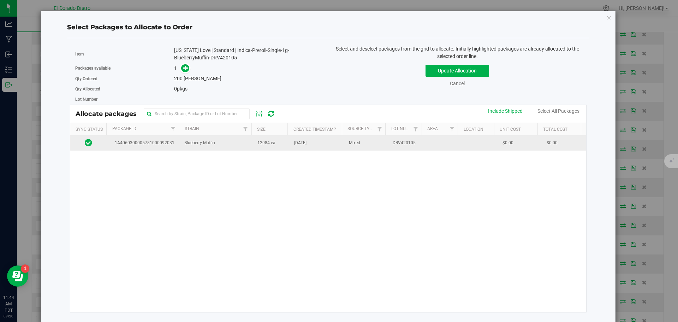
click at [273, 143] on td "12984 ea" at bounding box center [271, 142] width 37 height 15
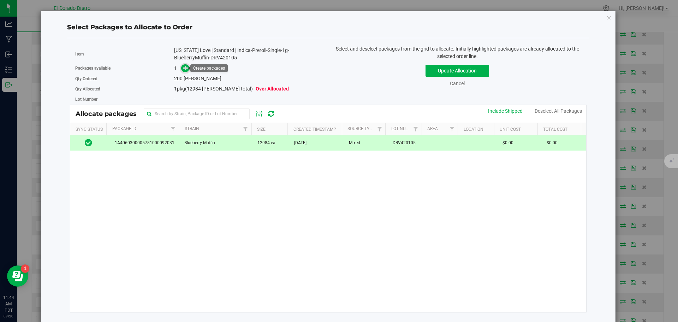
click at [186, 67] on icon at bounding box center [185, 67] width 5 height 5
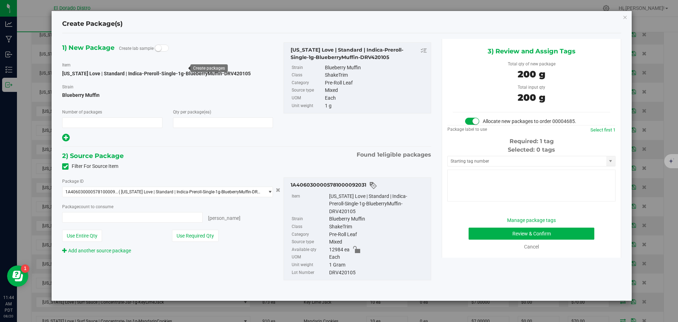
type input "1"
type input "200"
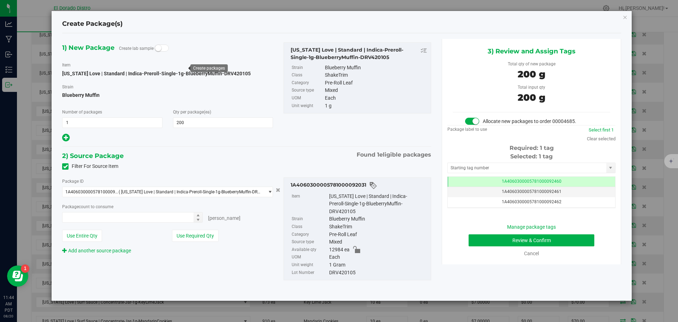
type input "200 ea"
click at [481, 237] on button "Review & Confirm" at bounding box center [532, 240] width 126 height 12
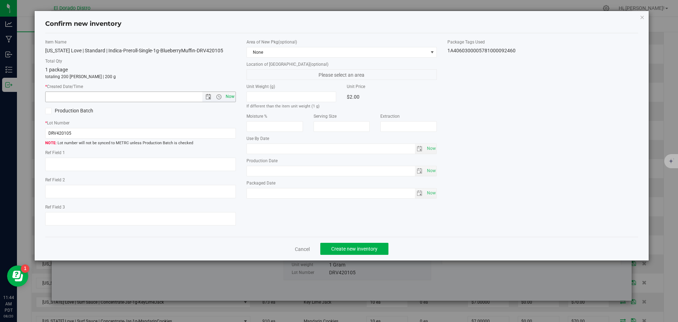
click at [232, 99] on span "Now" at bounding box center [230, 96] width 12 height 10
type input "[DATE] 11:44 AM"
click at [331, 246] on button "Create new inventory" at bounding box center [354, 249] width 68 height 12
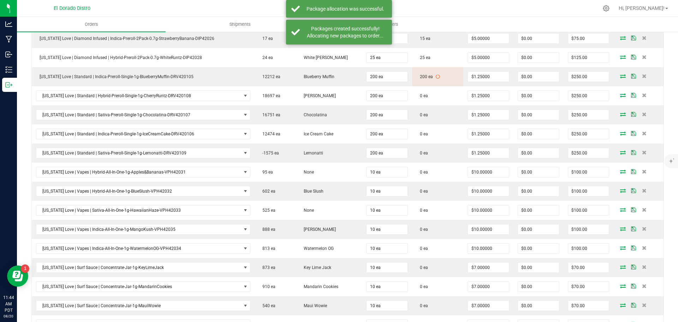
scroll to position [659, 0]
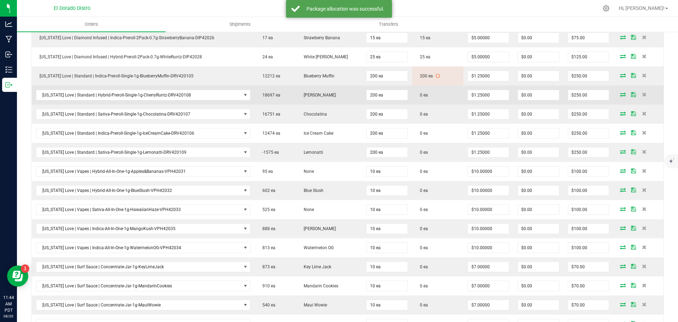
click at [620, 93] on icon at bounding box center [623, 94] width 6 height 4
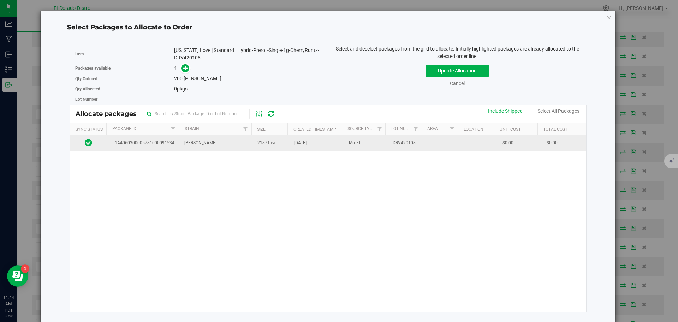
click at [278, 140] on td "21871 ea" at bounding box center [271, 142] width 37 height 15
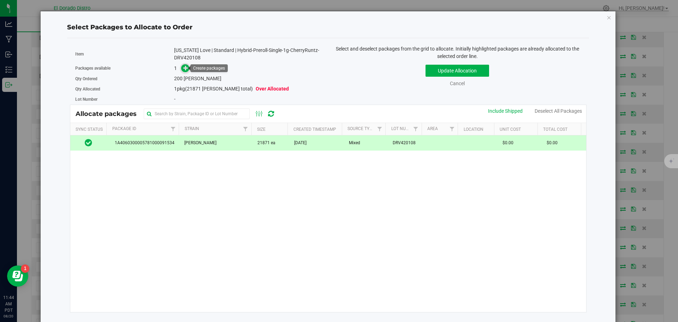
click at [185, 67] on icon at bounding box center [185, 67] width 5 height 5
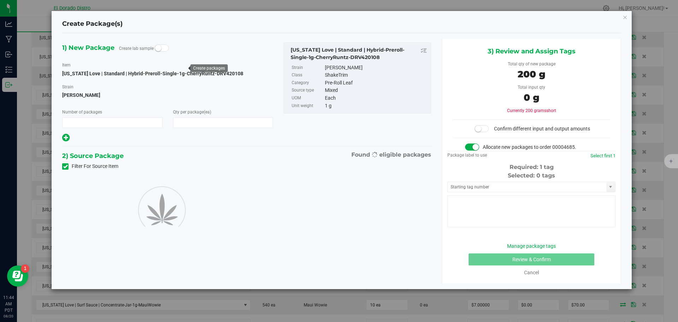
type input "1"
type input "200"
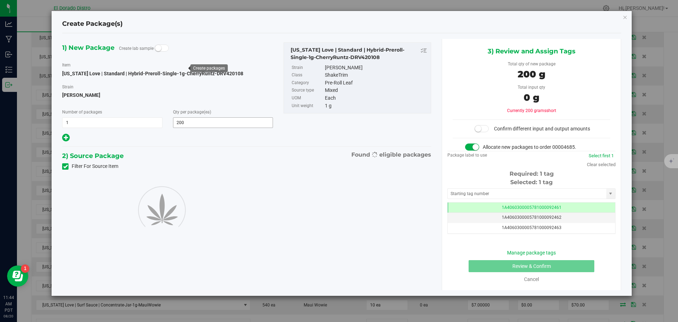
scroll to position [0, 0]
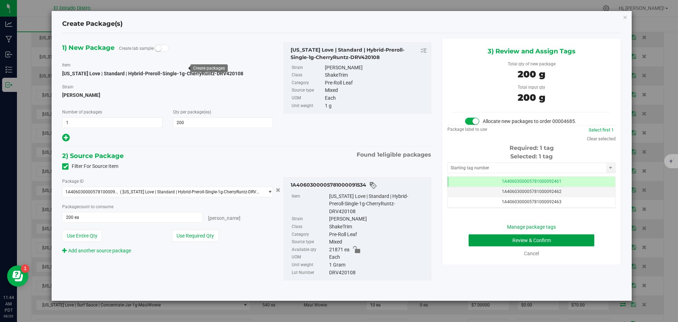
click at [473, 239] on button "Review & Confirm" at bounding box center [532, 240] width 126 height 12
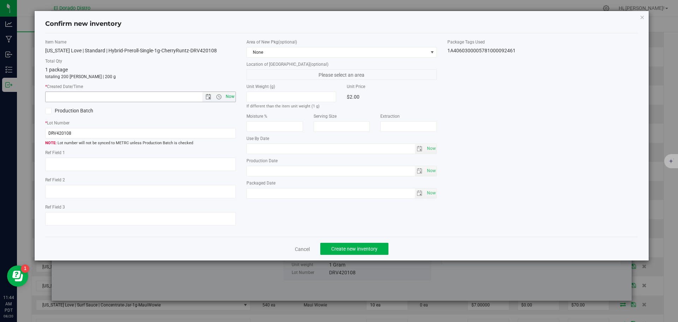
click at [235, 97] on span "Now" at bounding box center [230, 96] width 12 height 10
type input "[DATE] 11:44 AM"
click at [340, 249] on span "Create new inventory" at bounding box center [354, 249] width 46 height 6
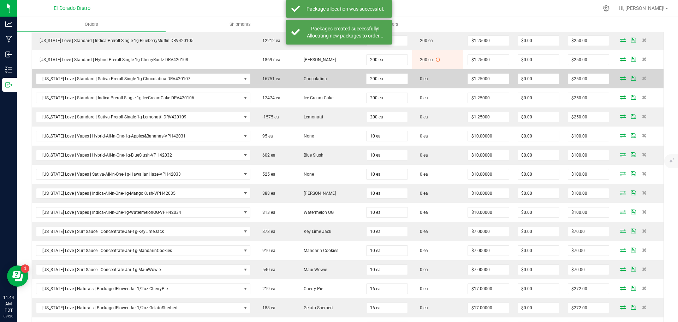
click at [620, 77] on icon at bounding box center [623, 78] width 6 height 4
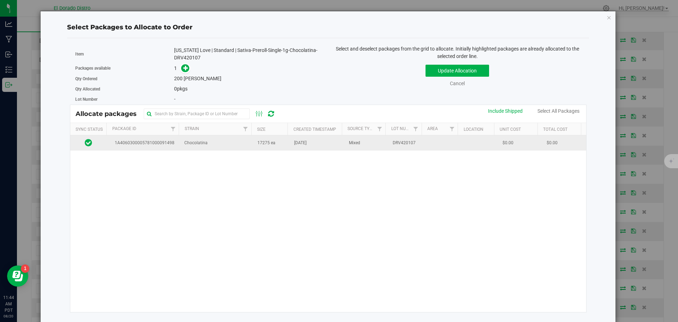
click at [294, 147] on td "[DATE]" at bounding box center [317, 142] width 55 height 15
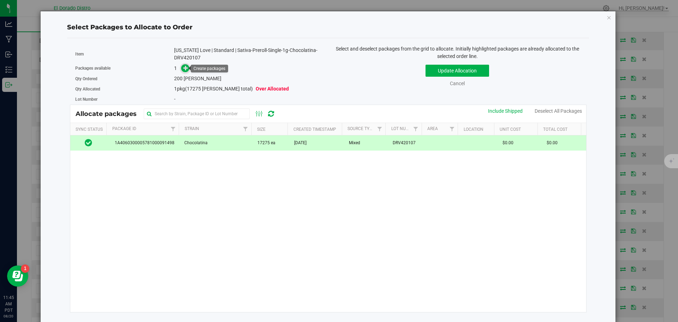
click at [184, 67] on icon at bounding box center [185, 67] width 5 height 5
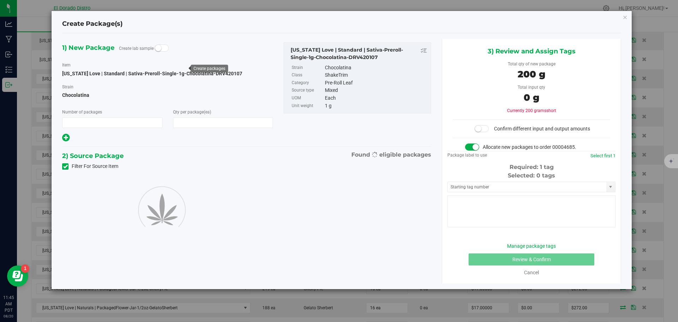
type input "1"
type input "200"
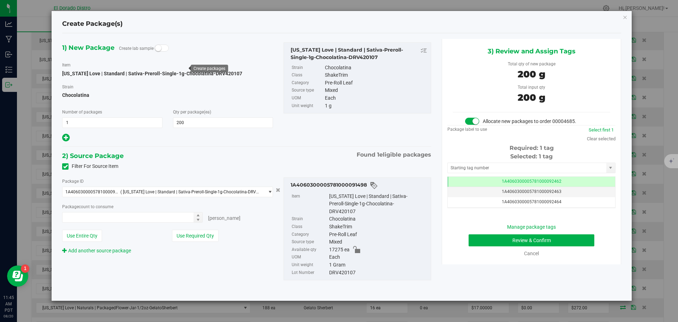
type input "200 ea"
click at [476, 239] on button "Review & Confirm" at bounding box center [532, 240] width 126 height 12
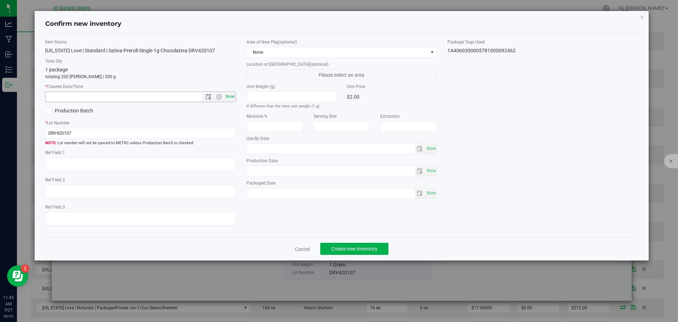
click at [230, 97] on span "Now" at bounding box center [230, 96] width 12 height 10
type input "[DATE] 11:45 AM"
click at [342, 248] on span "Create new inventory" at bounding box center [354, 249] width 46 height 6
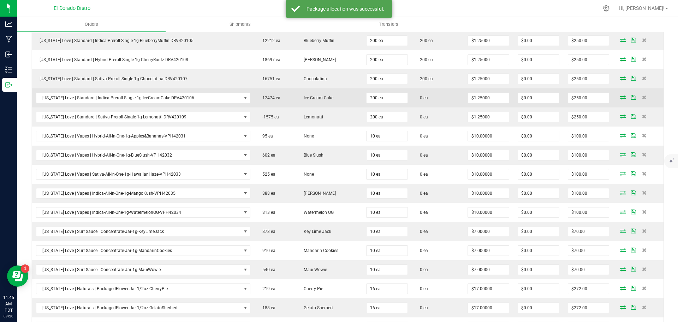
click at [620, 96] on icon at bounding box center [623, 97] width 6 height 4
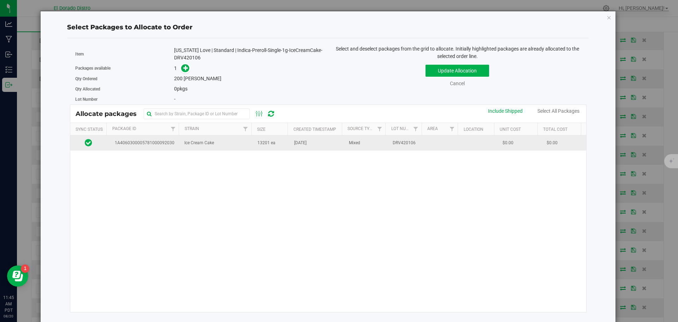
click at [242, 149] on td "Ice Cream Cake" at bounding box center [216, 142] width 73 height 15
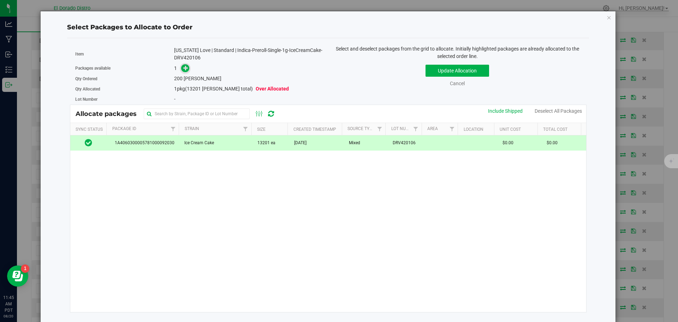
click at [187, 67] on icon at bounding box center [185, 67] width 5 height 5
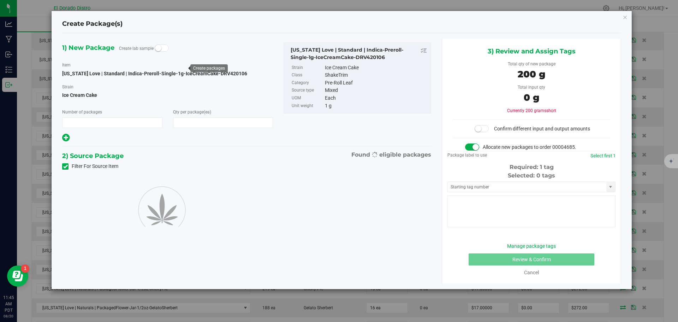
type input "1"
type input "200"
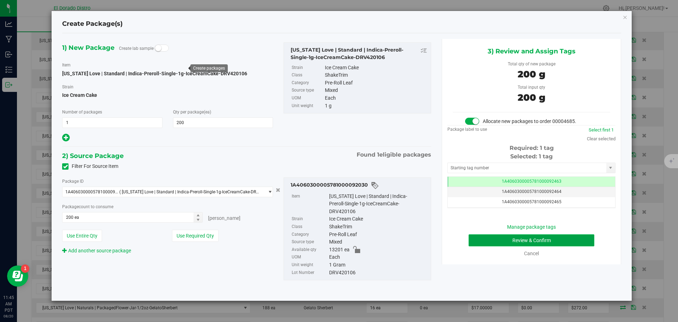
click at [484, 239] on button "Review & Confirm" at bounding box center [532, 240] width 126 height 12
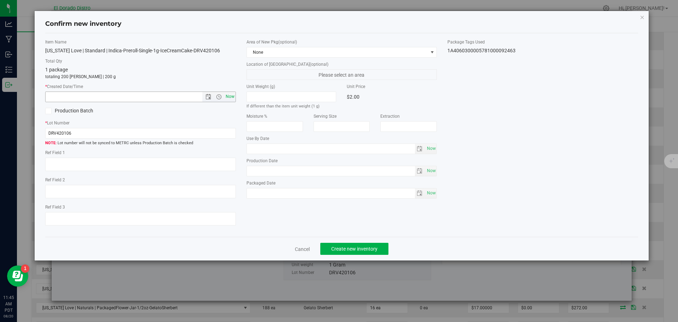
click at [233, 94] on span "Now" at bounding box center [230, 96] width 12 height 10
type input "[DATE] 11:45 AM"
click at [344, 244] on button "Create new inventory" at bounding box center [354, 249] width 68 height 12
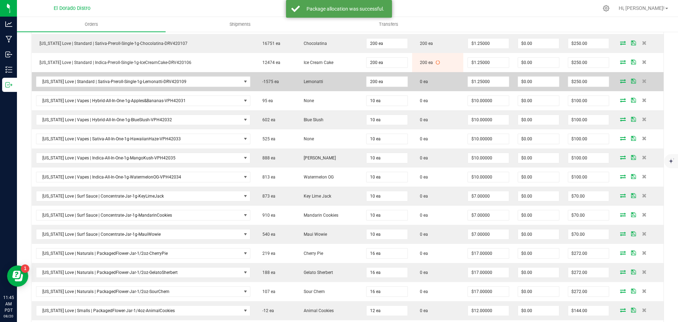
click at [620, 80] on icon at bounding box center [623, 81] width 6 height 4
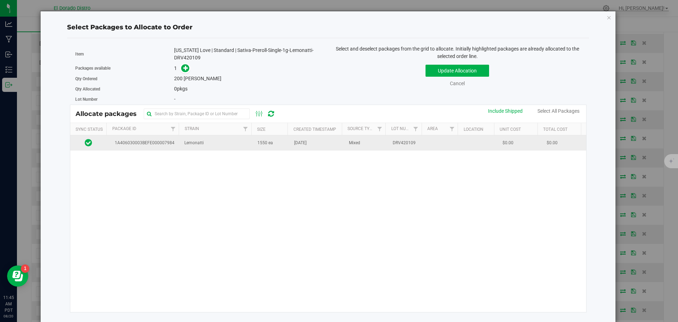
click at [265, 149] on td "1550 ea" at bounding box center [271, 142] width 37 height 15
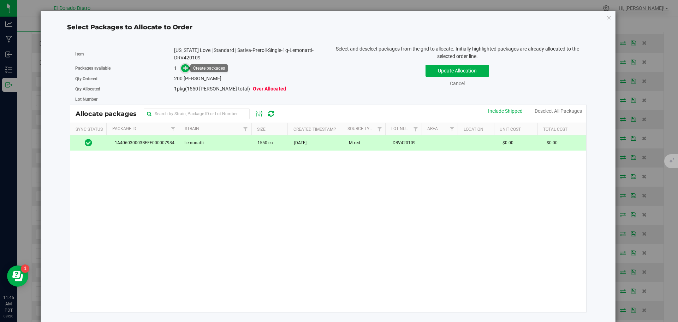
click at [185, 66] on icon at bounding box center [185, 67] width 5 height 5
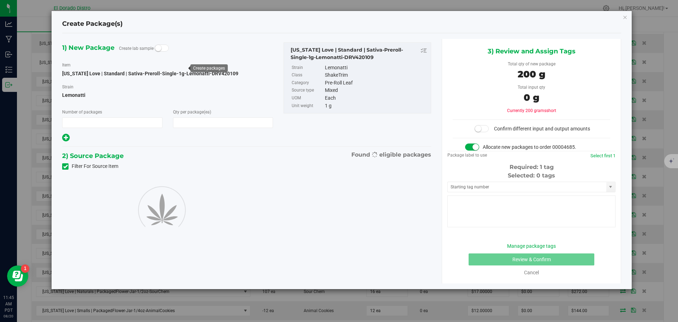
type input "1"
type input "200"
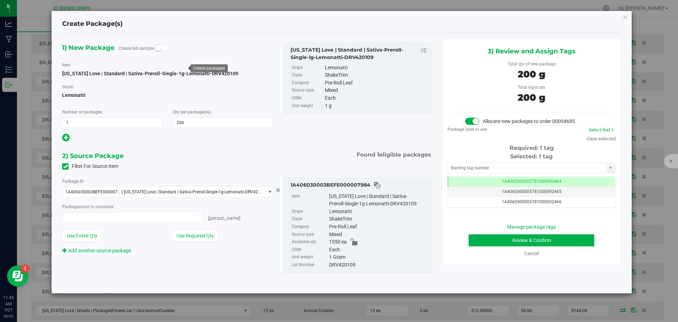
type input "200 ea"
click at [484, 242] on button "Review & Confirm" at bounding box center [532, 240] width 126 height 12
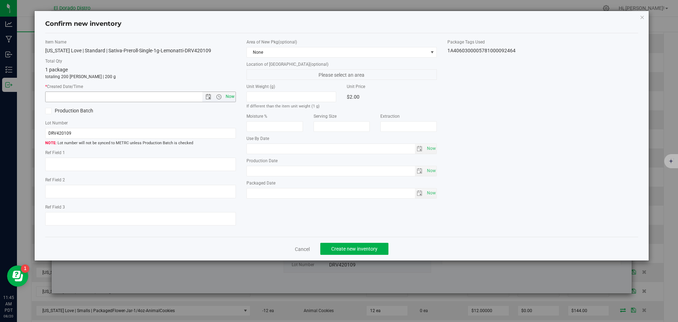
click at [231, 96] on span "Now" at bounding box center [230, 96] width 12 height 10
type input "[DATE] 11:45 AM"
click at [361, 251] on span "Create new inventory" at bounding box center [354, 249] width 46 height 6
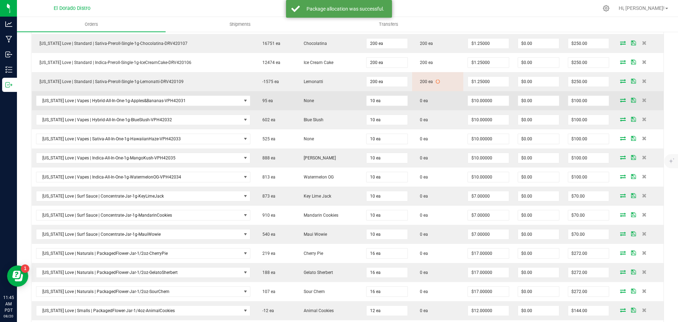
click at [620, 100] on icon at bounding box center [623, 100] width 6 height 4
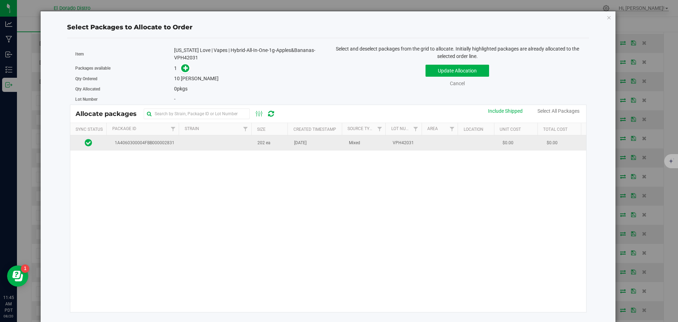
click at [278, 145] on td "202 ea" at bounding box center [271, 142] width 37 height 15
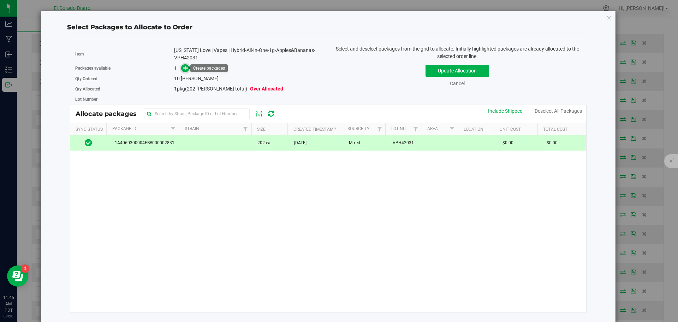
click at [185, 68] on icon at bounding box center [185, 67] width 5 height 5
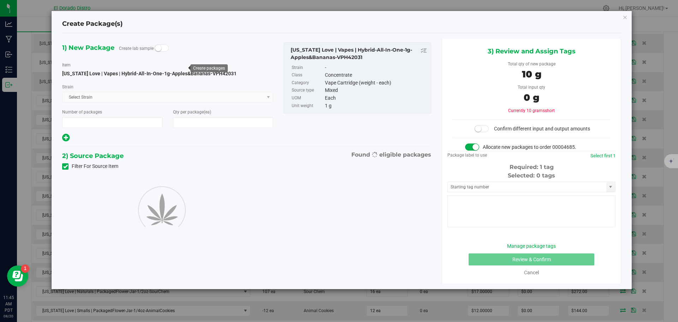
type input "1"
type input "10"
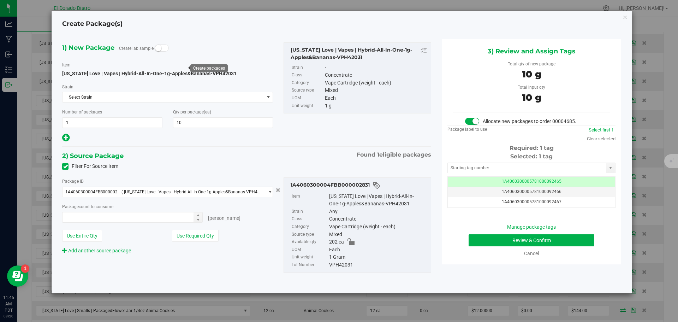
type input "10 ea"
click at [482, 237] on button "Review & Confirm" at bounding box center [532, 240] width 126 height 12
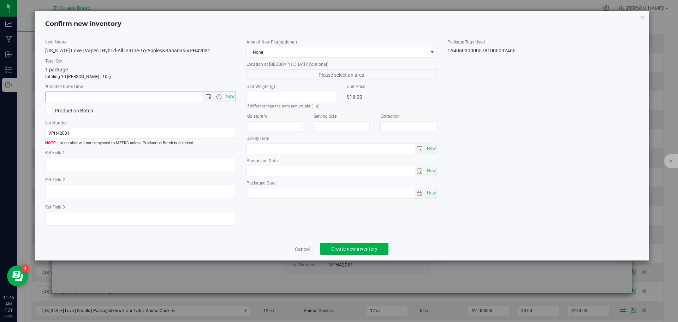
click at [234, 98] on span "Now" at bounding box center [230, 96] width 12 height 10
type input "[DATE] 11:45 AM"
click at [343, 247] on span "Create new inventory" at bounding box center [354, 249] width 46 height 6
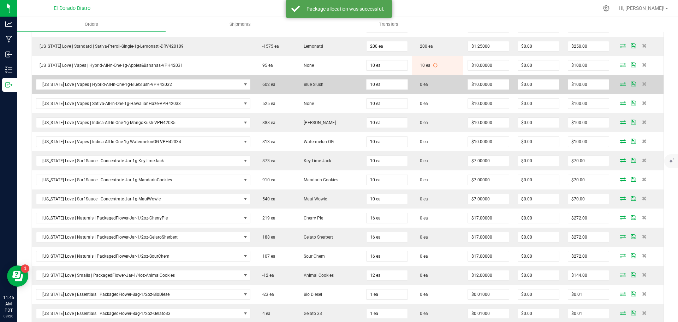
click at [620, 85] on icon at bounding box center [623, 84] width 6 height 4
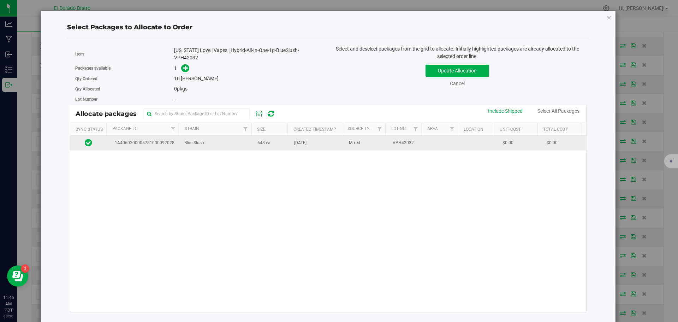
click at [337, 145] on td "[DATE]" at bounding box center [317, 142] width 55 height 15
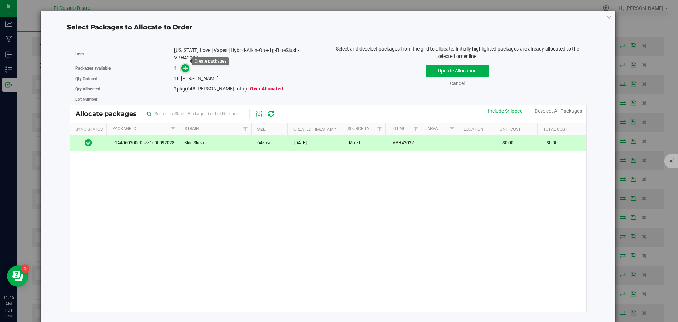
click at [187, 65] on icon at bounding box center [185, 67] width 5 height 5
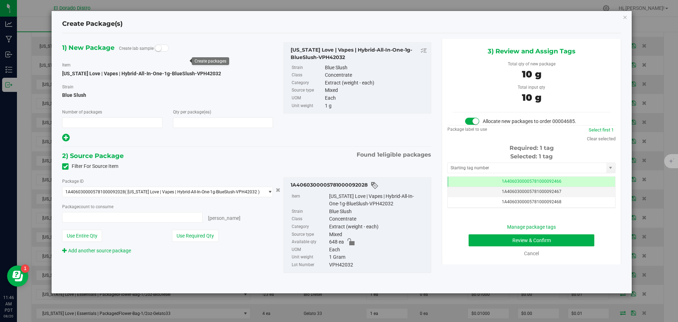
type input "1"
type input "10"
type input "10 ea"
click at [481, 240] on button "Review & Confirm" at bounding box center [532, 240] width 126 height 12
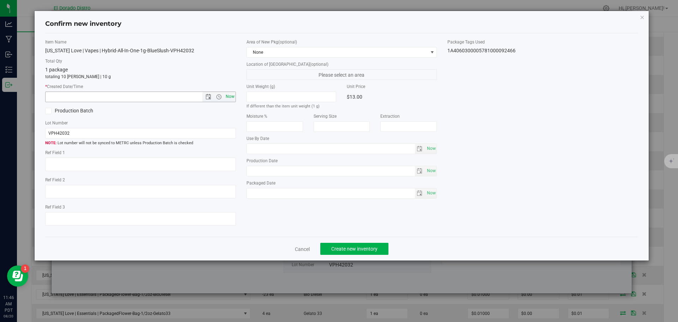
click at [231, 97] on span "Now" at bounding box center [230, 96] width 12 height 10
type input "[DATE] 11:46 AM"
click at [361, 250] on span "Create new inventory" at bounding box center [354, 249] width 46 height 6
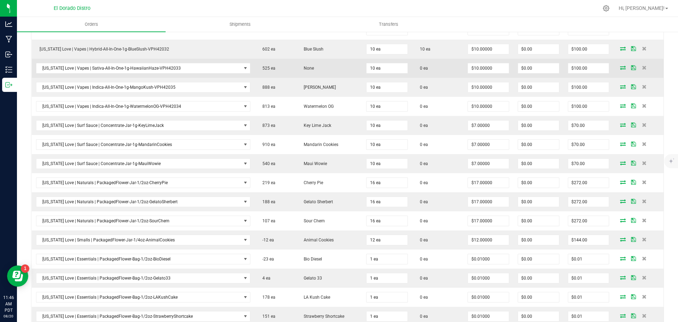
click at [620, 67] on icon at bounding box center [623, 67] width 6 height 4
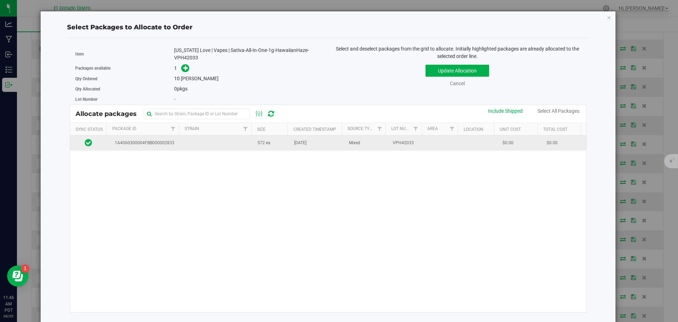
click at [223, 146] on td at bounding box center [216, 142] width 73 height 15
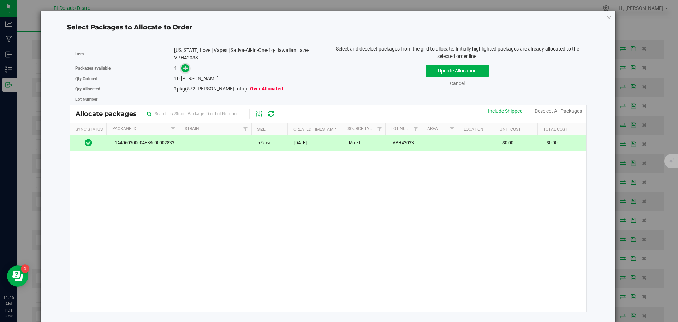
click at [184, 70] on icon at bounding box center [185, 67] width 5 height 5
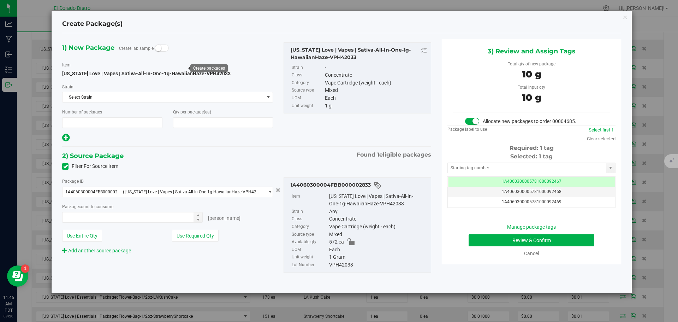
type input "1"
type input "10"
type input "10 ea"
click at [484, 243] on button "Review & Confirm" at bounding box center [532, 240] width 126 height 12
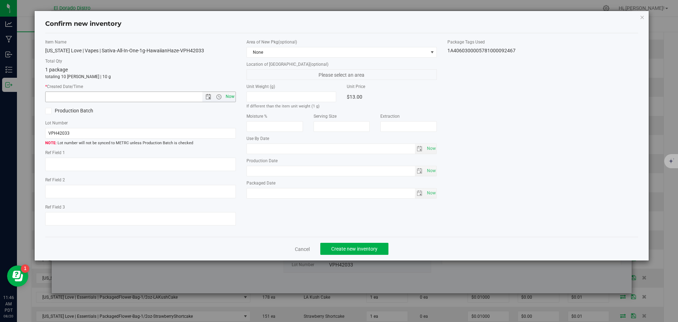
click at [231, 96] on span "Now" at bounding box center [230, 96] width 12 height 10
type input "[DATE] 11:46 AM"
click at [361, 247] on span "Create new inventory" at bounding box center [354, 249] width 46 height 6
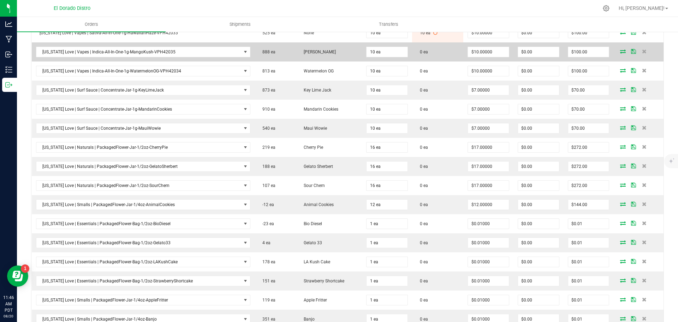
click at [620, 53] on icon at bounding box center [623, 51] width 6 height 4
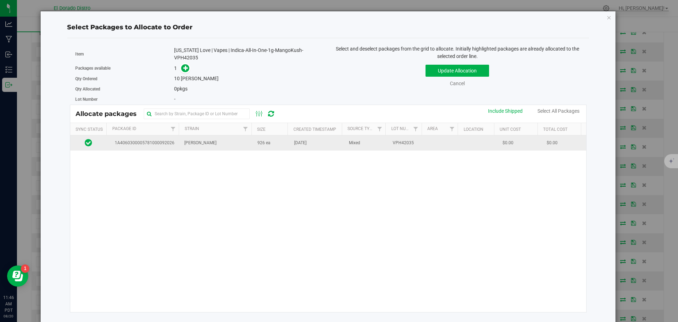
click at [316, 144] on td "[DATE]" at bounding box center [317, 142] width 55 height 15
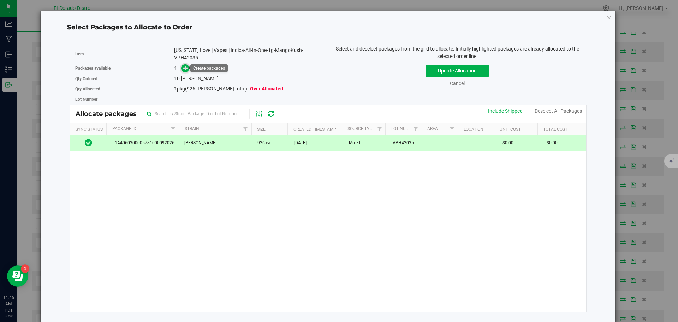
click at [182, 65] on span at bounding box center [185, 68] width 8 height 8
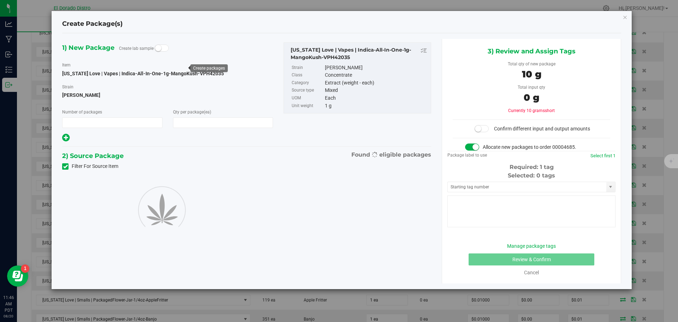
type input "1"
type input "10"
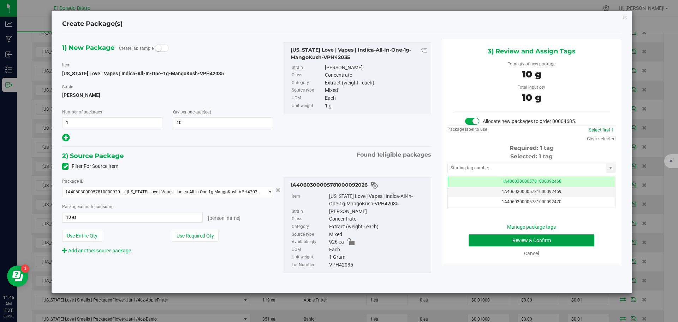
click at [469, 241] on button "Review & Confirm" at bounding box center [532, 240] width 126 height 12
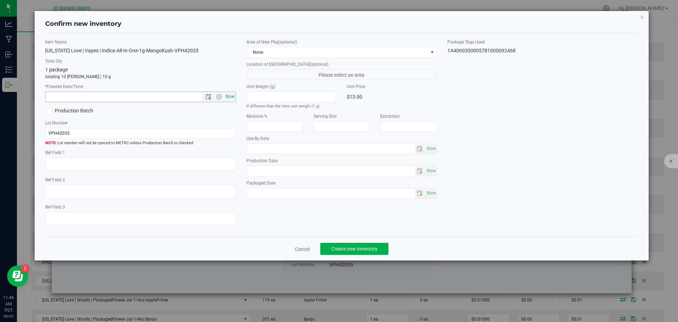
click at [230, 93] on span "Now" at bounding box center [230, 96] width 12 height 10
type input "[DATE] 11:46 AM"
click at [336, 253] on button "Create new inventory" at bounding box center [354, 249] width 68 height 12
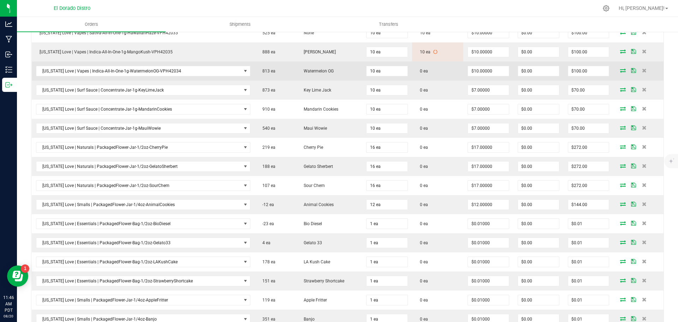
click at [620, 71] on icon at bounding box center [623, 70] width 6 height 4
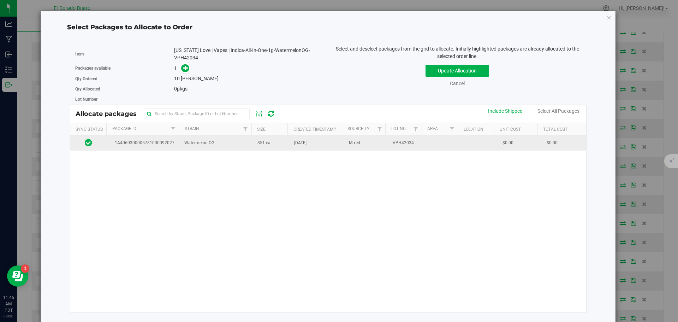
click at [279, 149] on td "851 ea" at bounding box center [271, 142] width 37 height 15
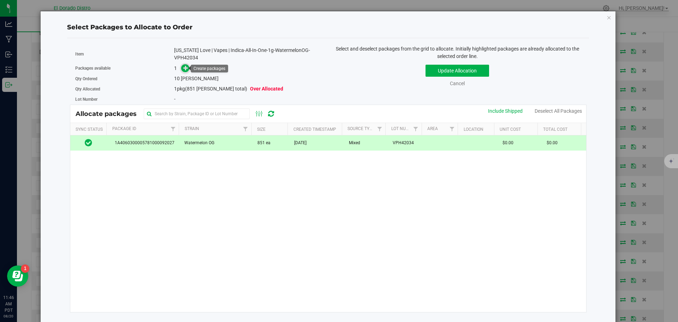
click at [185, 69] on icon at bounding box center [185, 67] width 5 height 5
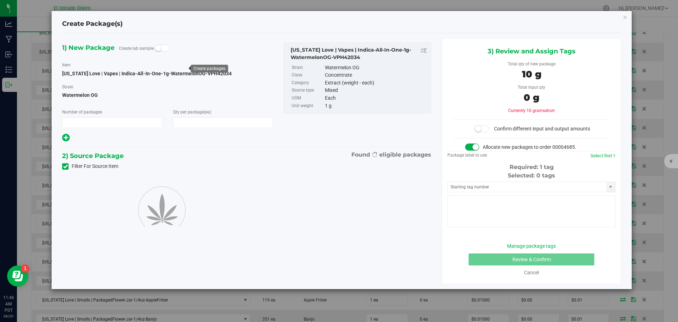
type input "1"
type input "10"
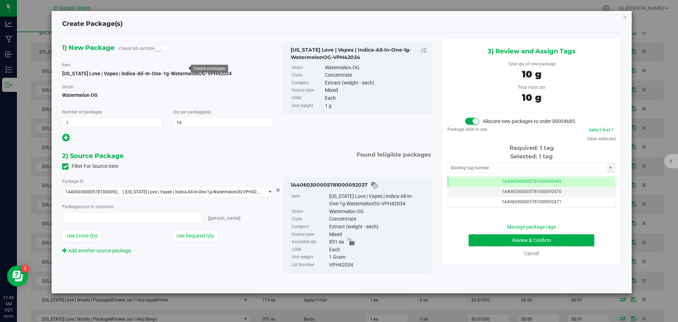
type input "10 ea"
click at [474, 236] on button "Review & Confirm" at bounding box center [532, 240] width 126 height 12
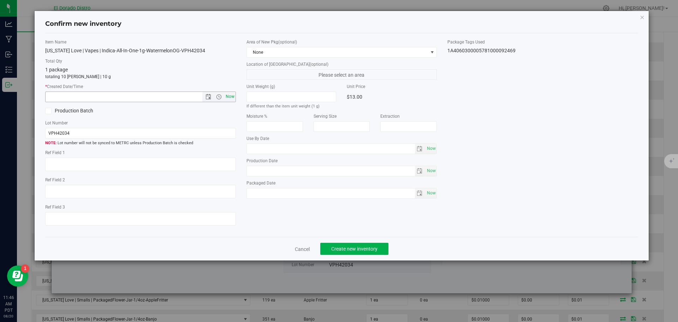
click at [231, 96] on span "Now" at bounding box center [230, 96] width 12 height 10
type input "[DATE] 11:46 AM"
click at [344, 244] on button "Create new inventory" at bounding box center [354, 249] width 68 height 12
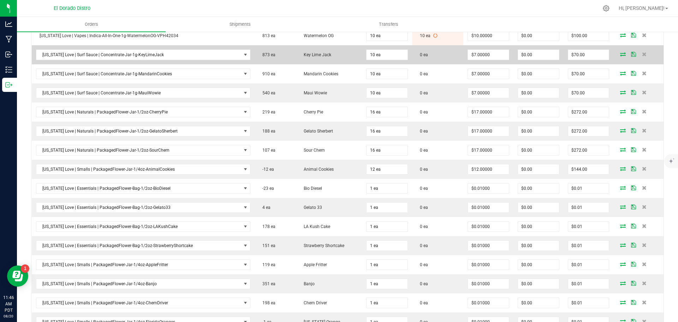
click at [620, 55] on icon at bounding box center [623, 54] width 6 height 4
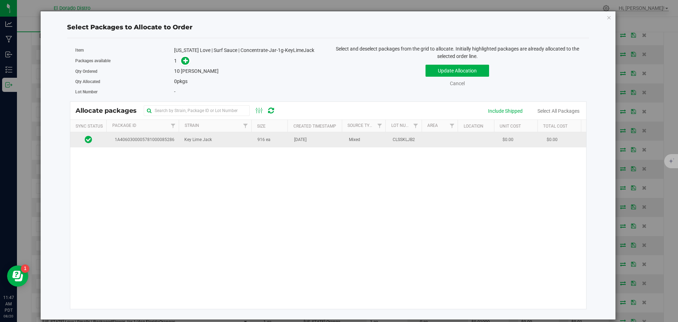
click at [300, 142] on span "[DATE]" at bounding box center [300, 139] width 12 height 7
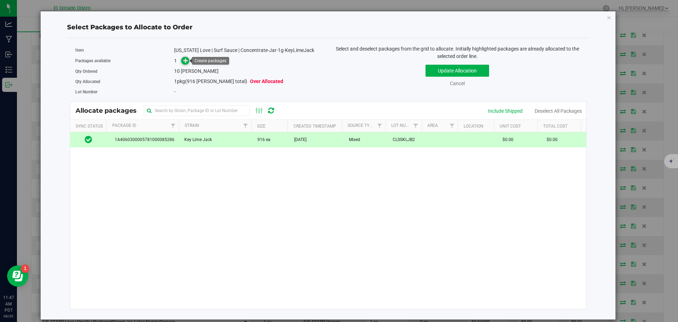
click at [188, 59] on icon at bounding box center [185, 60] width 5 height 5
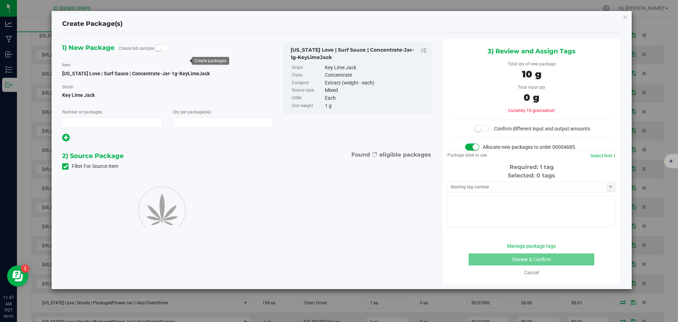
type input "1"
type input "10"
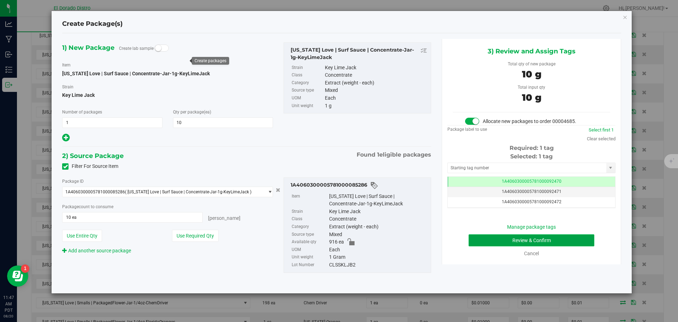
click at [475, 236] on button "Review & Confirm" at bounding box center [532, 240] width 126 height 12
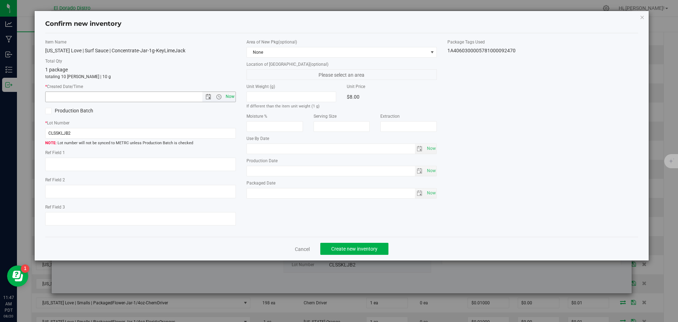
click at [232, 98] on span "Now" at bounding box center [230, 96] width 12 height 10
type input "[DATE] 11:47 AM"
click at [340, 247] on span "Create new inventory" at bounding box center [354, 249] width 46 height 6
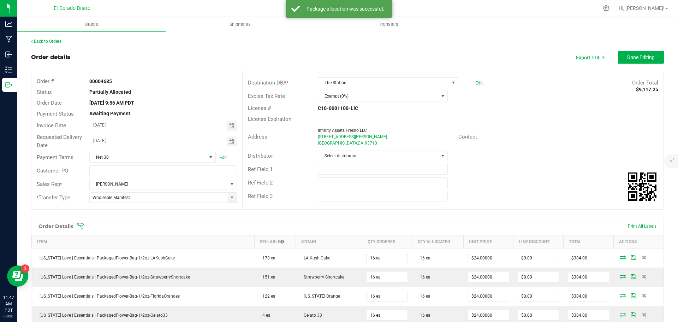
scroll to position [871, 0]
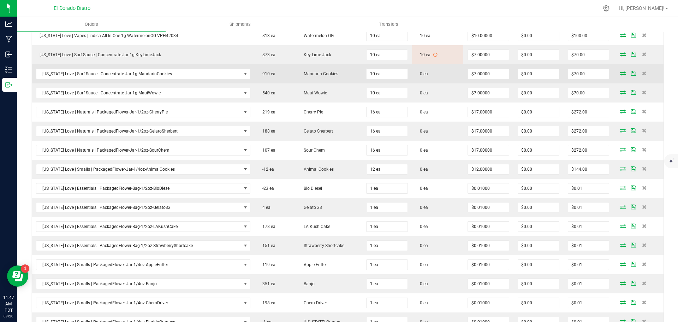
click at [620, 73] on icon at bounding box center [623, 73] width 6 height 4
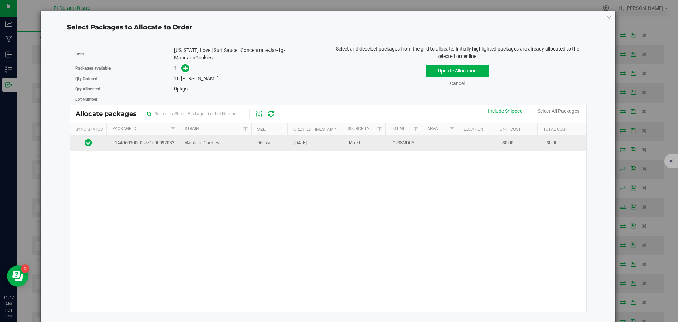
click at [268, 143] on span "969 ea" at bounding box center [263, 143] width 13 height 7
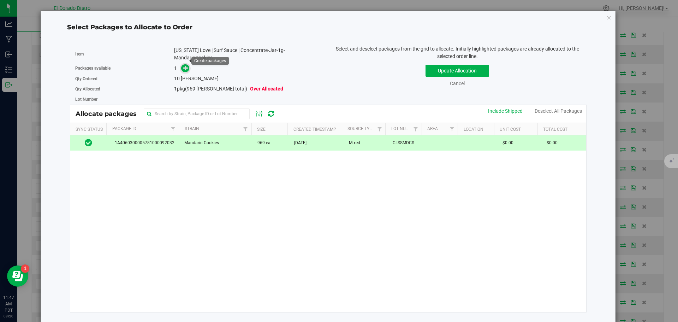
click at [188, 65] on icon at bounding box center [185, 67] width 5 height 5
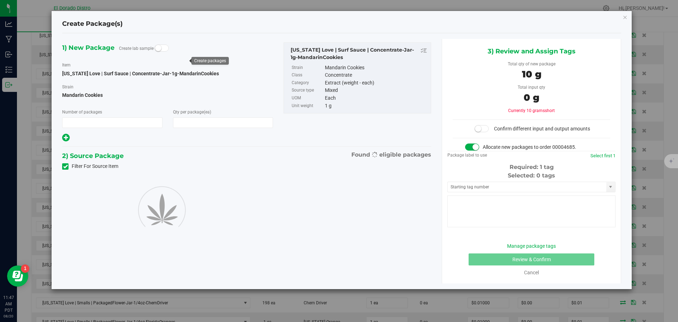
type input "1"
type input "10"
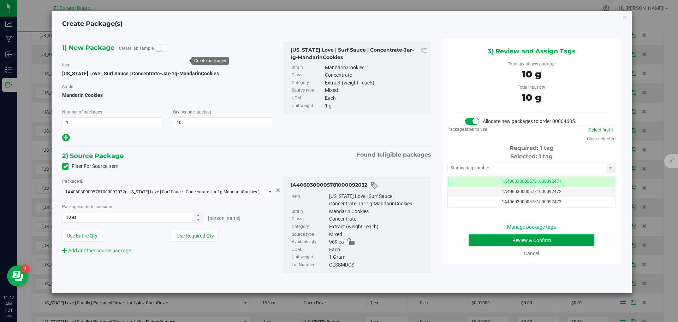
click at [495, 239] on button "Review & Confirm" at bounding box center [532, 240] width 126 height 12
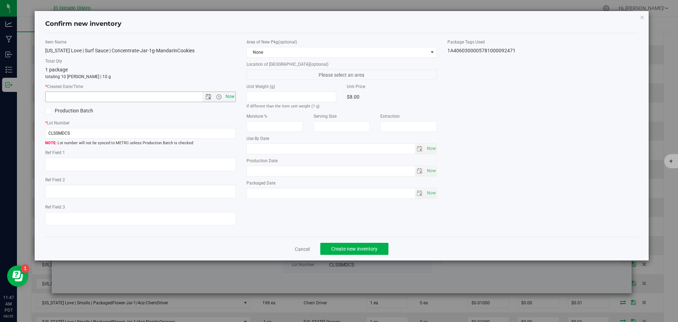
click at [229, 93] on span "Now" at bounding box center [230, 96] width 12 height 10
type input "[DATE] 11:47 AM"
click at [345, 244] on button "Create new inventory" at bounding box center [354, 249] width 68 height 12
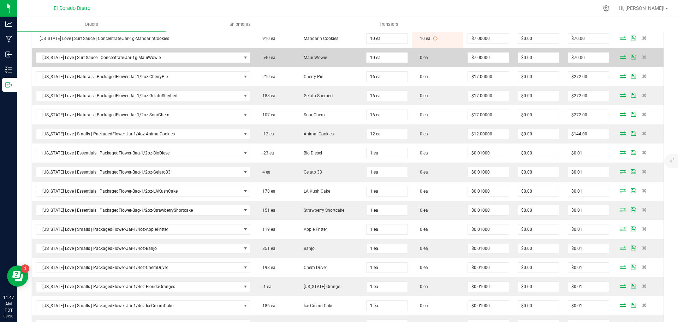
click at [620, 56] on icon at bounding box center [623, 57] width 6 height 4
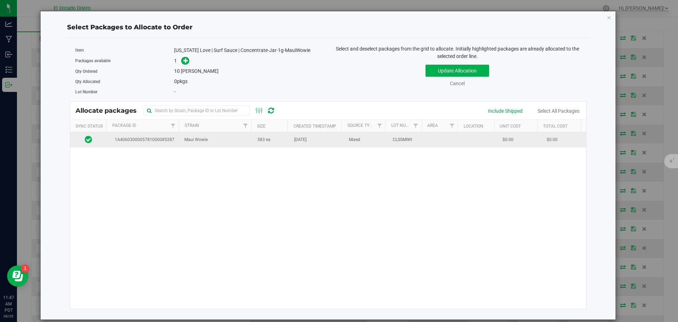
click at [292, 143] on td "[DATE]" at bounding box center [317, 139] width 55 height 15
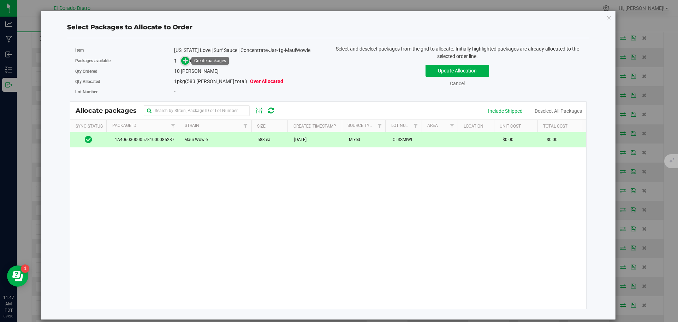
click at [185, 63] on icon at bounding box center [185, 60] width 5 height 5
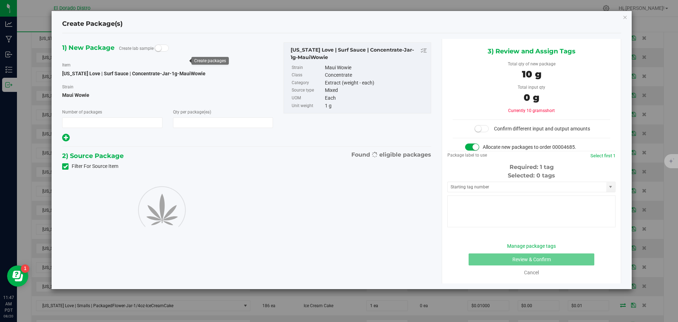
type input "1"
type input "10"
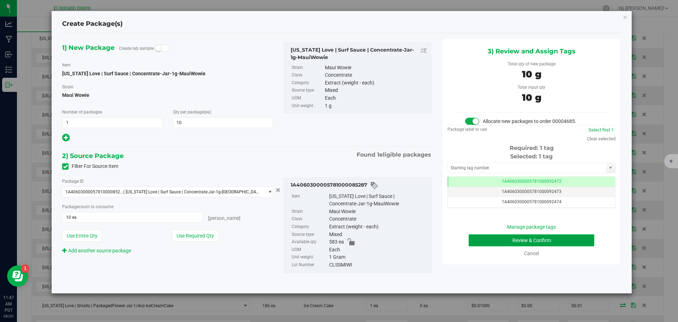
click at [482, 241] on button "Review & Confirm" at bounding box center [532, 240] width 126 height 12
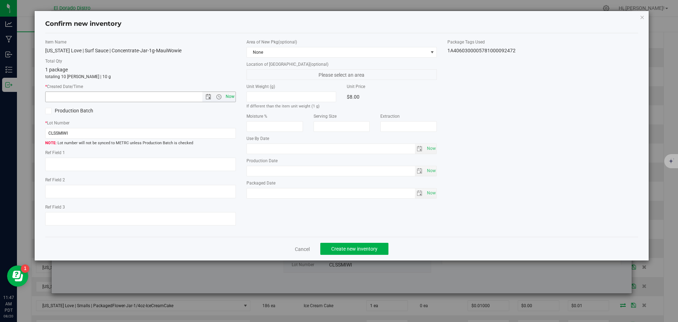
click at [232, 98] on span "Now" at bounding box center [230, 96] width 12 height 10
type input "[DATE] 11:47 AM"
click at [354, 248] on span "Create new inventory" at bounding box center [354, 249] width 46 height 6
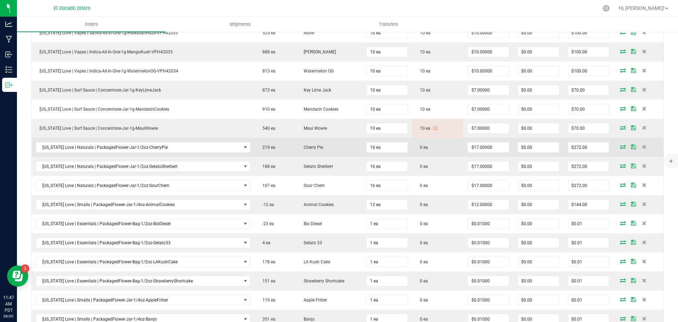
click at [620, 148] on icon at bounding box center [623, 146] width 6 height 4
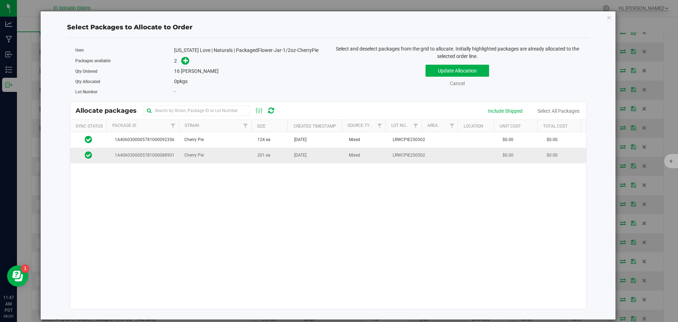
click at [284, 157] on td "201 ea" at bounding box center [271, 155] width 37 height 15
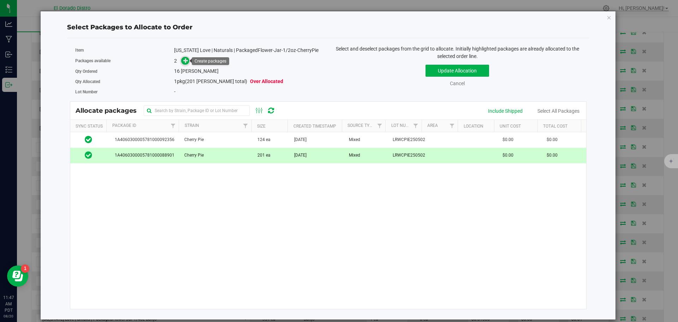
click at [184, 60] on icon at bounding box center [185, 60] width 5 height 5
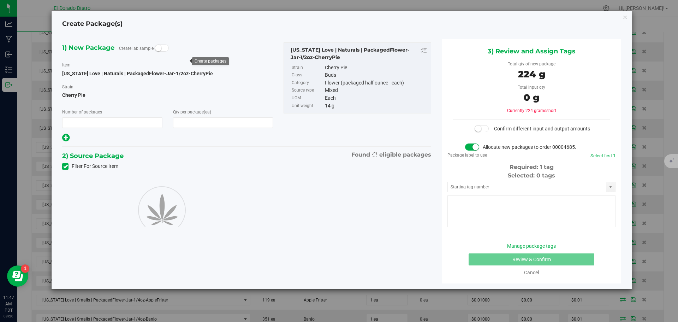
type input "1"
type input "16"
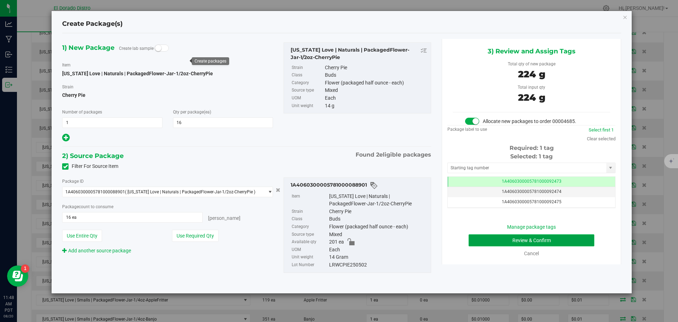
click at [483, 242] on button "Review & Confirm" at bounding box center [532, 240] width 126 height 12
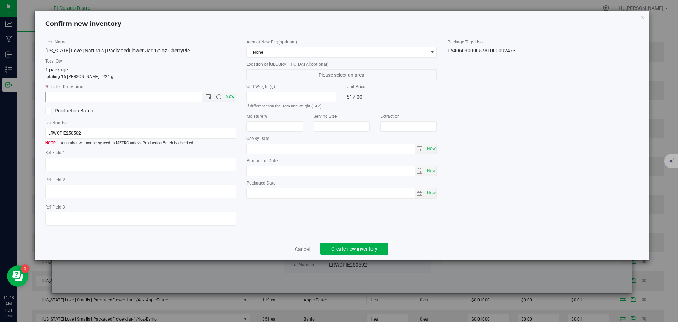
click at [235, 97] on span "Now" at bounding box center [230, 96] width 12 height 10
type input "8/20/2025 11:48 AM"
click at [345, 246] on span "Create new inventory" at bounding box center [354, 249] width 46 height 6
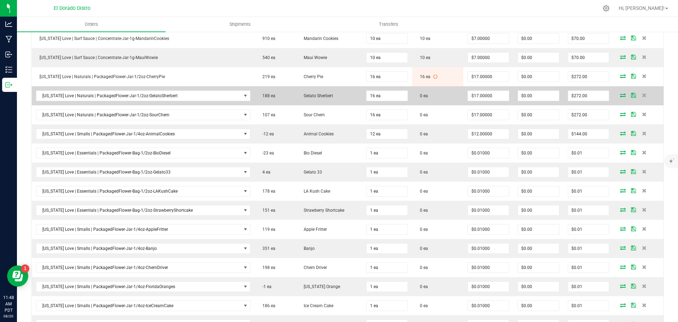
click at [620, 95] on icon at bounding box center [623, 95] width 6 height 4
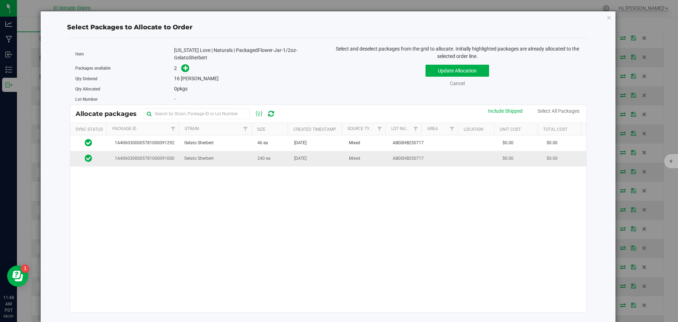
click at [282, 164] on td "240 ea" at bounding box center [271, 158] width 37 height 15
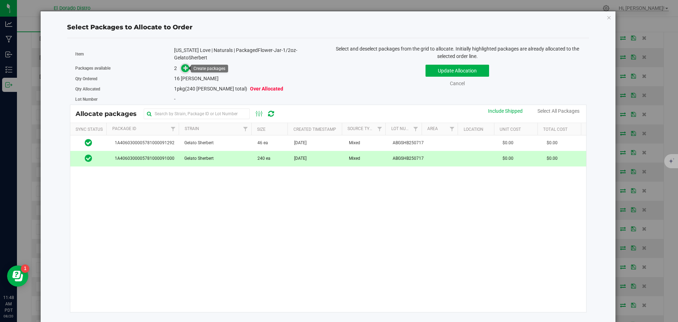
click at [186, 68] on icon at bounding box center [185, 67] width 5 height 5
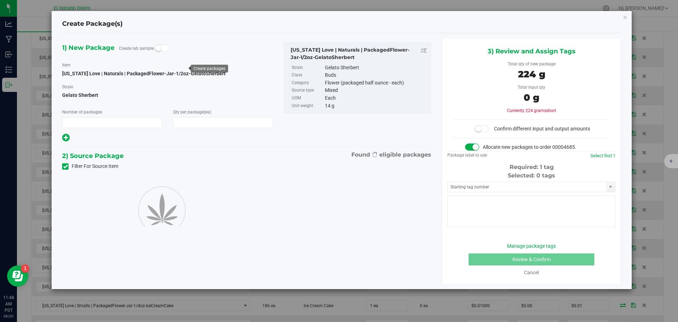
type input "1"
type input "16"
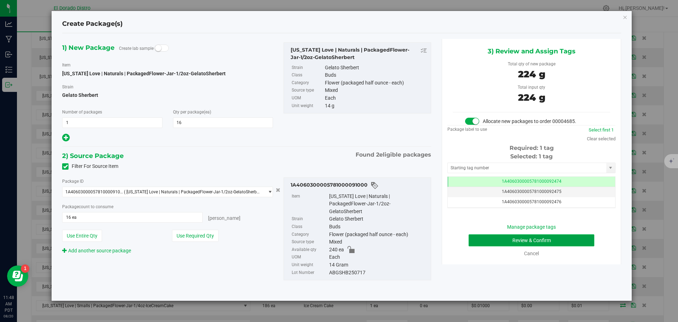
click at [472, 239] on button "Review & Confirm" at bounding box center [532, 240] width 126 height 12
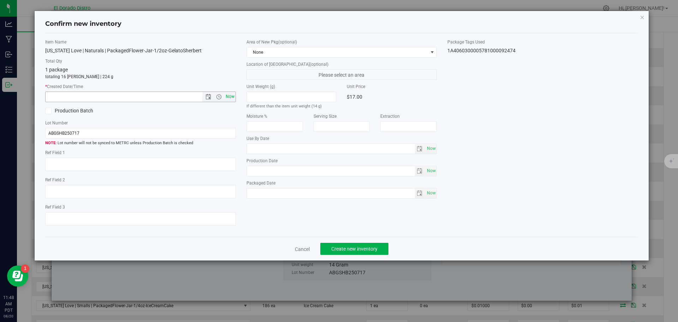
click at [231, 97] on span "Now" at bounding box center [230, 96] width 12 height 10
type input "8/20/2025 11:48 AM"
click at [348, 249] on span "Create new inventory" at bounding box center [354, 249] width 46 height 6
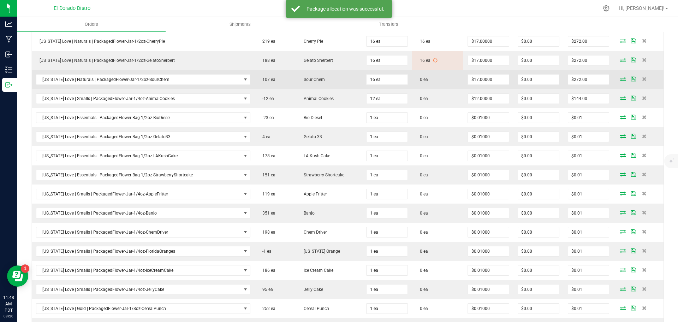
click at [620, 77] on icon at bounding box center [623, 79] width 6 height 4
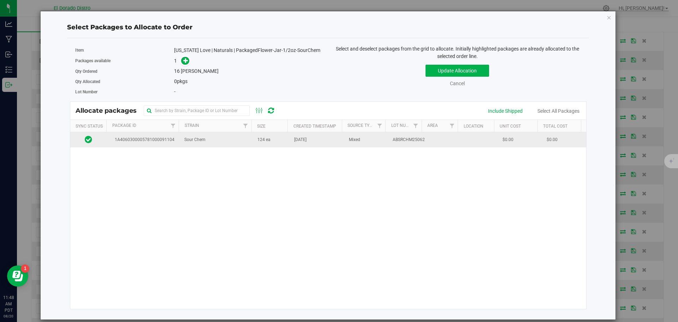
click at [307, 143] on span "[DATE]" at bounding box center [300, 139] width 12 height 7
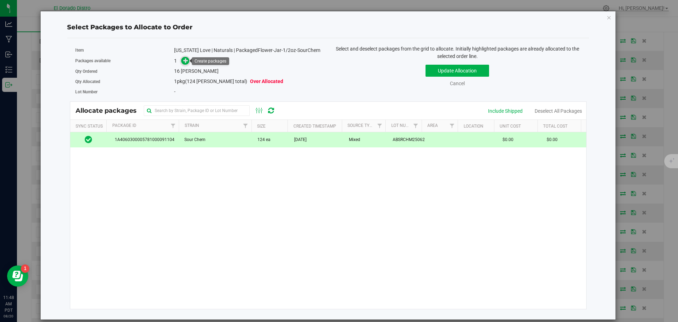
click at [188, 62] on icon at bounding box center [185, 60] width 5 height 5
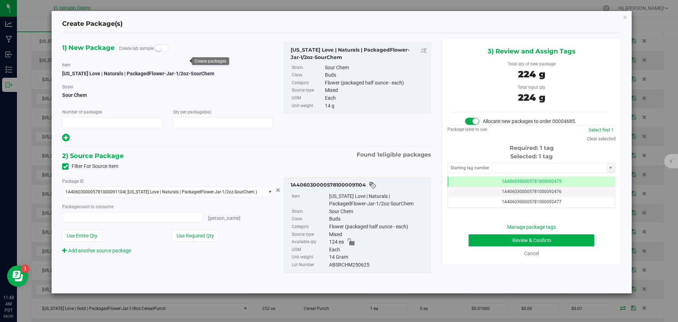
type input "1"
type input "16"
type input "16 ea"
click at [484, 239] on button "Review & Confirm" at bounding box center [532, 240] width 126 height 12
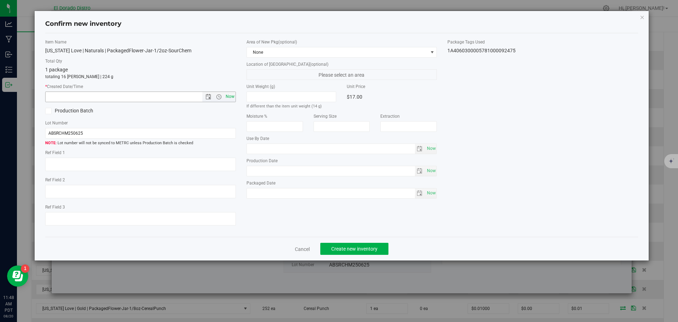
click at [232, 100] on span "Now" at bounding box center [230, 96] width 12 height 10
type input "8/20/2025 11:48 AM"
click at [346, 248] on span "Create new inventory" at bounding box center [354, 249] width 46 height 6
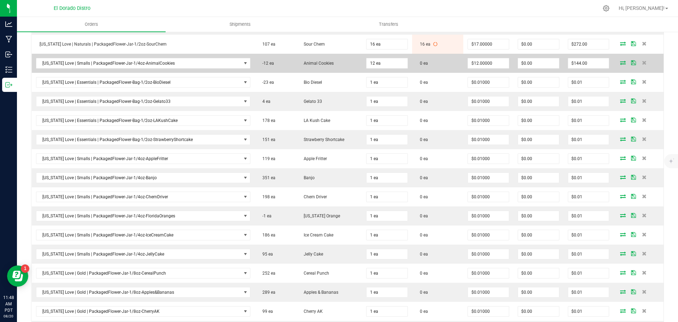
click at [620, 62] on icon at bounding box center [623, 62] width 6 height 4
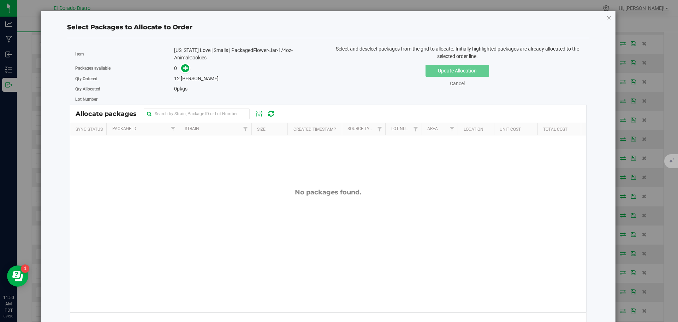
click at [607, 15] on icon "button" at bounding box center [609, 17] width 5 height 8
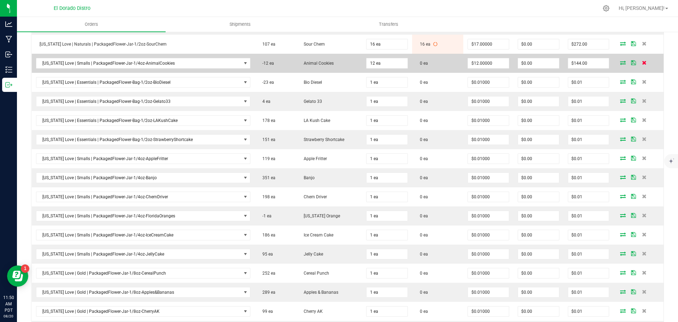
click at [642, 63] on icon at bounding box center [644, 62] width 5 height 4
click at [620, 64] on icon at bounding box center [623, 62] width 6 height 4
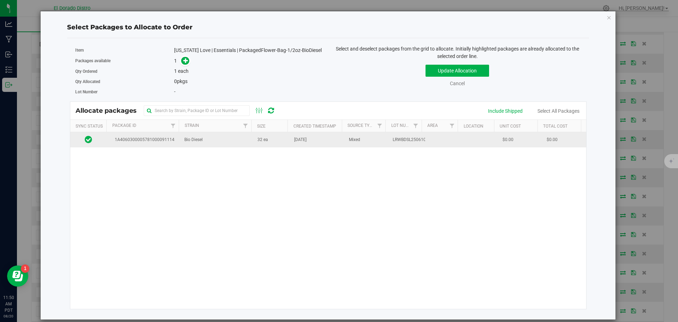
click at [259, 142] on span "32 ea" at bounding box center [262, 139] width 11 height 7
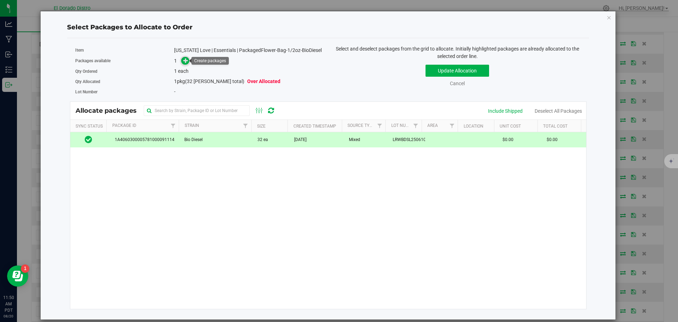
click at [183, 60] on span at bounding box center [185, 61] width 8 height 8
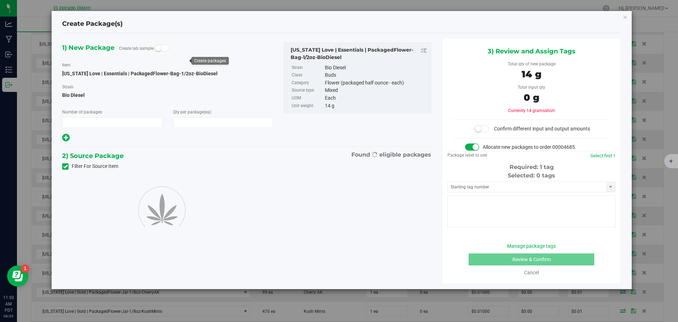
type input "1"
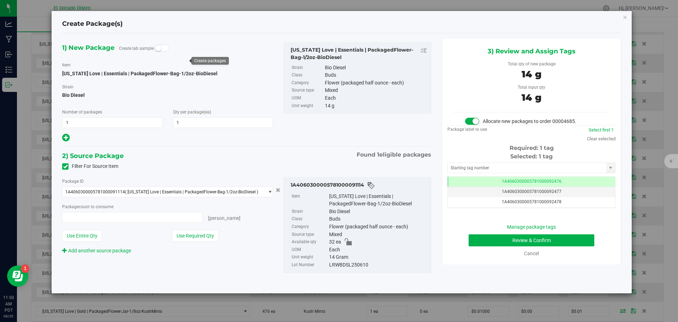
type input "1 ea"
click at [482, 241] on button "Review & Confirm" at bounding box center [532, 240] width 126 height 12
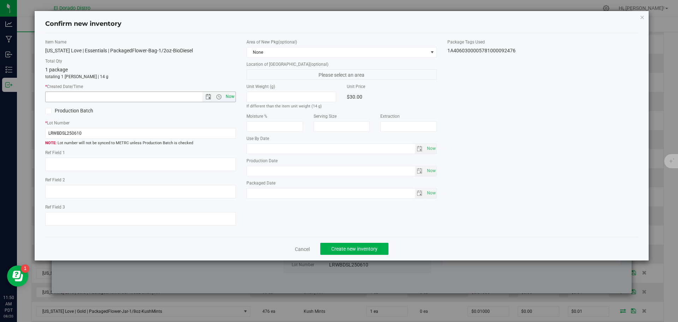
click at [233, 96] on span "Now" at bounding box center [230, 96] width 12 height 10
type input "8/20/2025 11:50 AM"
click at [352, 247] on span "Create new inventory" at bounding box center [354, 249] width 46 height 6
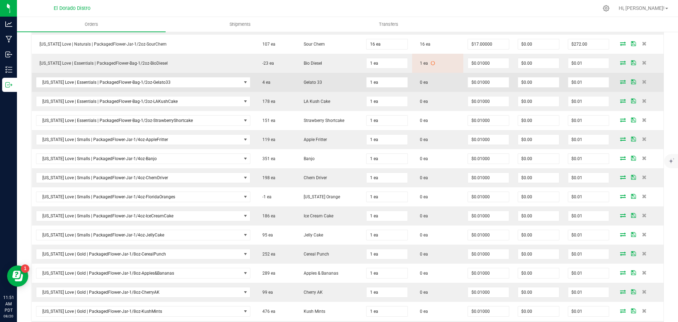
click at [620, 83] on icon at bounding box center [623, 81] width 6 height 4
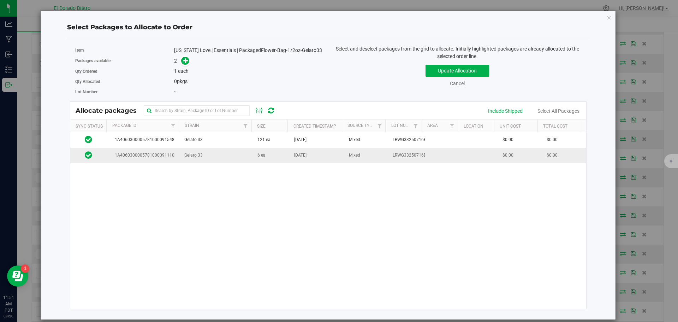
click at [290, 156] on td "[DATE]" at bounding box center [317, 155] width 55 height 15
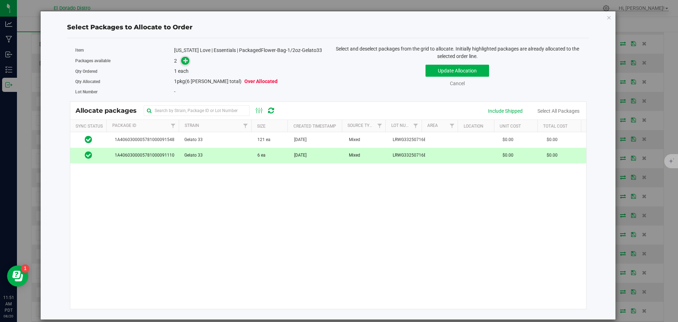
click at [185, 61] on icon at bounding box center [185, 60] width 5 height 5
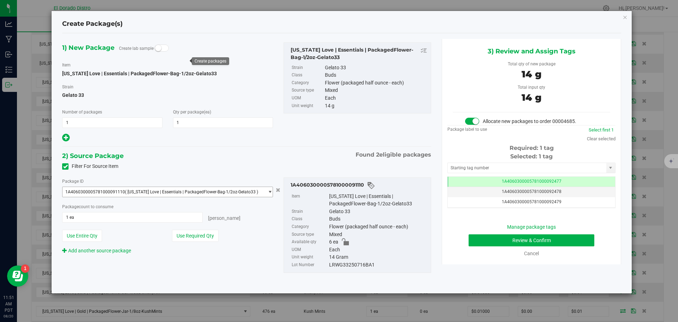
scroll to position [0, 0]
click at [480, 238] on button "Review & Confirm" at bounding box center [532, 240] width 126 height 12
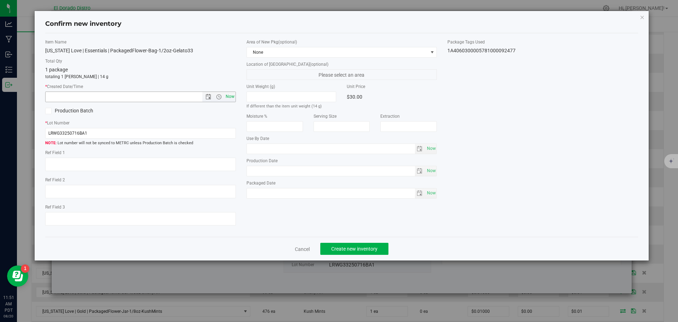
click at [231, 94] on span "Now" at bounding box center [230, 96] width 12 height 10
type input "8/20/2025 11:51 AM"
click at [337, 246] on span "Create new inventory" at bounding box center [354, 249] width 46 height 6
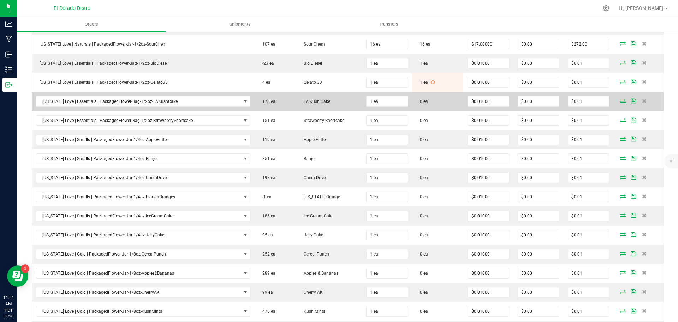
click at [620, 100] on icon at bounding box center [623, 101] width 6 height 4
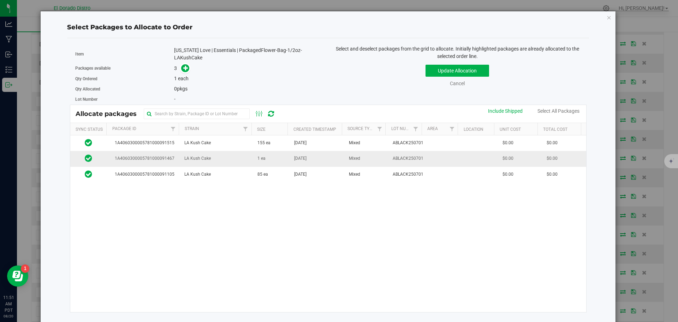
click at [278, 159] on td "1 ea" at bounding box center [271, 159] width 37 height 16
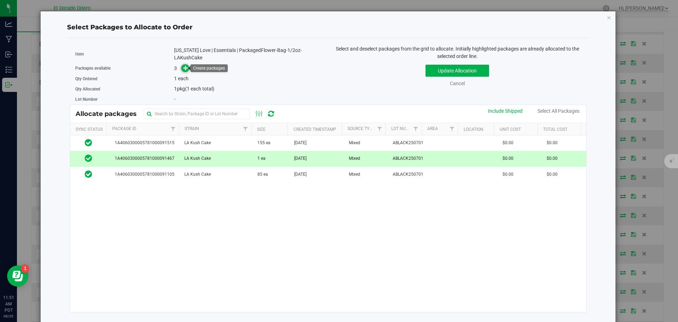
click at [185, 68] on icon at bounding box center [185, 67] width 5 height 5
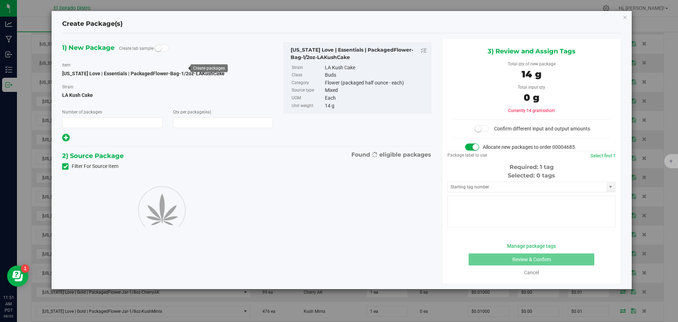
type input "1"
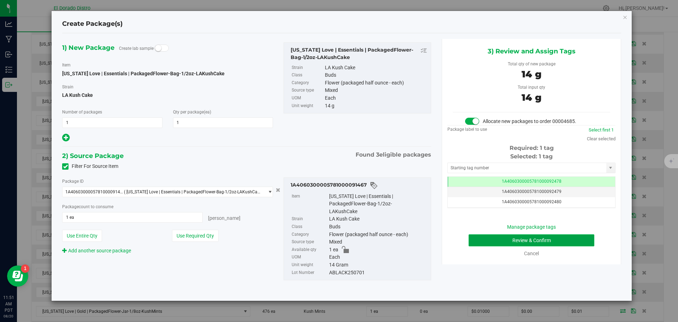
click at [476, 242] on button "Review & Confirm" at bounding box center [532, 240] width 126 height 12
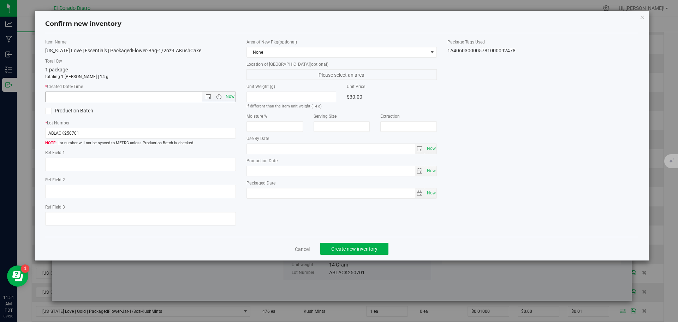
click at [232, 94] on span "Now" at bounding box center [230, 96] width 12 height 10
type input "8/20/2025 11:51 AM"
click at [344, 245] on button "Create new inventory" at bounding box center [354, 249] width 68 height 12
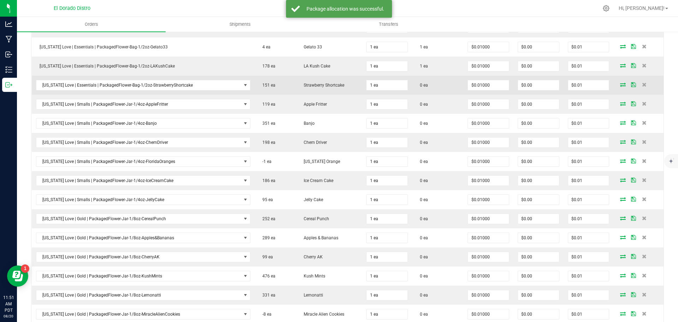
click at [620, 83] on icon at bounding box center [623, 84] width 6 height 4
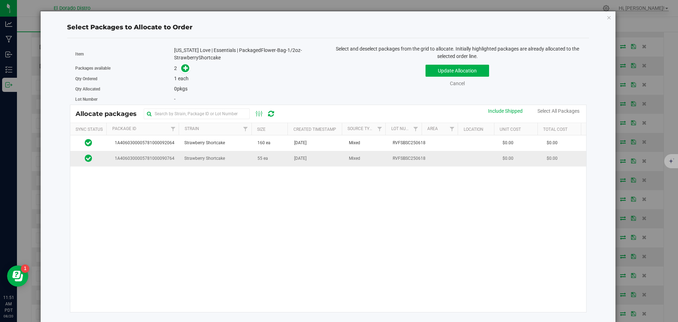
click at [309, 164] on td "[DATE]" at bounding box center [317, 158] width 55 height 15
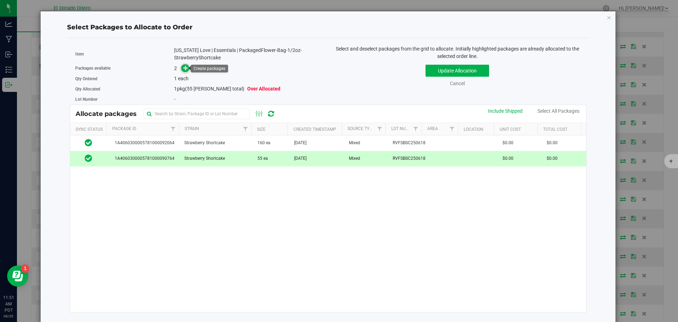
click at [184, 68] on icon at bounding box center [185, 67] width 5 height 5
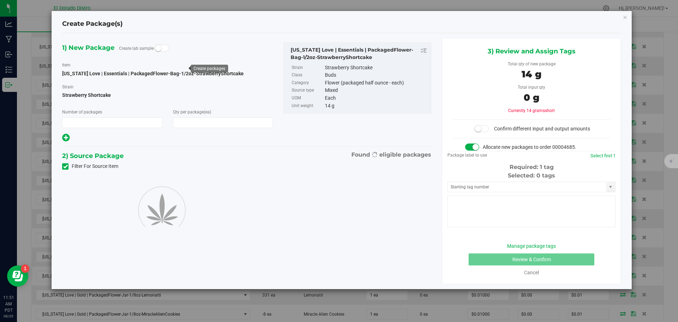
type input "1"
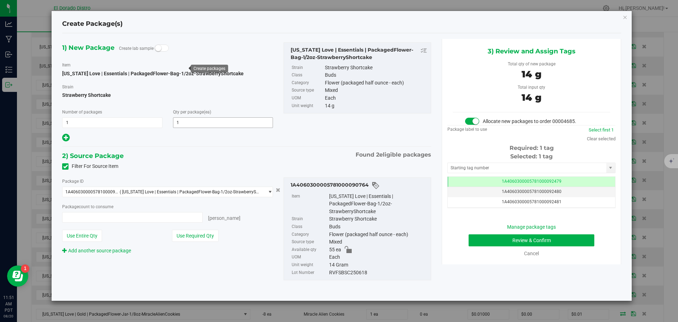
type input "1 ea"
click at [482, 237] on button "Review & Confirm" at bounding box center [532, 240] width 126 height 12
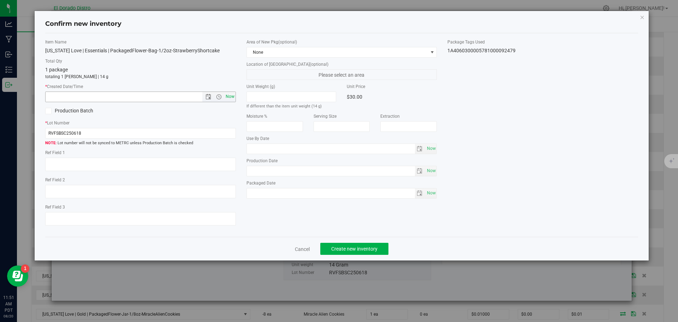
click at [232, 96] on span "Now" at bounding box center [230, 96] width 12 height 10
type input "8/20/2025 11:51 AM"
click at [346, 247] on span "Create new inventory" at bounding box center [354, 249] width 46 height 6
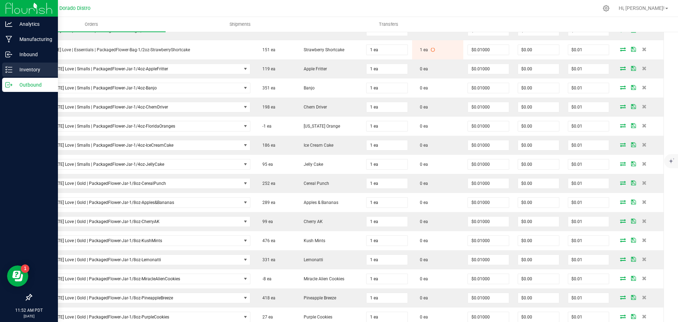
click at [13, 70] on p "Inventory" at bounding box center [33, 69] width 42 height 8
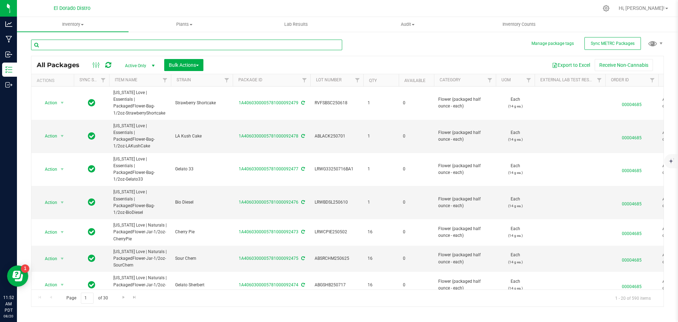
click at [85, 49] on input "text" at bounding box center [186, 45] width 311 height 11
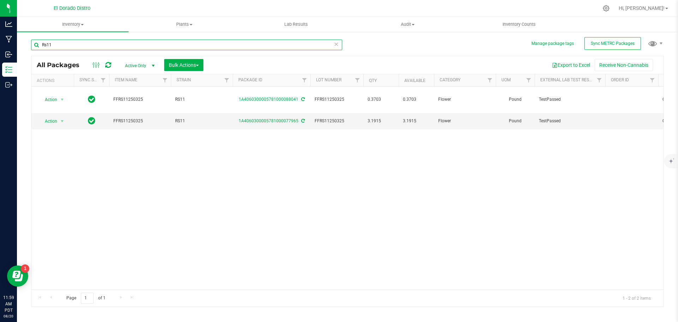
drag, startPoint x: 60, startPoint y: 47, endPoint x: 26, endPoint y: 47, distance: 33.9
click at [26, 47] on div "Manage package tags Sync METRC Packages Rs11 All Packages Active Only Active On…" at bounding box center [347, 138] width 661 height 215
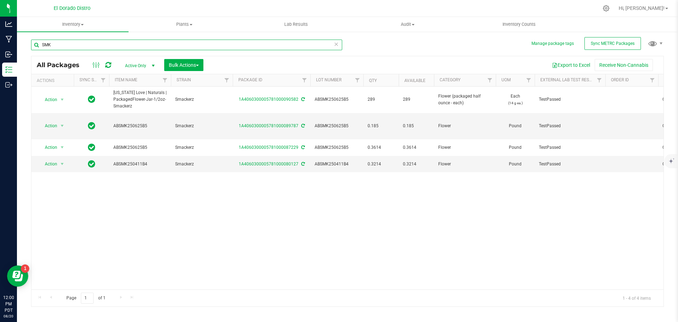
drag, startPoint x: 89, startPoint y: 49, endPoint x: 27, endPoint y: 44, distance: 62.7
click at [27, 44] on div "Manage package tags Sync METRC Packages SMK All Packages Active Only Active Onl…" at bounding box center [347, 138] width 661 height 215
paste input "FFJYDT250417B2"
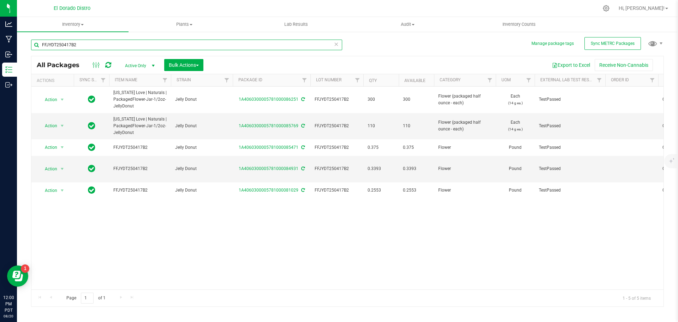
click at [68, 42] on input "FFJYDT250417B2" at bounding box center [186, 45] width 311 height 11
paste input "ABSRCHM250625"
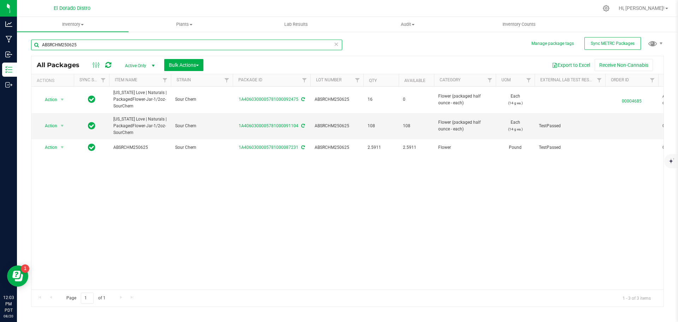
drag, startPoint x: 93, startPoint y: 42, endPoint x: 28, endPoint y: 40, distance: 65.0
click at [28, 40] on div "Manage package tags Sync METRC Packages ABSRCHM250625 All Packages Active Only …" at bounding box center [347, 138] width 661 height 215
paste input "FFLMGS250512"
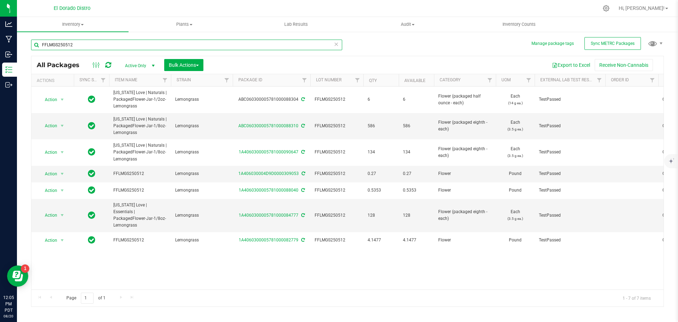
click at [47, 42] on input "FFLMGS250512" at bounding box center [186, 45] width 311 height 11
paste input "BBMF250417B8"
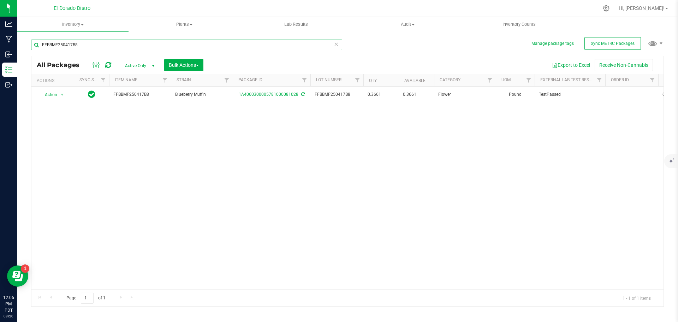
click at [54, 44] on input "FFBBMF250417B8" at bounding box center [186, 45] width 311 height 11
paste input "GRMC250417"
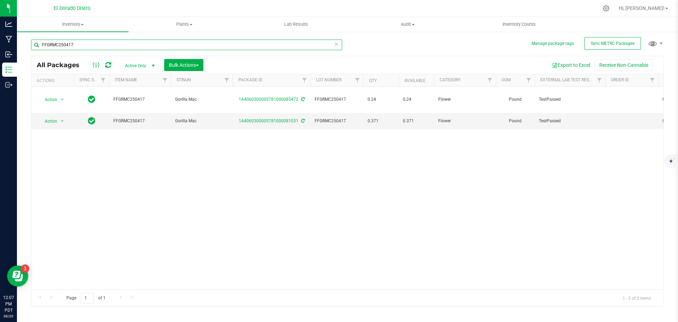
click at [66, 42] on input "FFGRMC250417" at bounding box center [186, 45] width 311 height 11
paste input "PRTG250530B3"
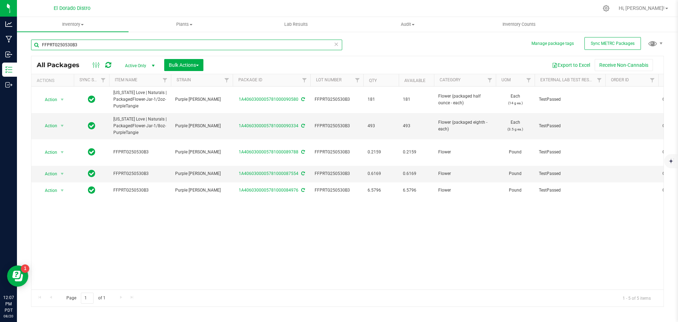
click at [62, 43] on input "FFPRTG250530B3" at bounding box center [186, 45] width 311 height 11
paste input "MOKSH250707"
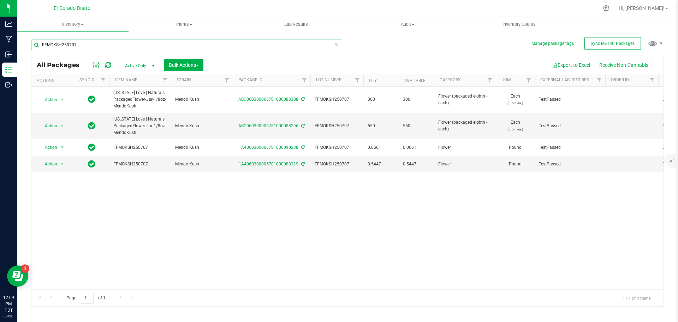
click at [68, 45] on input "FFMOKSH250707" at bounding box center [186, 45] width 311 height 11
paste input "LRWGSC241204B2"
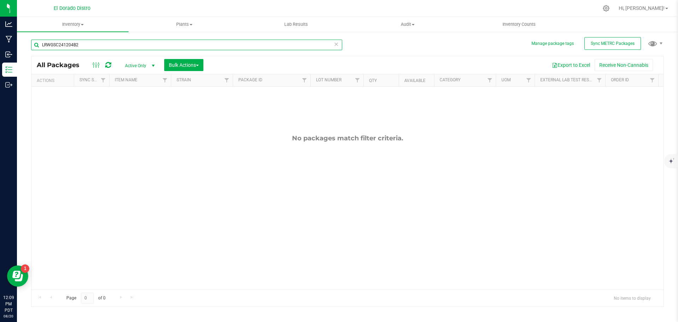
click at [58, 45] on input "LRWGSC241204B2" at bounding box center [186, 45] width 311 height 11
paste input "SRKSH241227"
click at [78, 45] on input "LRWSRKSH241227B2" at bounding box center [186, 45] width 311 height 11
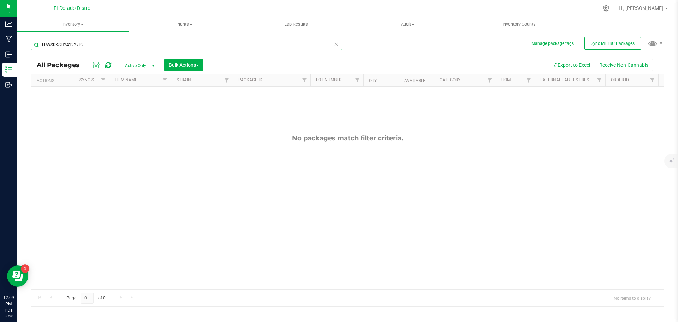
paste input "MOGJFG250415BA1"
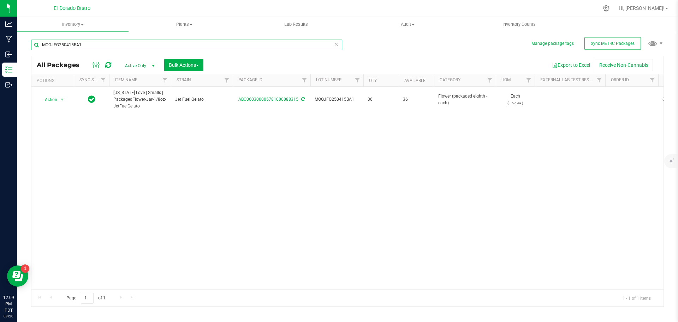
click at [67, 43] on input "MOGJFG250415BA1" at bounding box center [186, 45] width 311 height 11
paste input "PRMTZ250610"
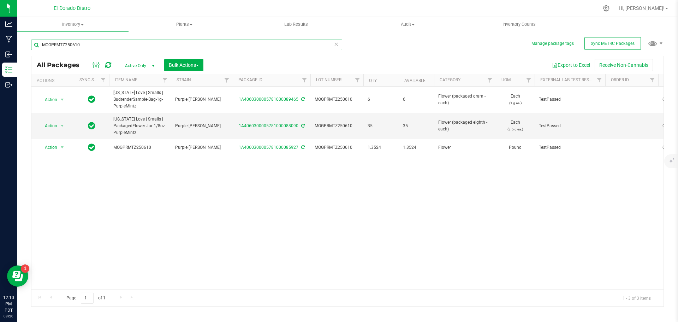
click at [60, 46] on input "MOGPRMTZ250610" at bounding box center [186, 45] width 311 height 11
paste input "LRWOV250502B2"
click at [63, 40] on input "LRWOV250502B2" at bounding box center [186, 45] width 311 height 11
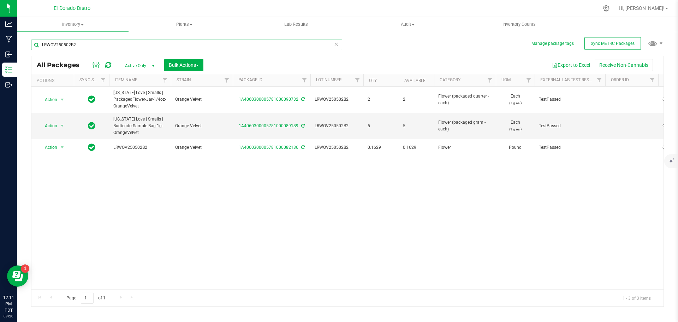
paste input "MOGJFG250415BA1"
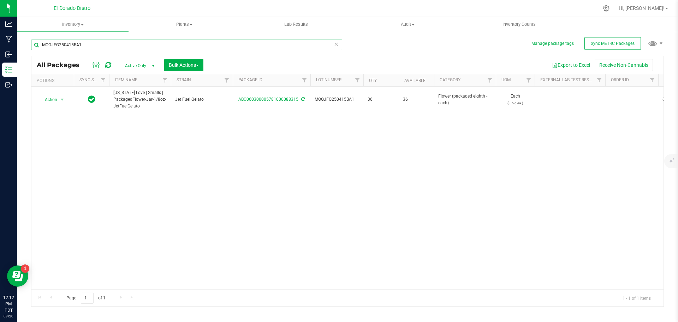
click at [72, 43] on input "MOGJFG250415BA1" at bounding box center [186, 45] width 311 height 11
paste input "ABSRCHM250625"
type input "ABSRCHM250625"
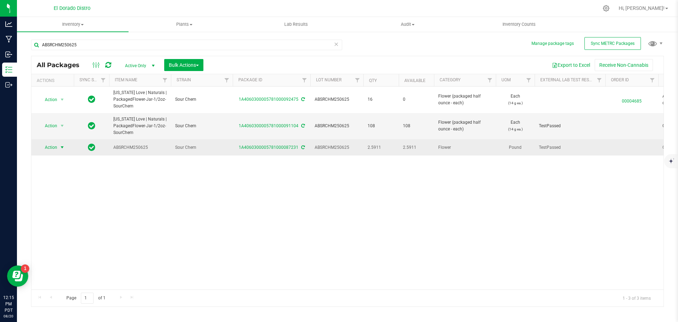
click at [60, 149] on span "select" at bounding box center [62, 147] width 6 height 6
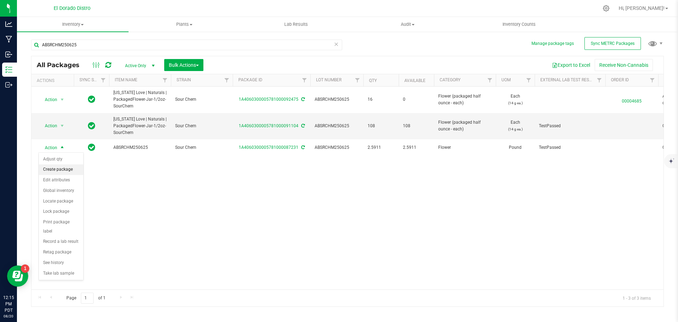
click at [72, 169] on li "Create package" at bounding box center [61, 169] width 45 height 11
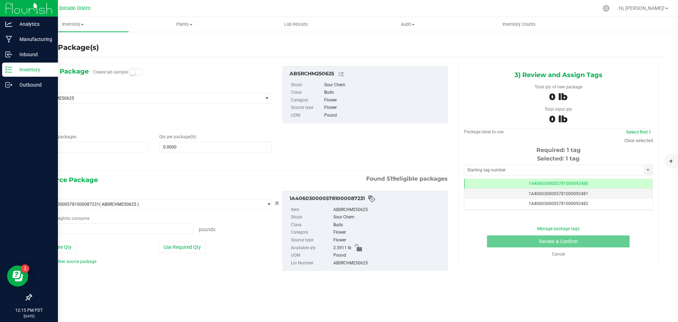
scroll to position [0, 0]
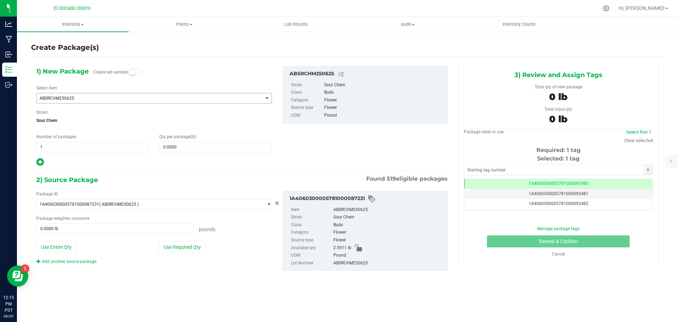
click at [60, 100] on span "ABSRCHM250625" at bounding box center [146, 98] width 212 height 5
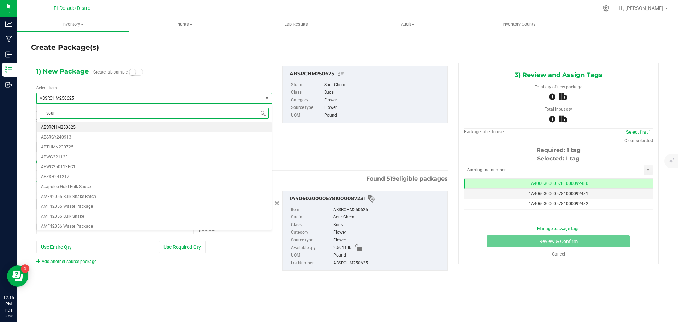
scroll to position [0, 0]
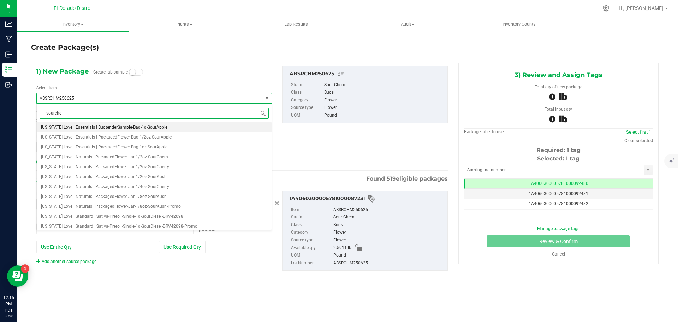
type input "sourchem"
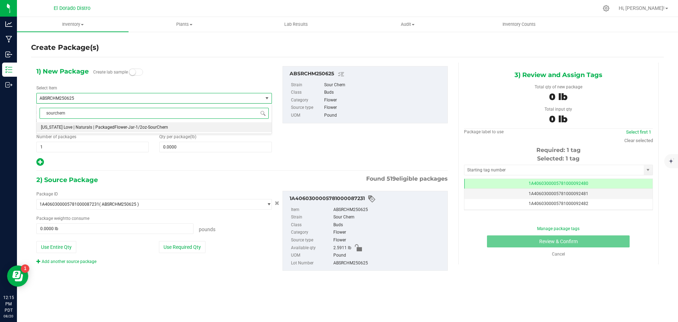
click at [83, 128] on span "[US_STATE] Love | Naturals | PackagedFlower-Jar-1/2oz-SourChem" at bounding box center [104, 127] width 127 height 5
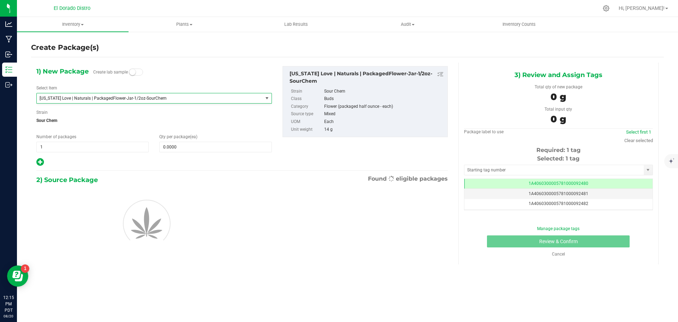
type input "0"
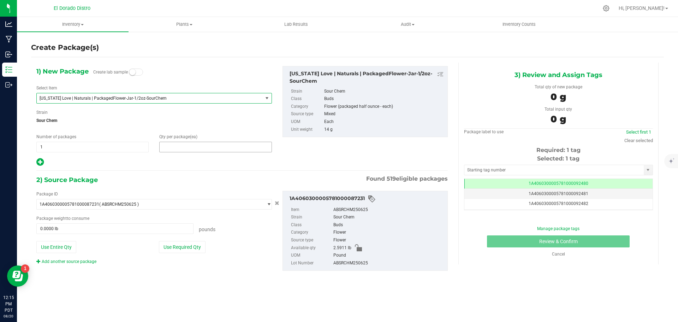
click at [174, 143] on span at bounding box center [215, 147] width 112 height 11
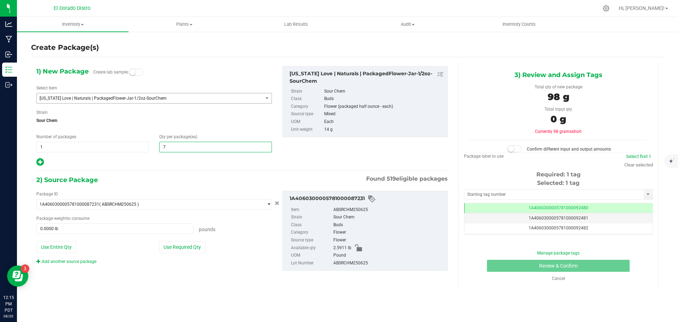
type input "75"
click at [201, 120] on span "Sour Chem" at bounding box center [154, 120] width 236 height 11
click at [174, 247] on button "Use Required Qty" at bounding box center [182, 247] width 47 height 12
type input "2.3149 lb"
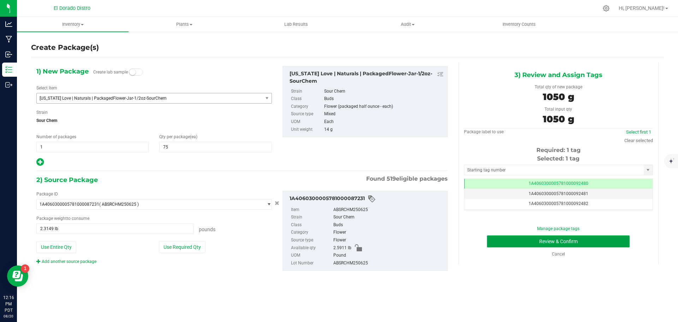
click at [494, 243] on button "Review & Confirm" at bounding box center [558, 241] width 143 height 12
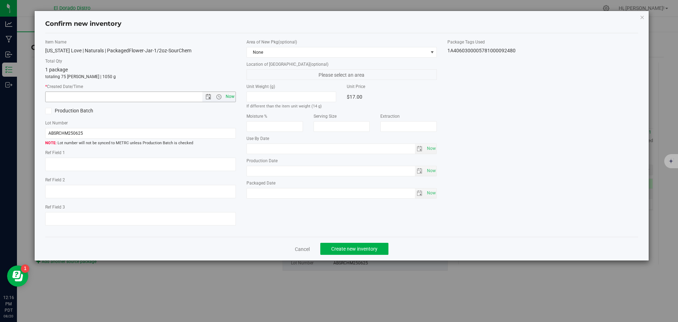
click at [229, 95] on span "Now" at bounding box center [230, 96] width 12 height 10
type input "8/20/2025 12:16 PM"
click at [365, 250] on span "Create new inventory" at bounding box center [354, 249] width 46 height 6
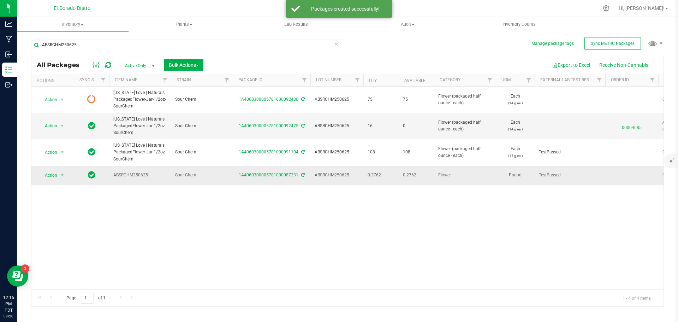
drag, startPoint x: 384, startPoint y: 173, endPoint x: 365, endPoint y: 173, distance: 19.4
click at [365, 173] on td "0.2762" at bounding box center [380, 175] width 35 height 19
copy span "0.2762"
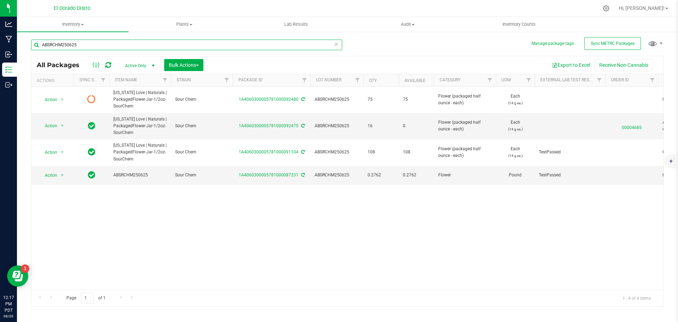
click at [44, 46] on input "ABSRCHM250625" at bounding box center [186, 45] width 311 height 11
paste input "RVFBCCJ250619BA1"
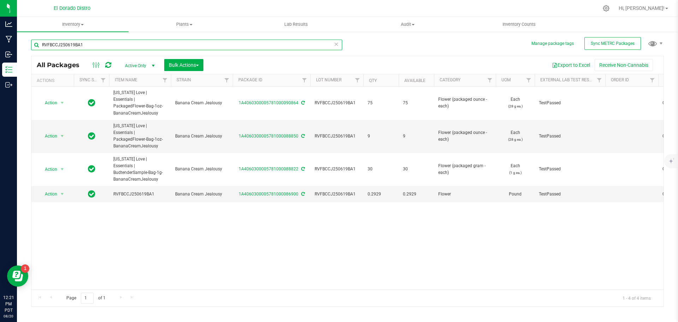
click at [61, 45] on input "RVFBCCJ250619BA1" at bounding box center [186, 45] width 311 height 11
paste input "LRWG33250716"
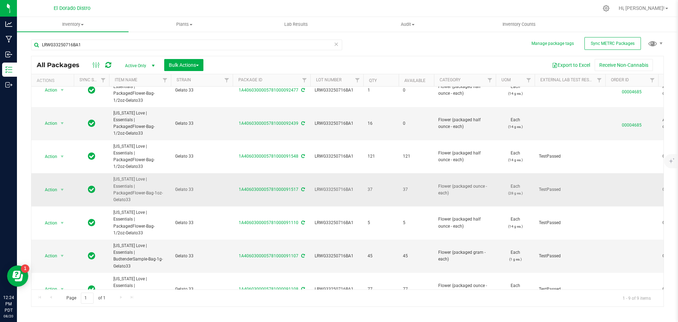
scroll to position [20, 0]
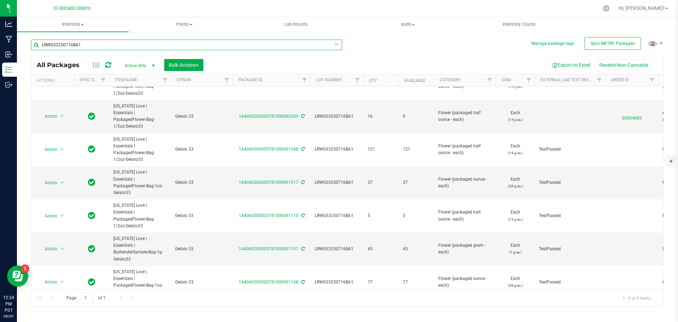
click at [61, 45] on input "LRWG33250716BA1" at bounding box center [186, 45] width 311 height 11
paste input "ABLACK25070"
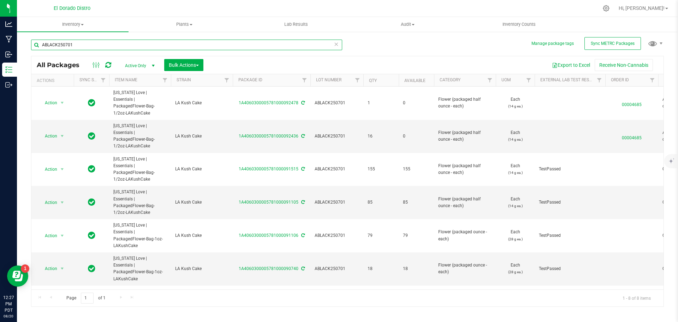
click at [53, 45] on input "ABLACK250701" at bounding box center [186, 45] width 311 height 11
paste input "HBSDBLCHZ250530"
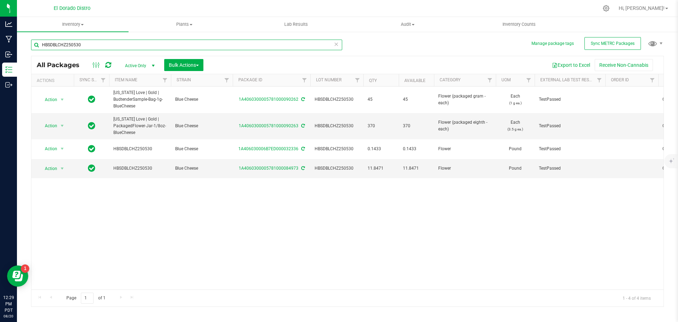
click at [57, 46] on input "HBSDBLCHZ250530" at bounding box center [186, 45] width 311 height 11
paste input "LRWLTI250404BA2"
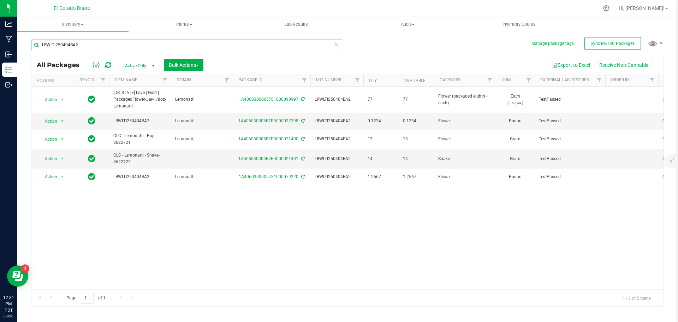
click at [69, 43] on input "LRWLTI250404BA2" at bounding box center [186, 45] width 311 height 11
paste input "HBSDAPBNS250424"
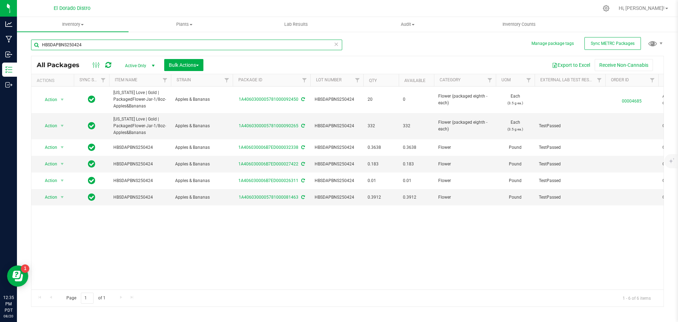
click at [57, 42] on input "HBSDAPBNS250424" at bounding box center [186, 45] width 311 height 11
paste input "GAP250402B3"
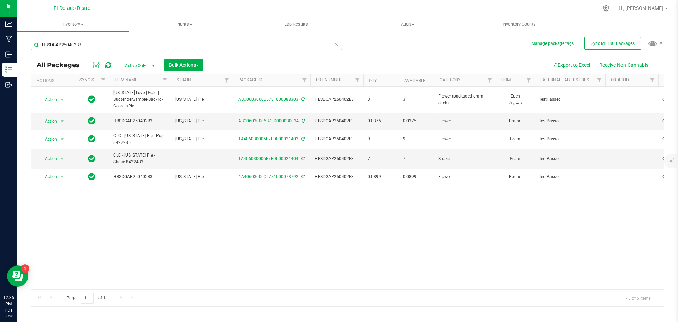
click at [68, 45] on input "HBSDGAP250402B3" at bounding box center [186, 45] width 311 height 11
paste input "CHAK250530BA1"
type input "HBSDCHAK250530BA1"
